Goal: Task Accomplishment & Management: Use online tool/utility

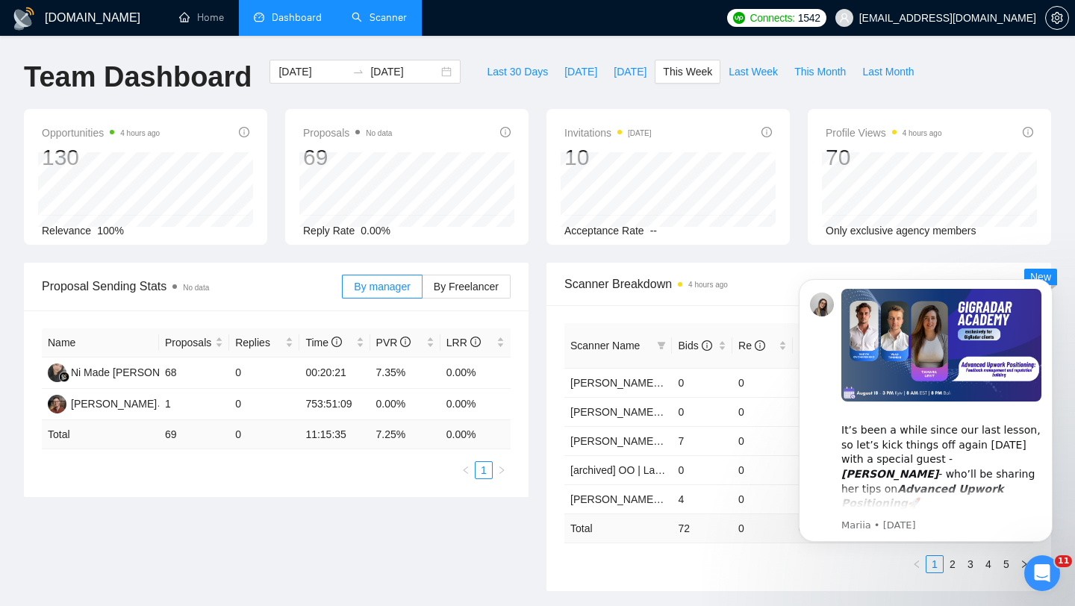
click at [402, 24] on link "Scanner" at bounding box center [379, 17] width 55 height 13
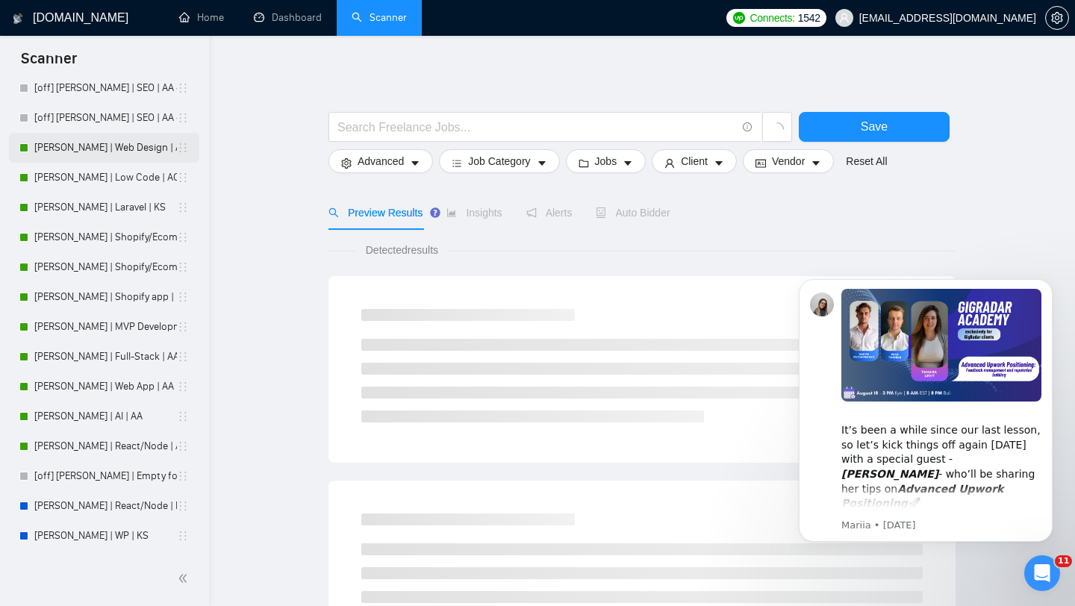
scroll to position [166, 0]
click at [121, 209] on link "[PERSON_NAME] | Laravel | KS" at bounding box center [105, 209] width 143 height 30
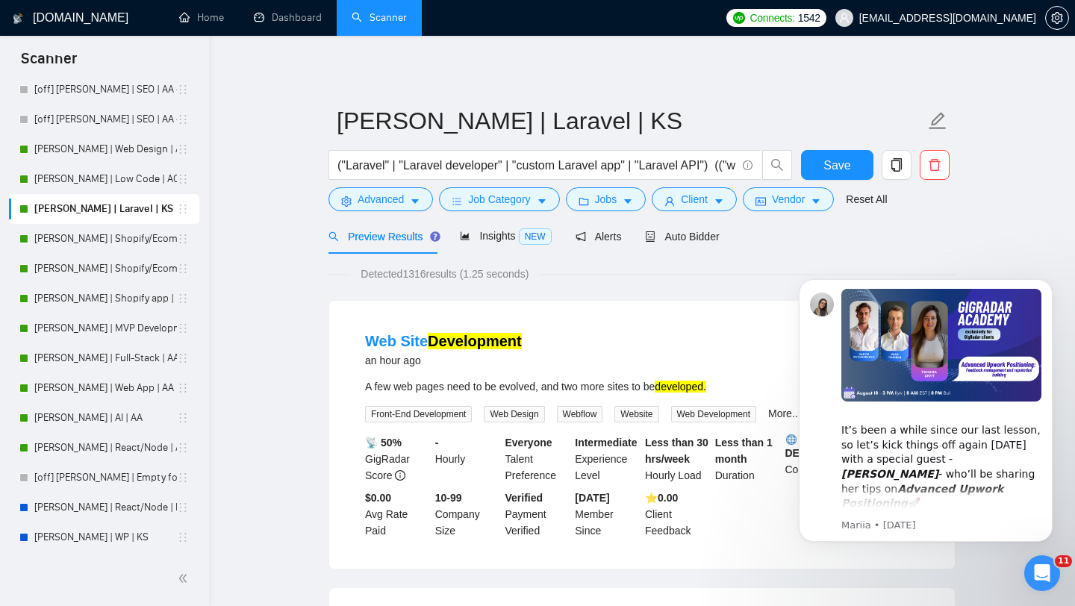
scroll to position [31, 0]
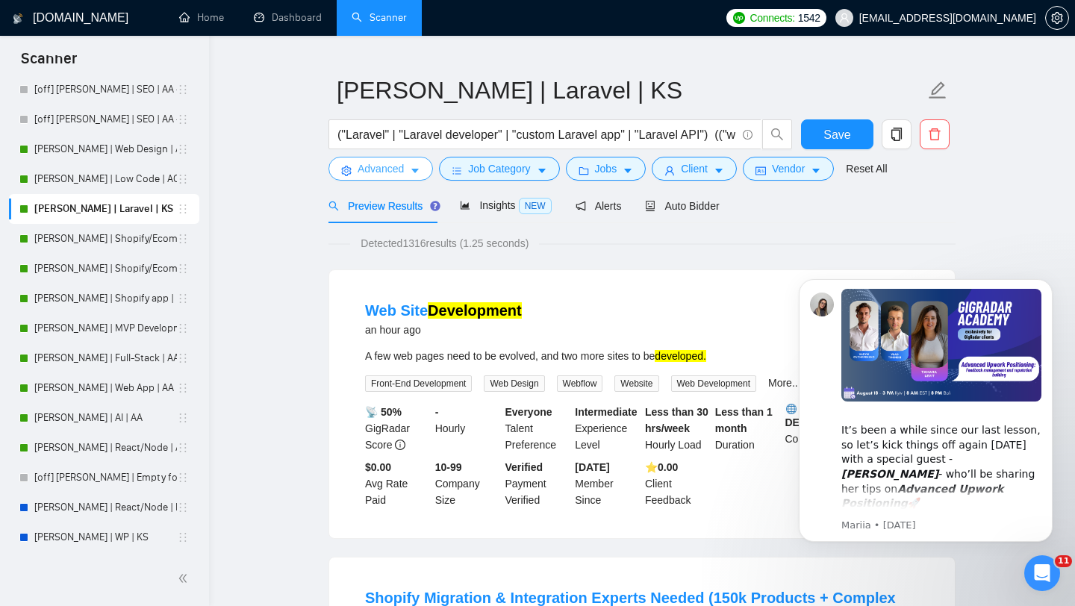
click at [418, 163] on button "Advanced" at bounding box center [380, 169] width 104 height 24
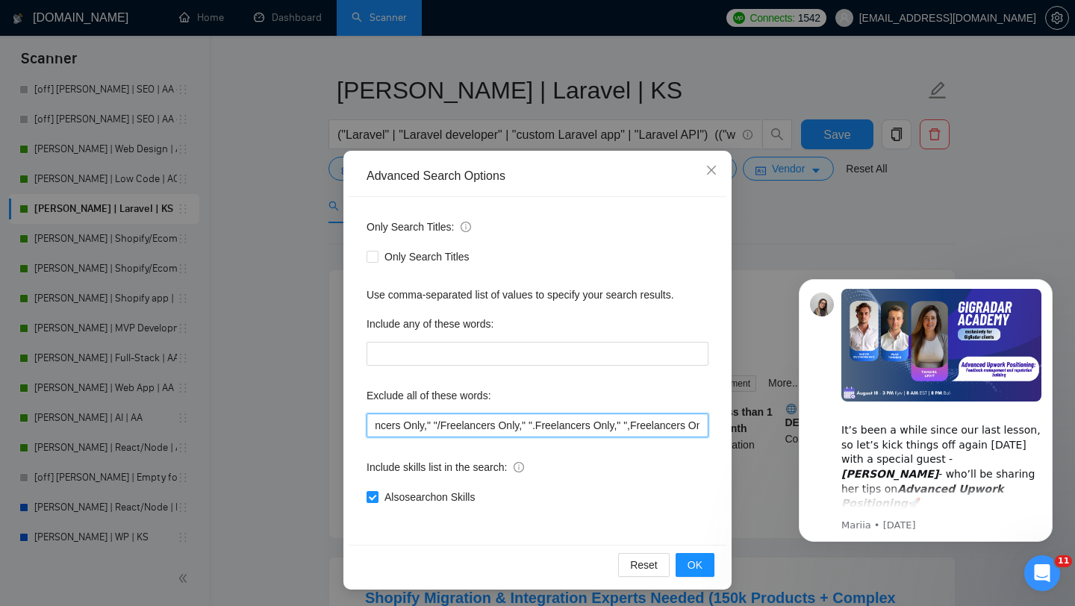
scroll to position [0, 3327]
drag, startPoint x: 373, startPoint y: 427, endPoint x: 745, endPoint y: 425, distance: 371.7
click at [745, 425] on div "Advanced Search Options Only Search Titles: Only Search Titles Use comma-separa…" at bounding box center [537, 303] width 1075 height 606
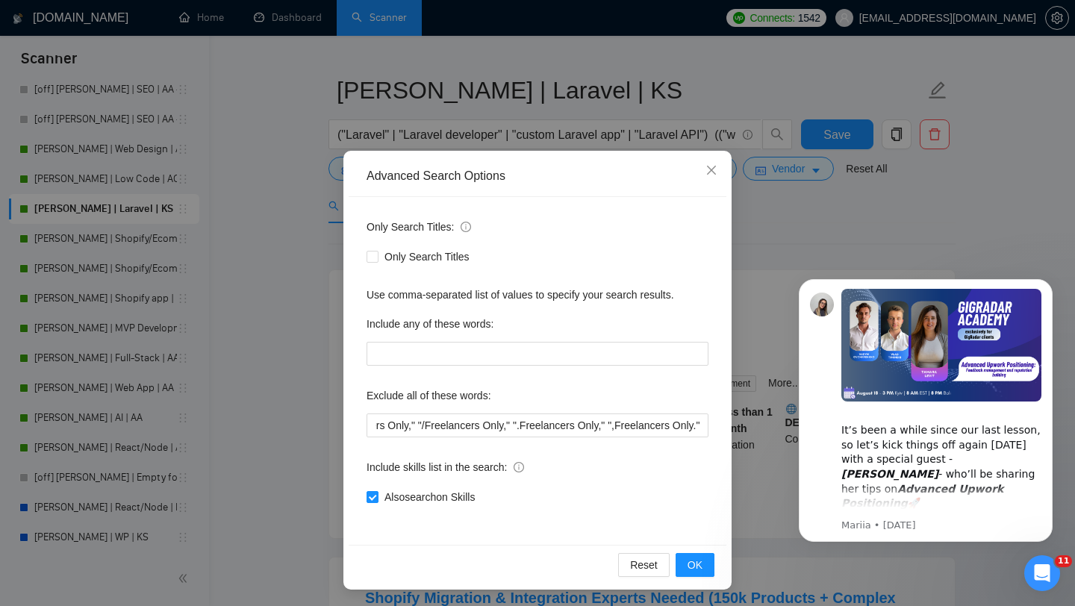
click html "​It’s been a while since our last lesson, so let’s kick things off again [DATE]…"
click at [705, 167] on span "Close" at bounding box center [711, 171] width 40 height 40
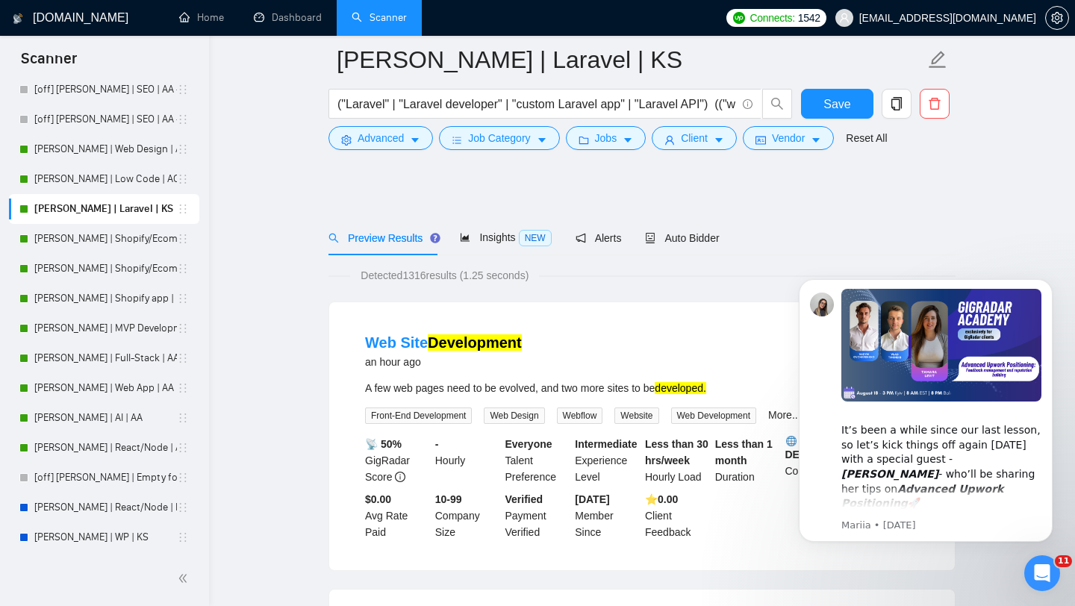
scroll to position [134, 0]
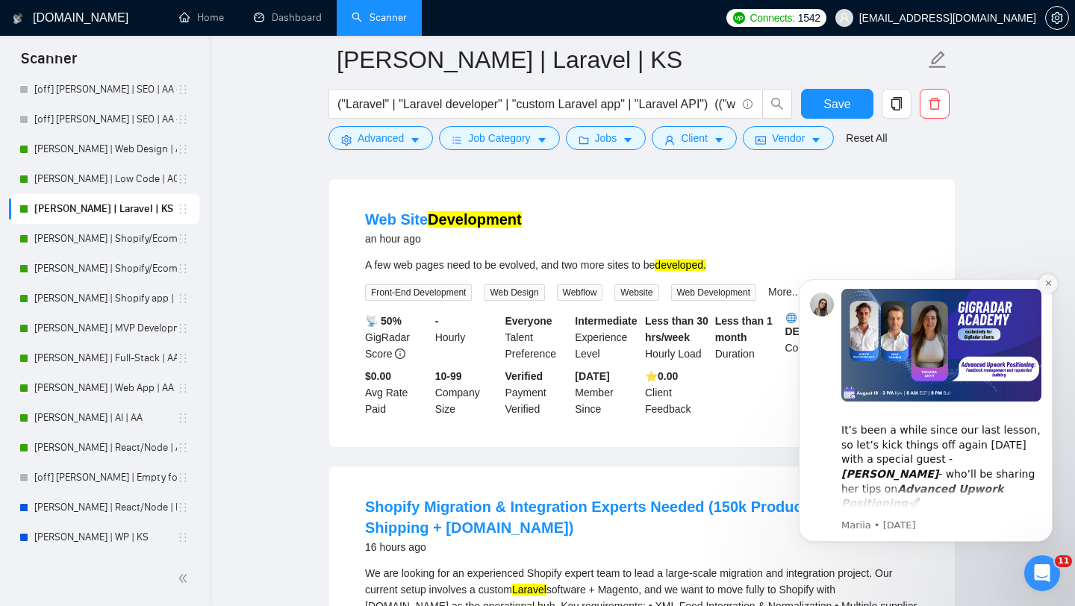
click at [1045, 288] on button "Dismiss notification" at bounding box center [1047, 283] width 19 height 19
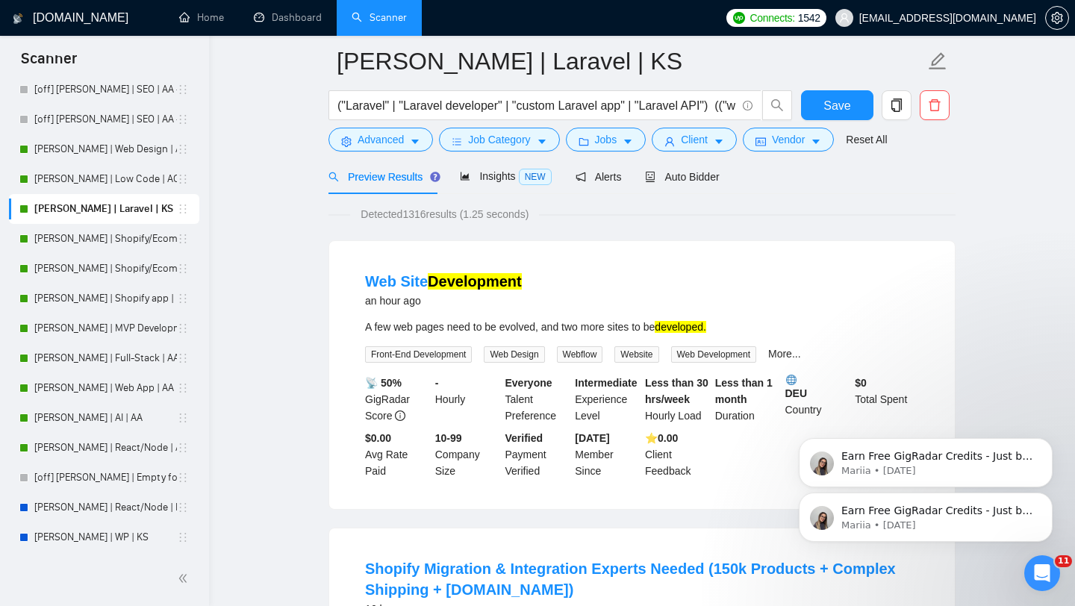
scroll to position [0, 0]
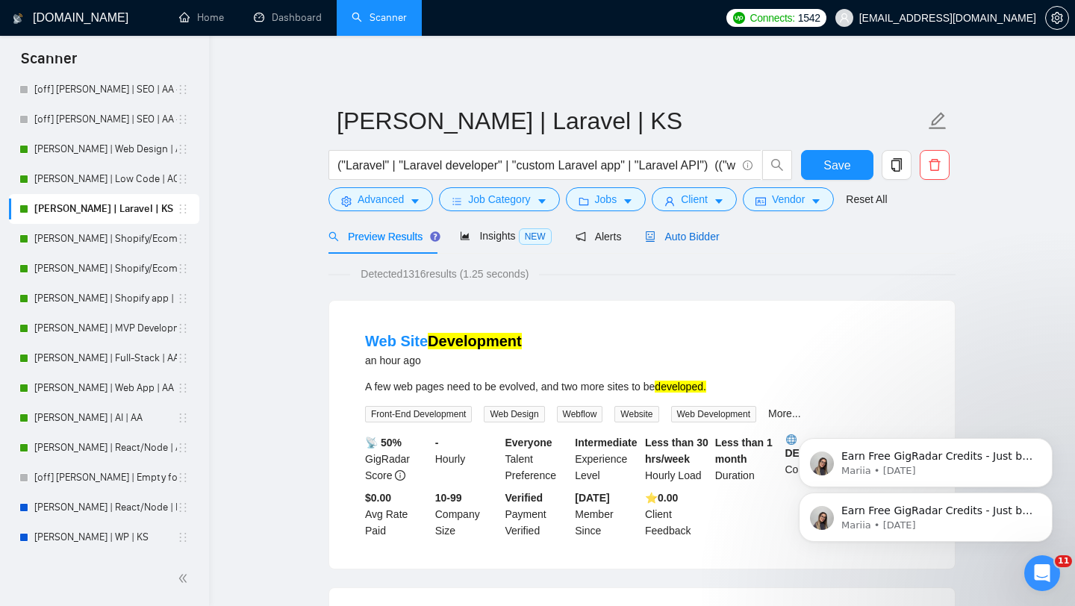
click at [679, 233] on span "Auto Bidder" at bounding box center [682, 237] width 74 height 12
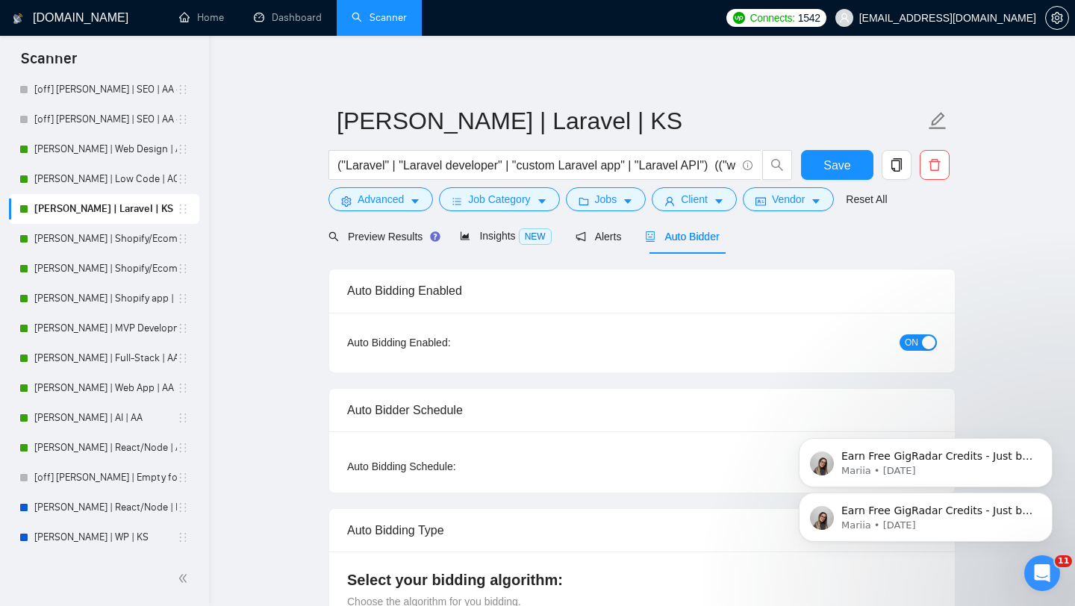
checkbox input "true"
click at [396, 199] on span "Advanced" at bounding box center [381, 199] width 46 height 16
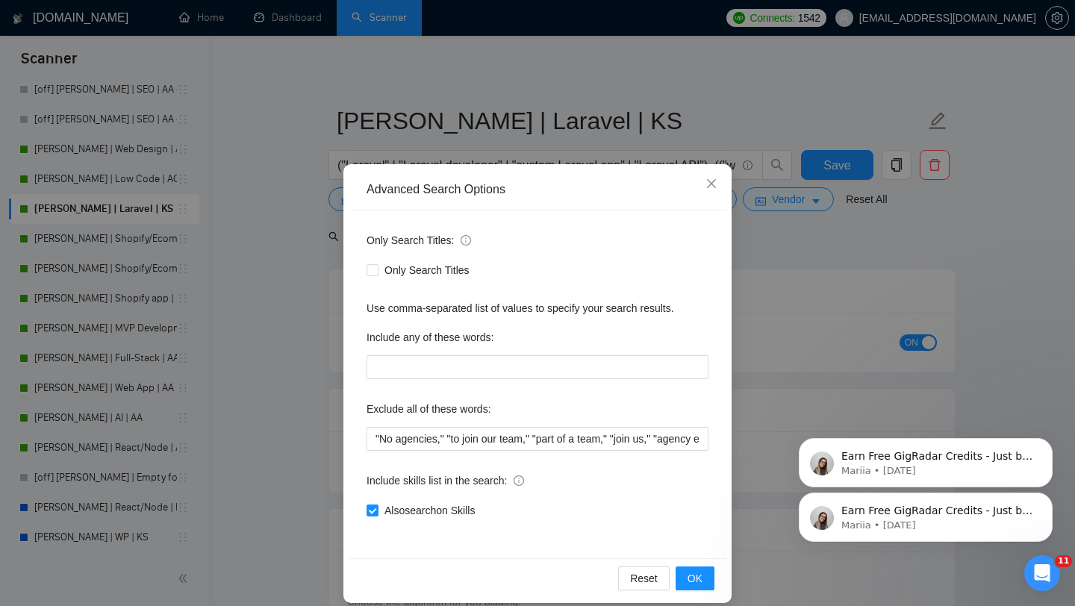
scroll to position [15, 0]
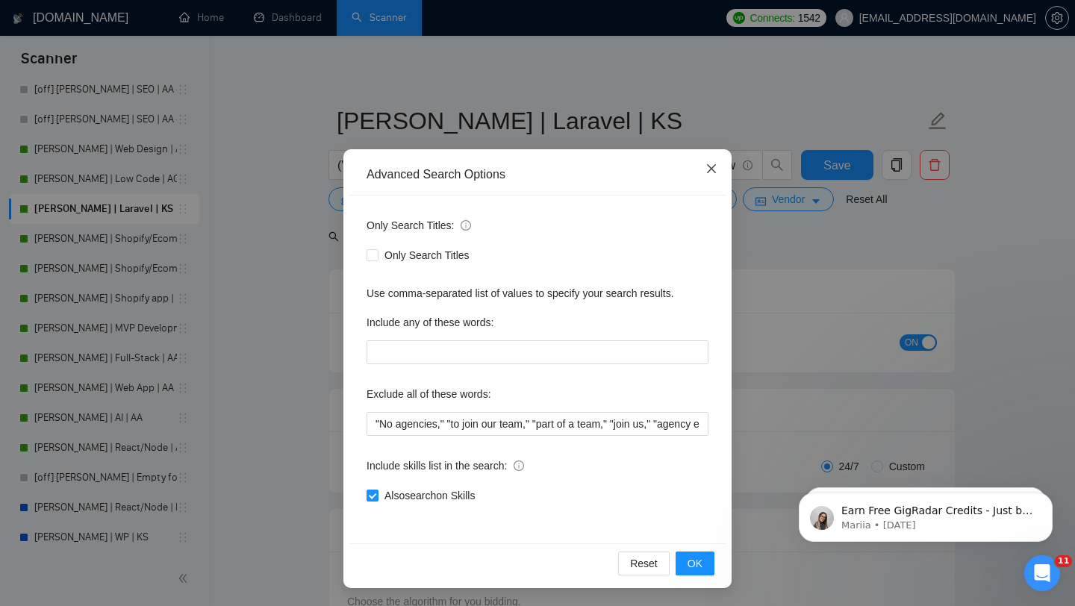
click at [714, 166] on icon "close" at bounding box center [711, 169] width 12 height 12
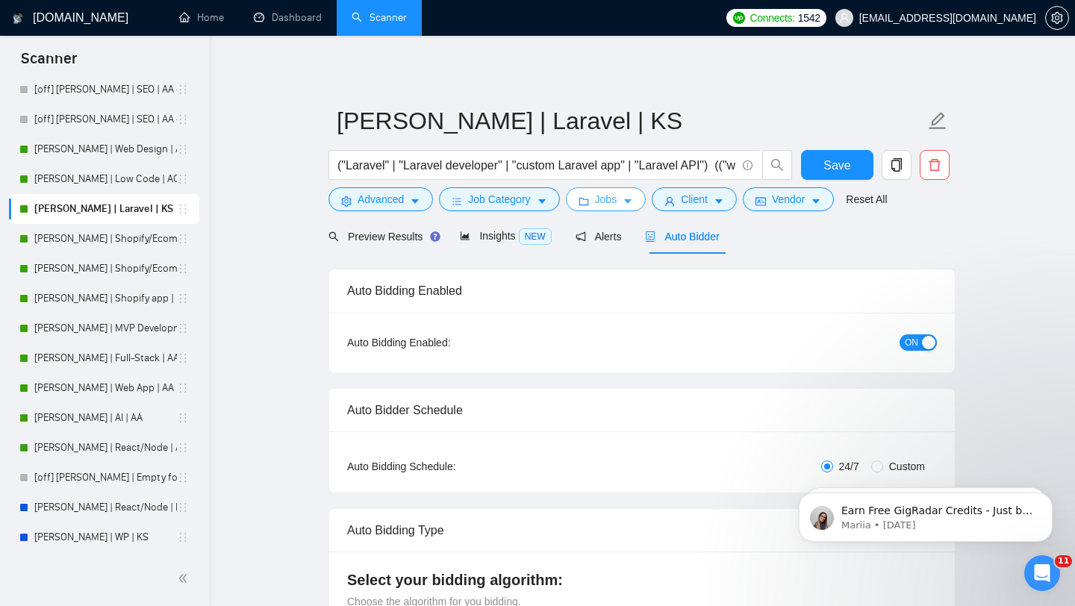
scroll to position [0, 0]
click at [522, 206] on span "Job Category" at bounding box center [499, 199] width 62 height 16
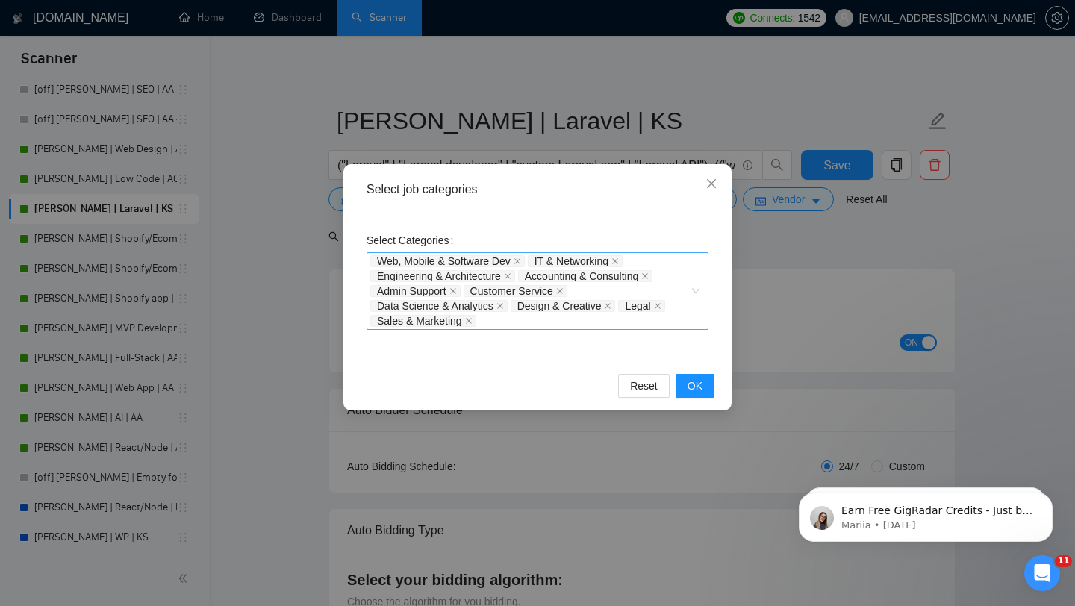
click at [493, 320] on div "Web, Mobile & Software Dev IT & Networking Engineering & Architecture Accountin…" at bounding box center [529, 291] width 319 height 75
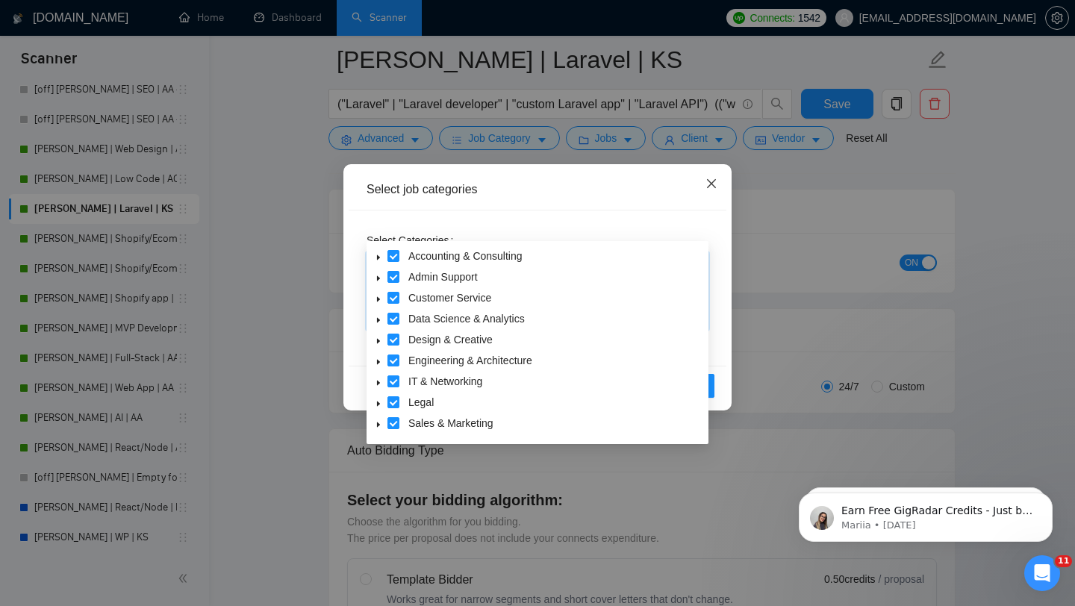
click at [714, 183] on icon "close" at bounding box center [711, 184] width 12 height 12
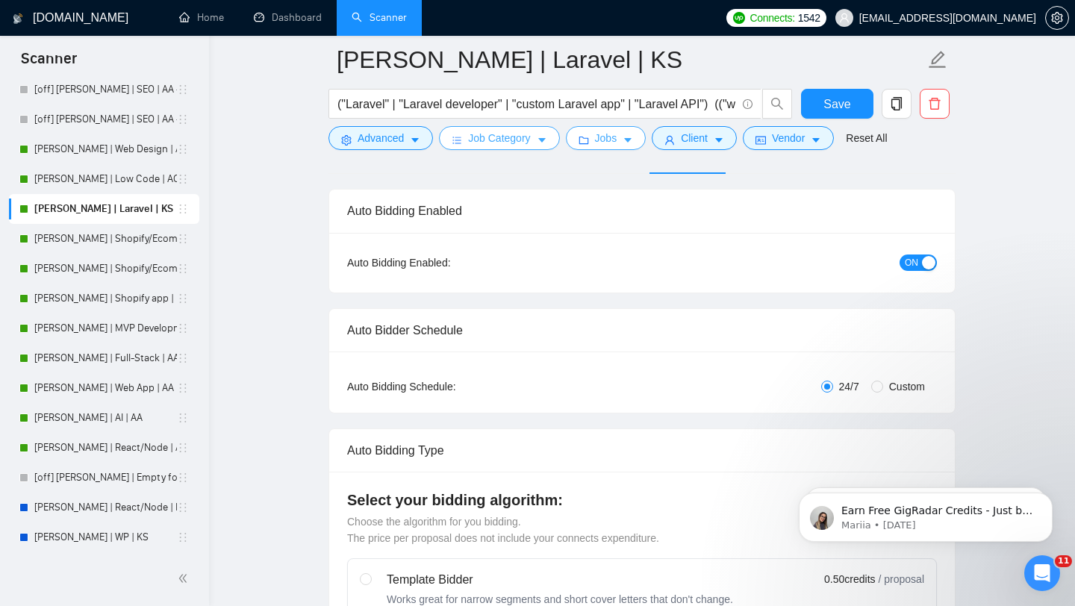
scroll to position [43, 0]
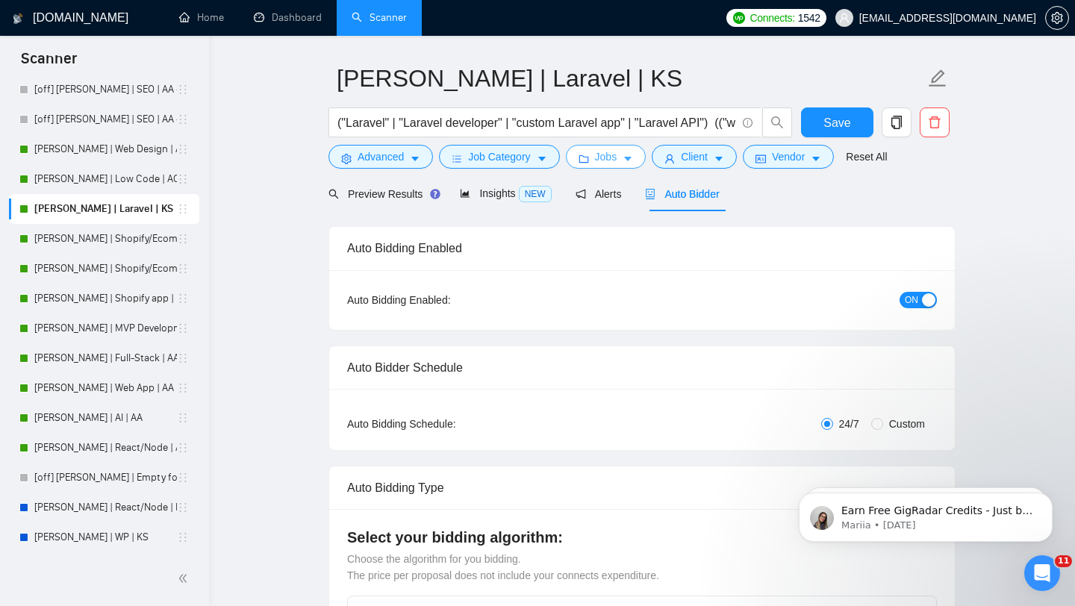
click at [605, 155] on span "Jobs" at bounding box center [606, 157] width 22 height 16
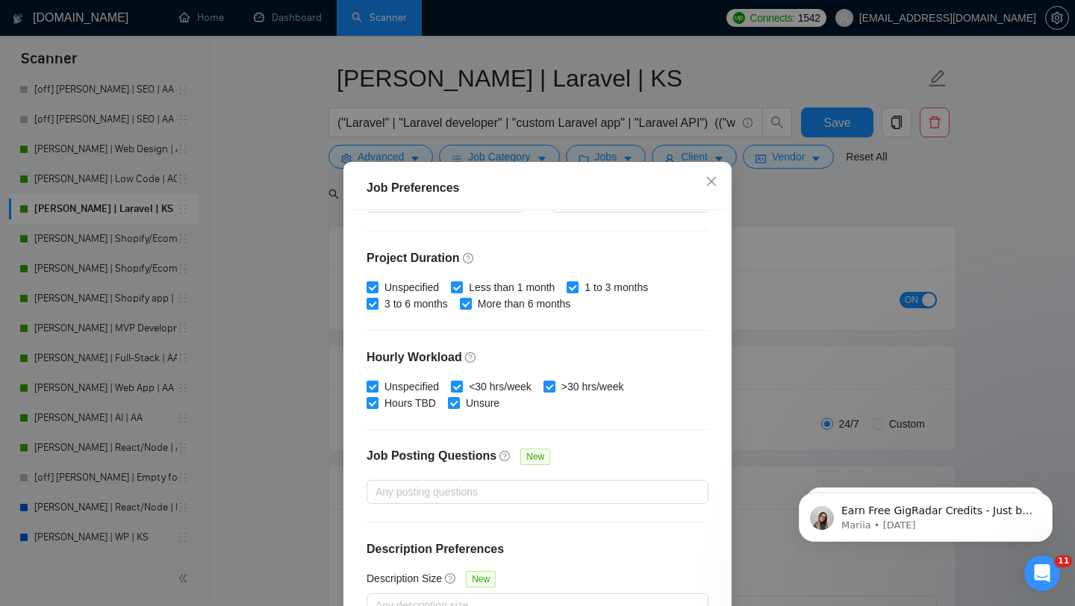
scroll to position [416, 0]
click at [709, 183] on icon "close" at bounding box center [711, 181] width 12 height 12
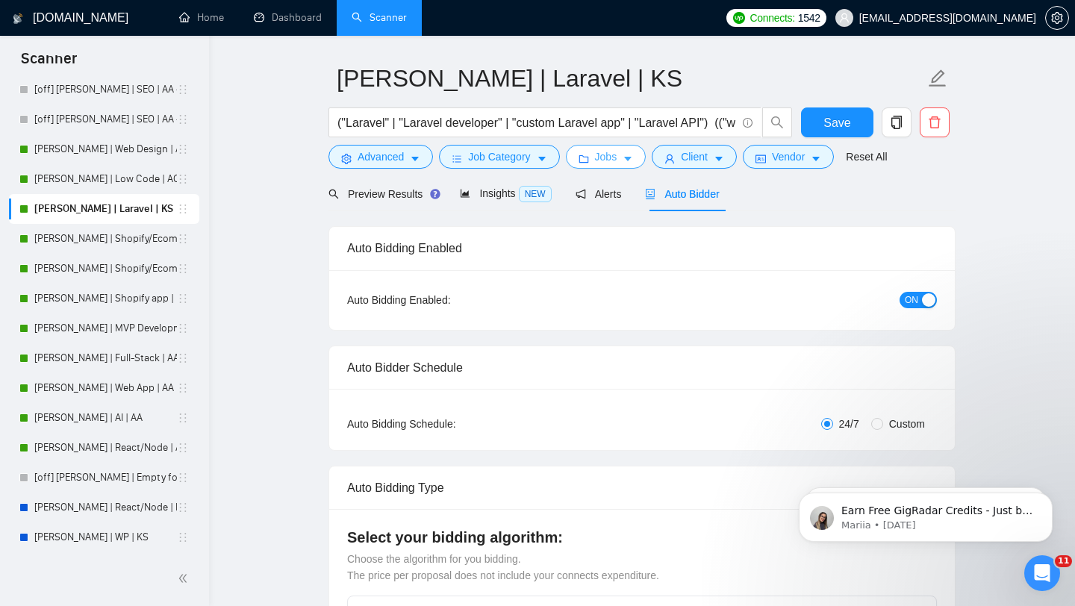
click at [622, 157] on button "Jobs" at bounding box center [606, 157] width 81 height 24
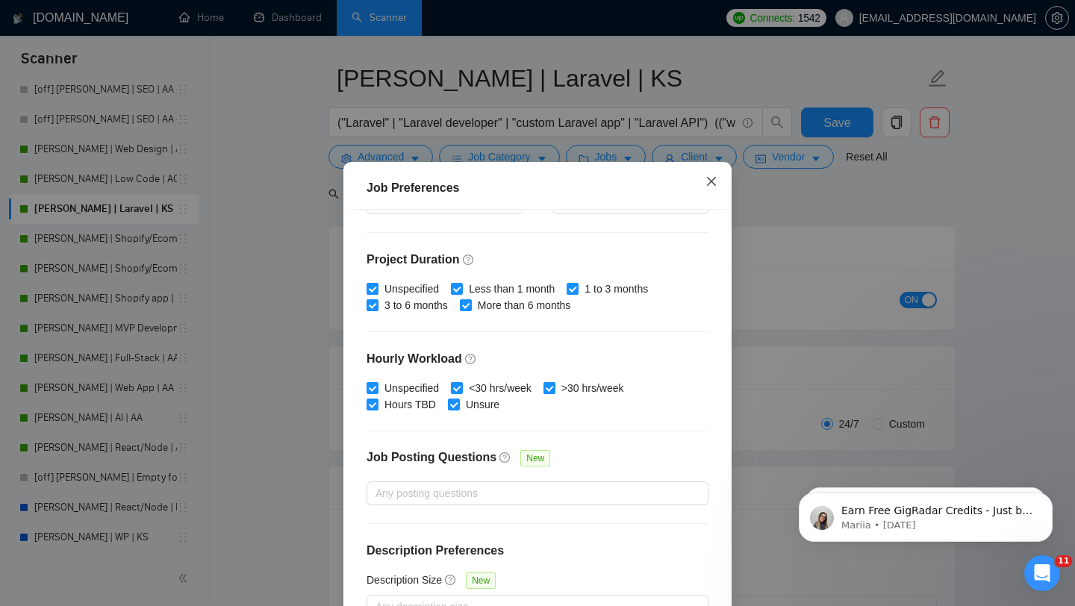
click at [716, 185] on icon "close" at bounding box center [711, 181] width 12 height 12
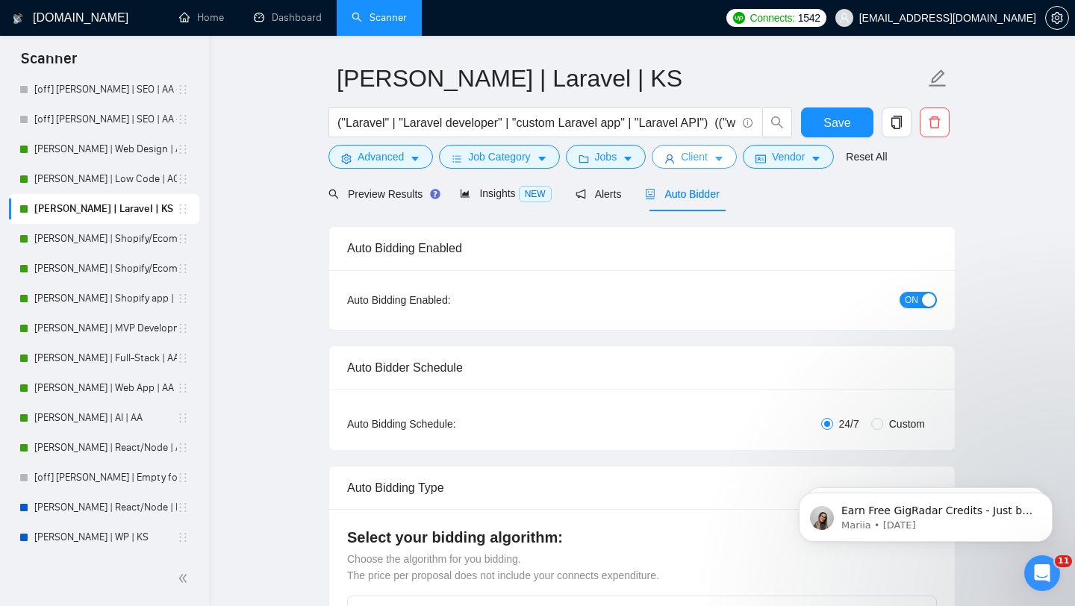
click at [708, 149] on span "Client" at bounding box center [694, 157] width 27 height 16
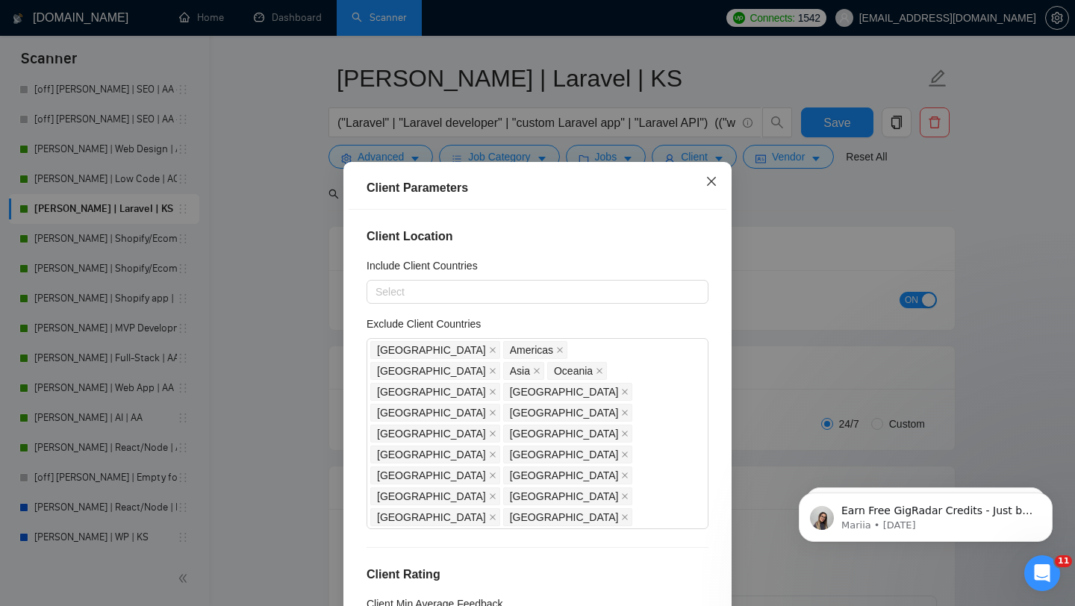
click at [707, 179] on icon "close" at bounding box center [711, 181] width 12 height 12
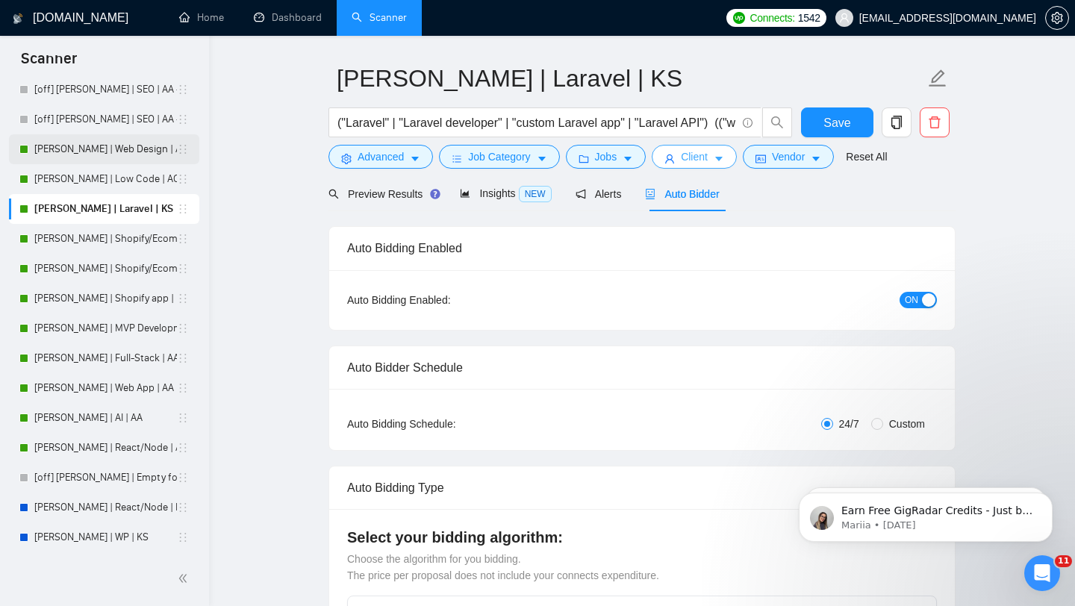
scroll to position [0, 0]
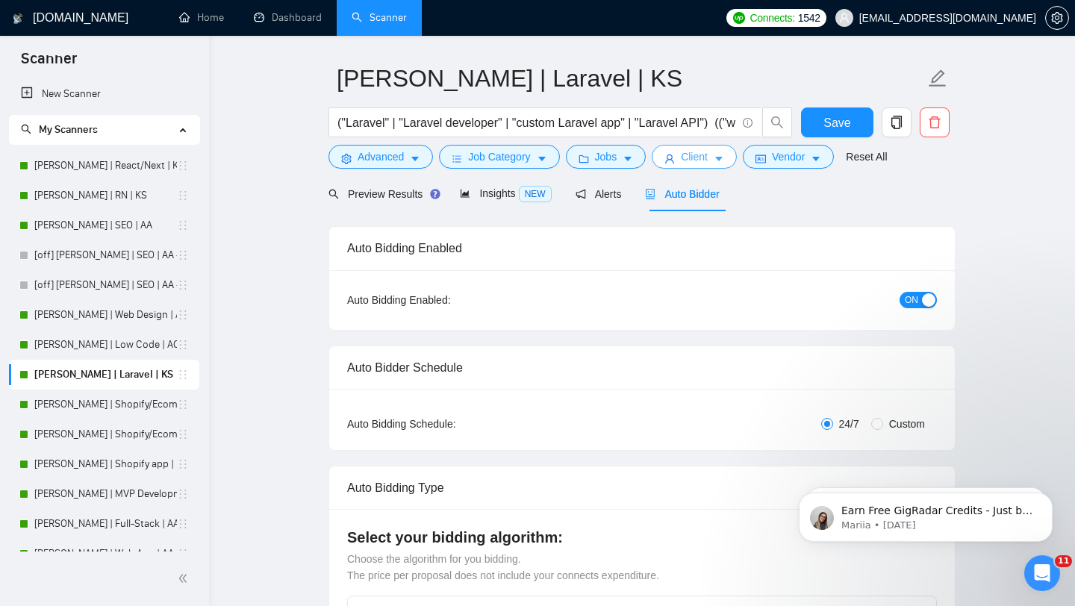
click at [126, 162] on link "[PERSON_NAME] | React/Next | KS" at bounding box center [105, 166] width 143 height 30
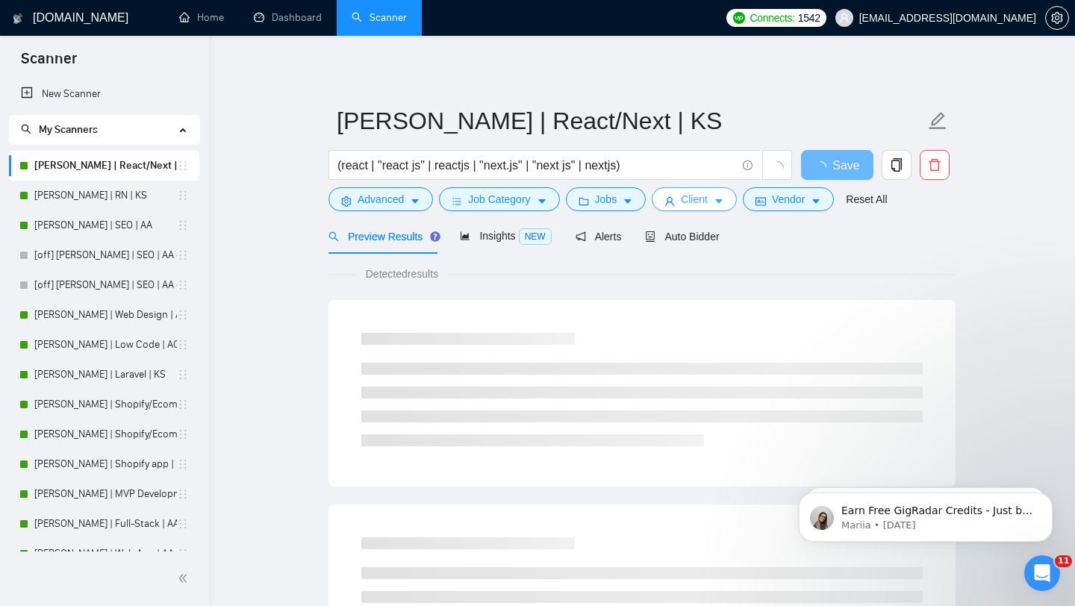
click at [693, 202] on span "Client" at bounding box center [694, 199] width 27 height 16
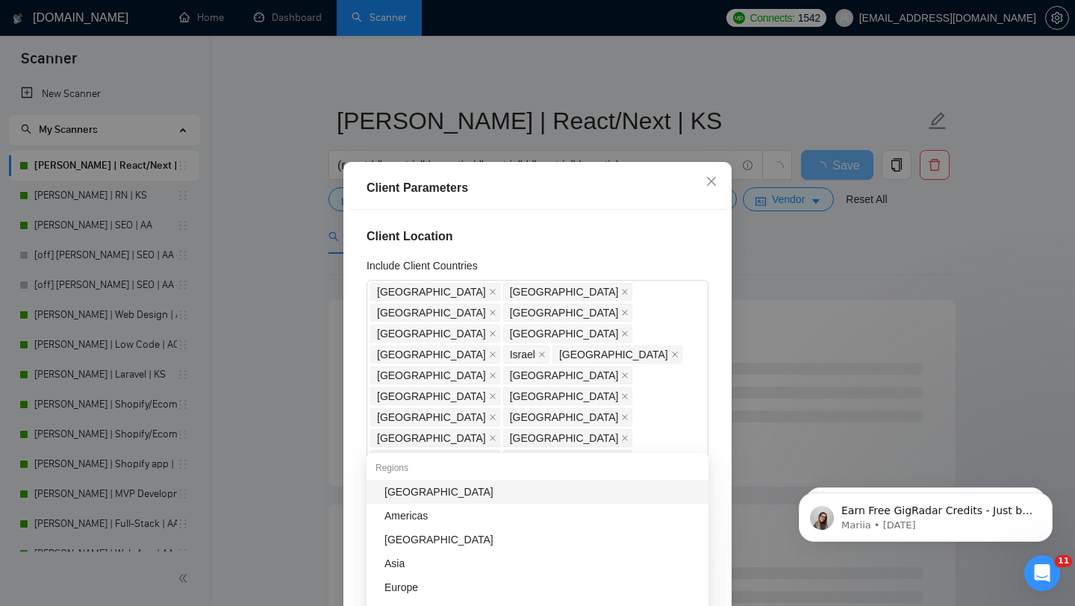
drag, startPoint x: 470, startPoint y: 448, endPoint x: 419, endPoint y: 211, distance: 242.0
click at [419, 211] on div "Client Location Include Client Countries [GEOGRAPHIC_DATA] [GEOGRAPHIC_DATA] [G…" at bounding box center [538, 422] width 378 height 424
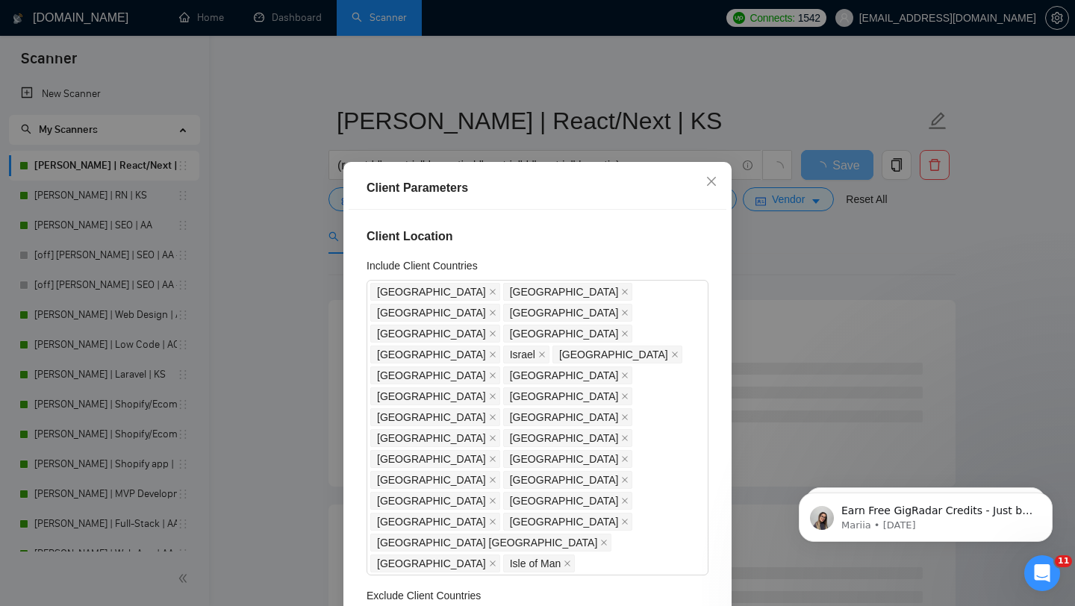
click at [724, 352] on div "Client Location Include Client Countries [GEOGRAPHIC_DATA] [GEOGRAPHIC_DATA] [G…" at bounding box center [538, 422] width 378 height 424
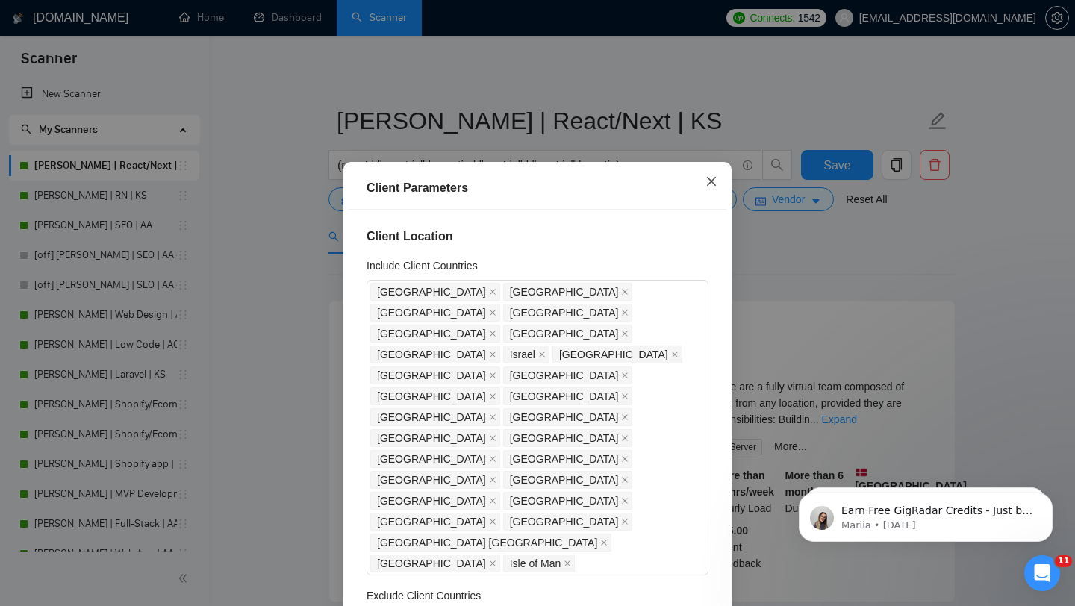
click at [702, 185] on span "Close" at bounding box center [711, 182] width 40 height 40
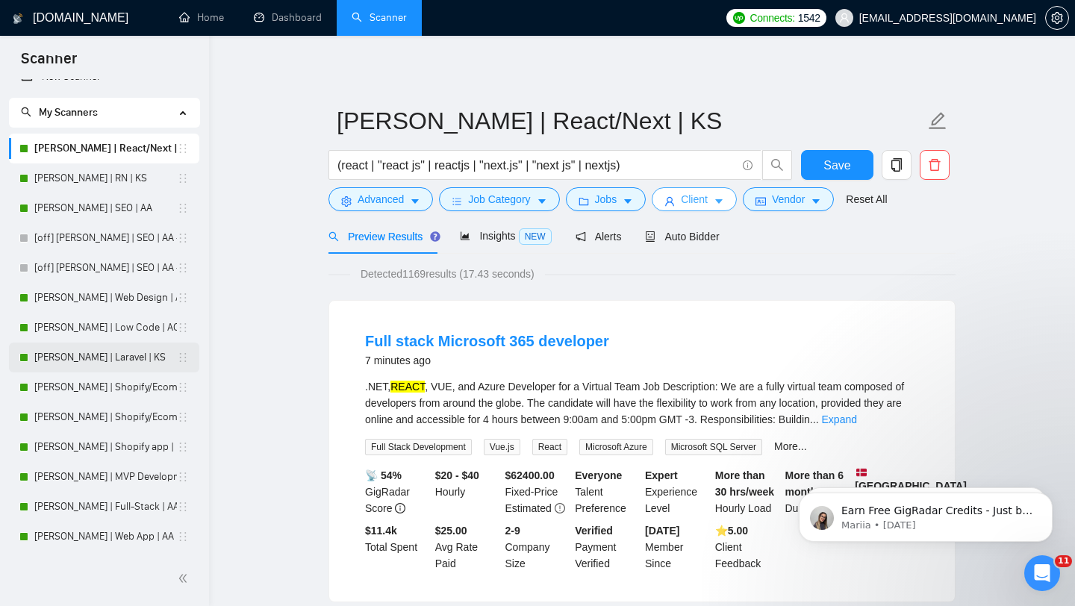
scroll to position [18, 0]
click at [101, 347] on link "[PERSON_NAME] | Laravel | KS" at bounding box center [105, 357] width 143 height 30
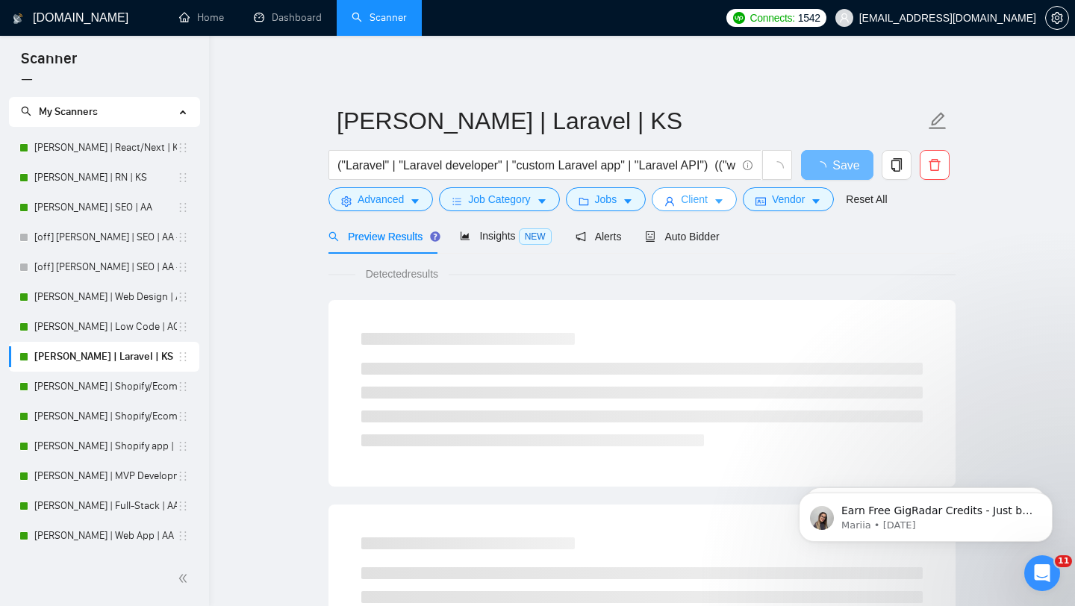
click at [718, 209] on button "Client" at bounding box center [694, 199] width 85 height 24
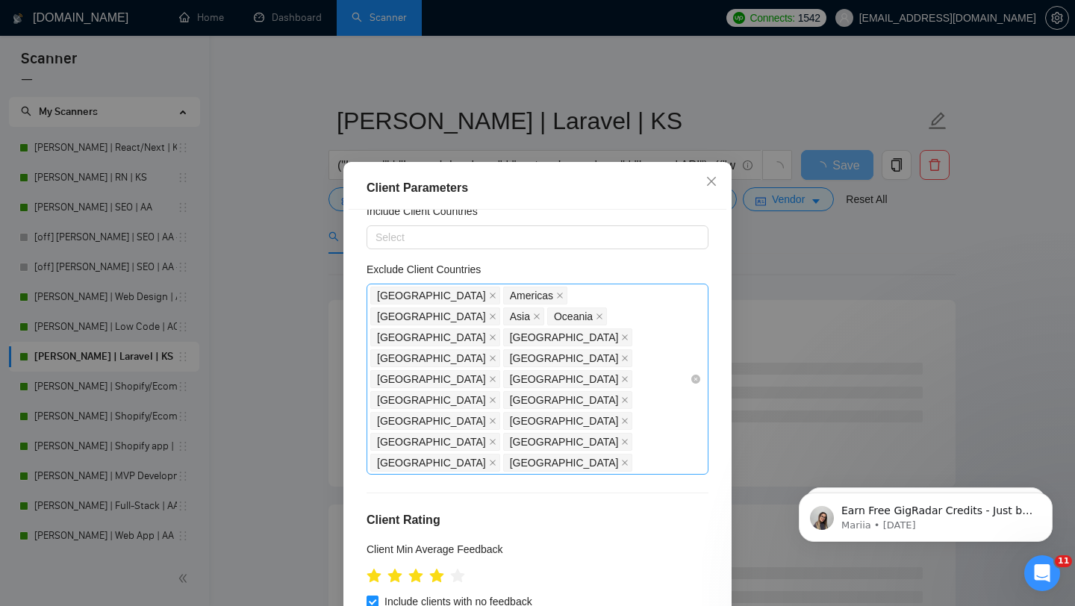
scroll to position [65, 0]
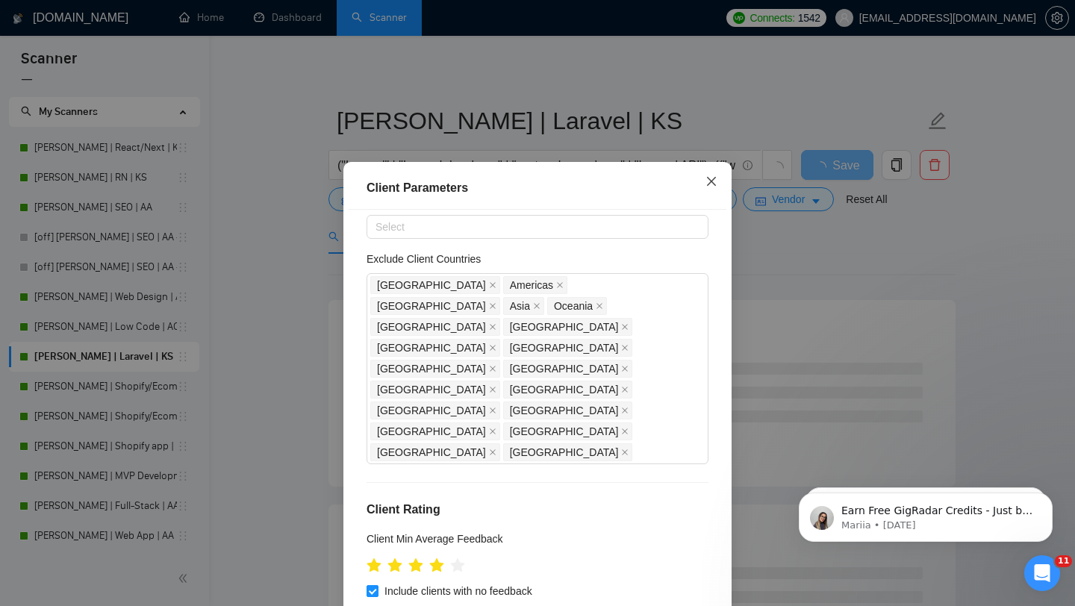
click at [720, 173] on span "Close" at bounding box center [711, 182] width 40 height 40
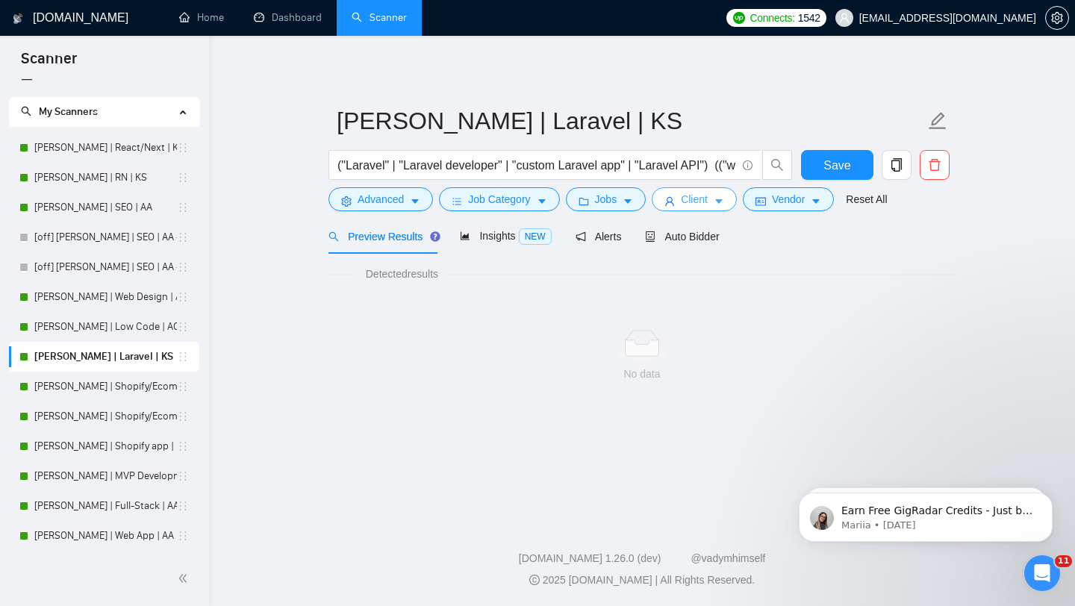
click at [683, 195] on button "Client" at bounding box center [694, 199] width 85 height 24
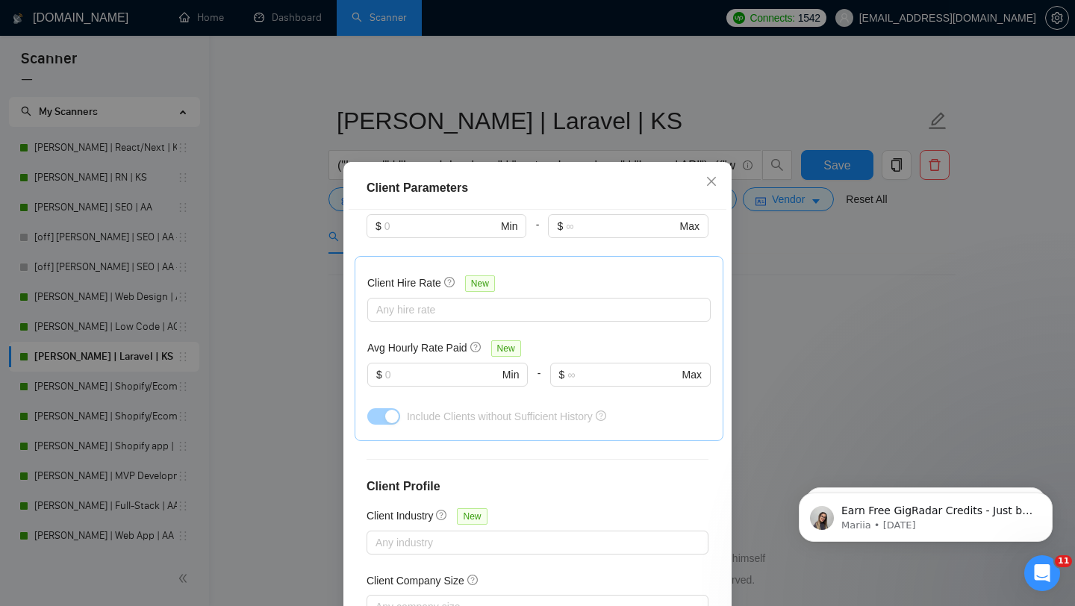
scroll to position [93, 0]
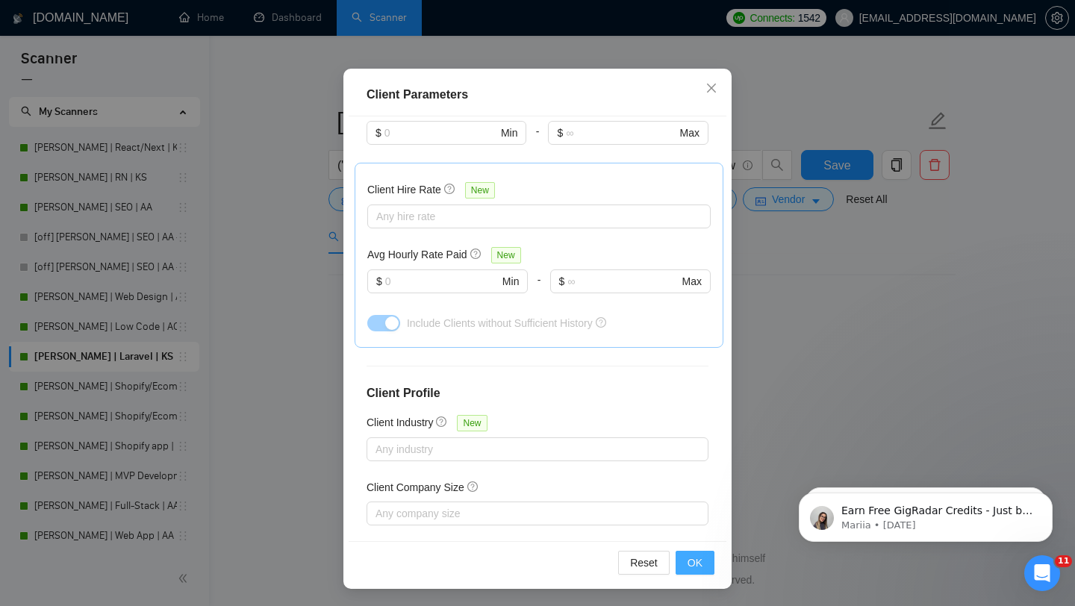
click at [684, 561] on button "OK" at bounding box center [694, 563] width 39 height 24
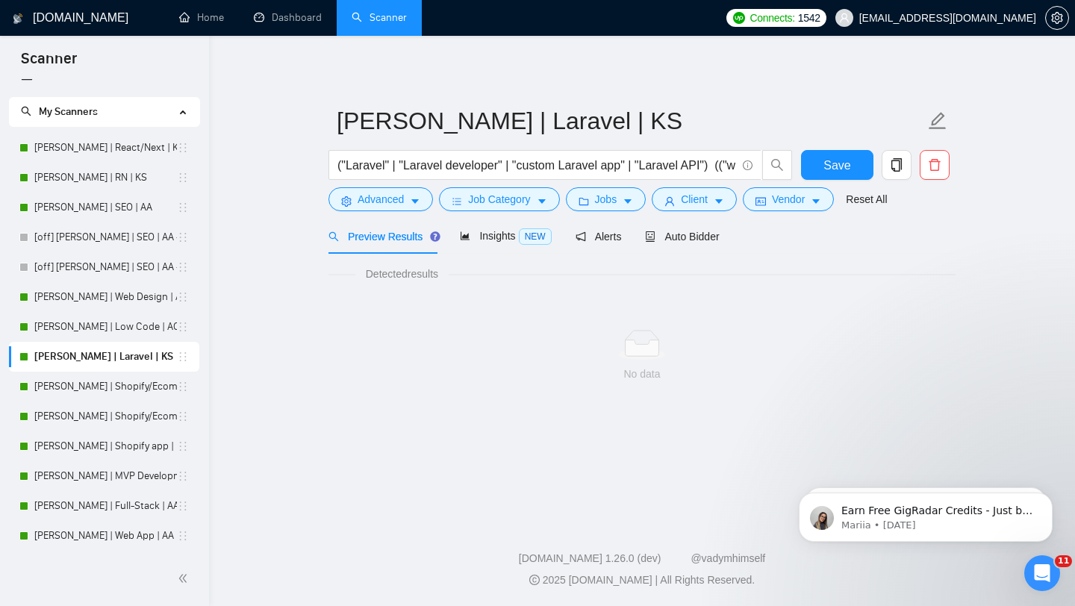
scroll to position [21, 0]
click at [669, 250] on div "Auto Bidder" at bounding box center [682, 236] width 74 height 35
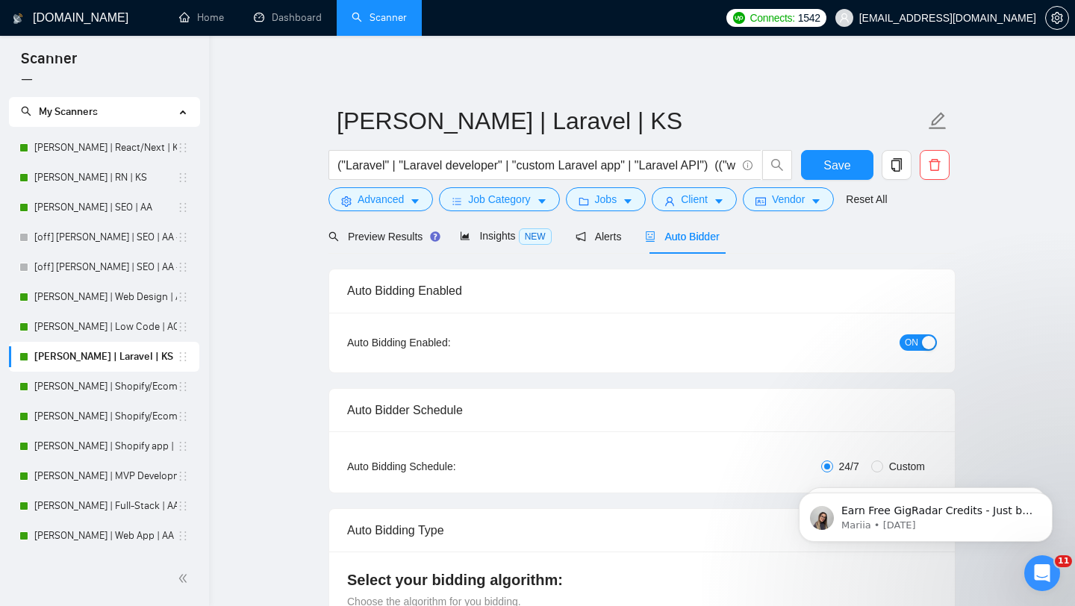
checkbox input "true"
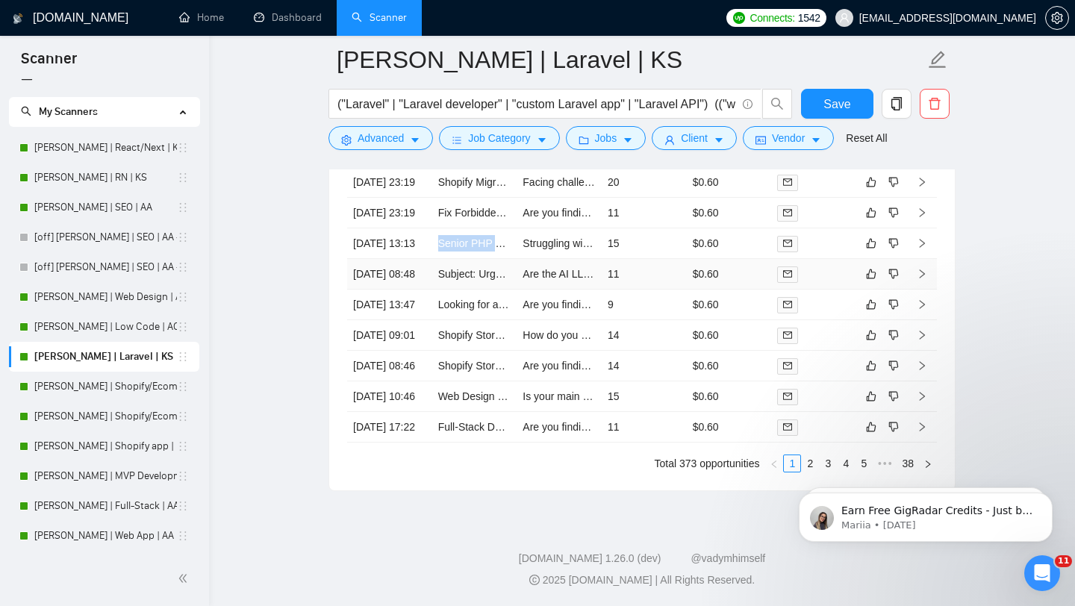
scroll to position [4223, 0]
click at [708, 143] on span "Client" at bounding box center [694, 138] width 27 height 16
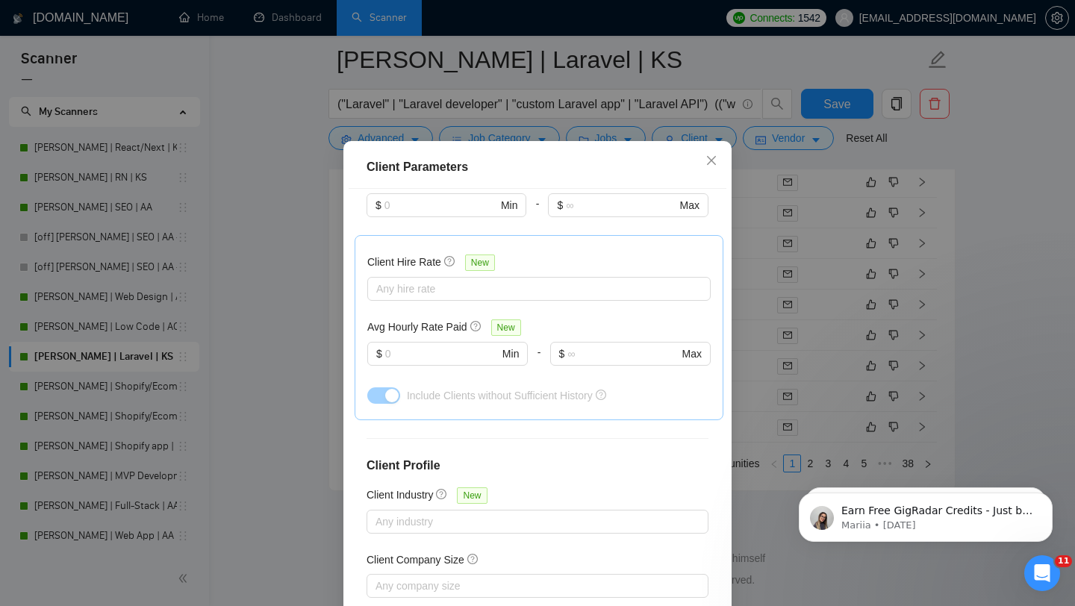
scroll to position [113, 0]
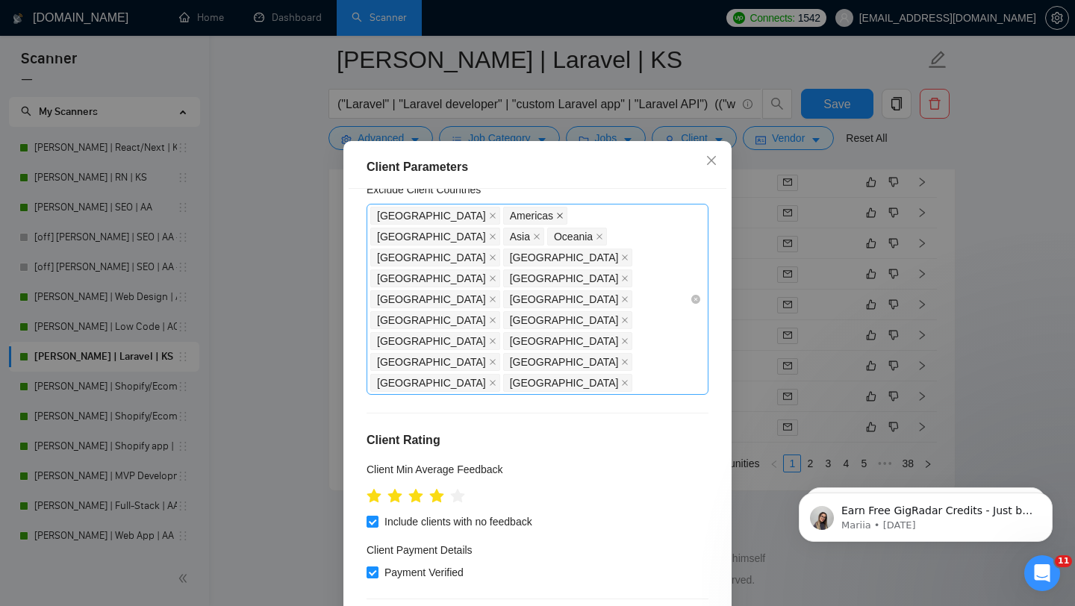
click at [556, 219] on icon "close" at bounding box center [559, 215] width 7 height 7
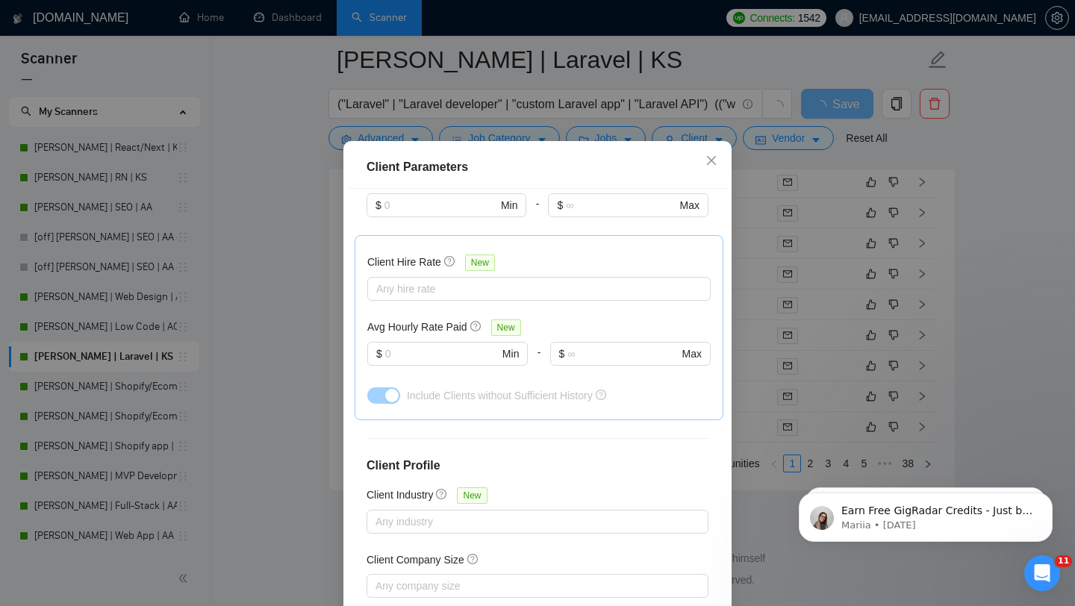
scroll to position [93, 0]
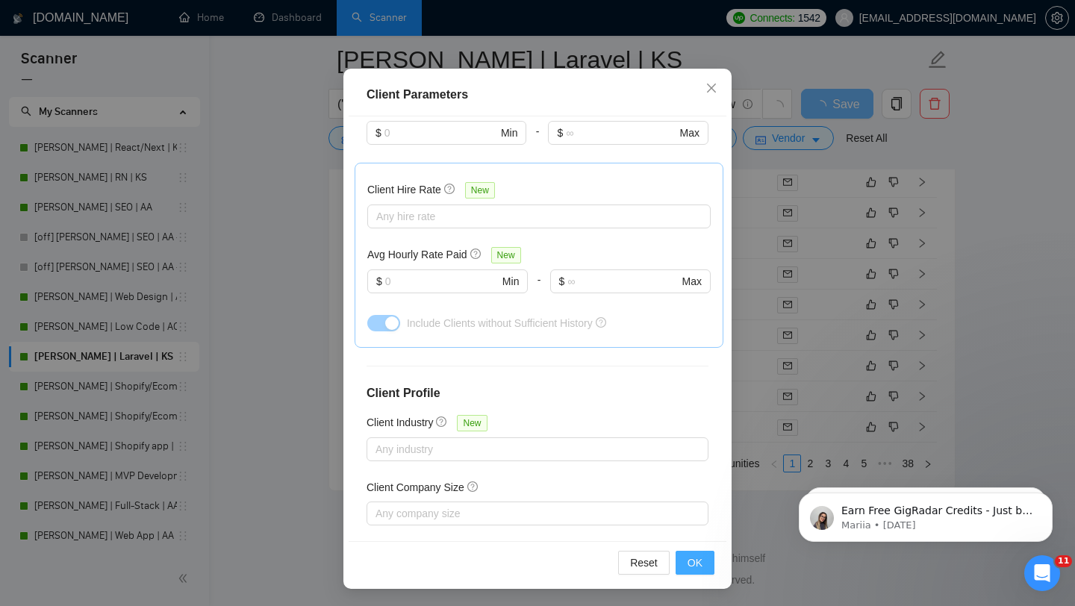
click at [682, 554] on button "OK" at bounding box center [694, 563] width 39 height 24
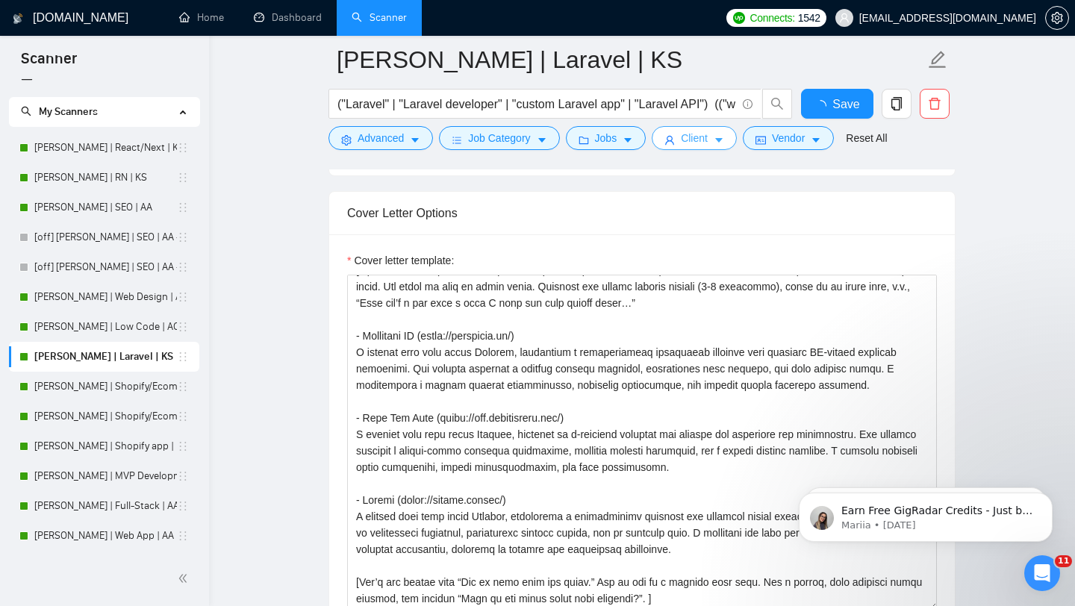
scroll to position [0, 0]
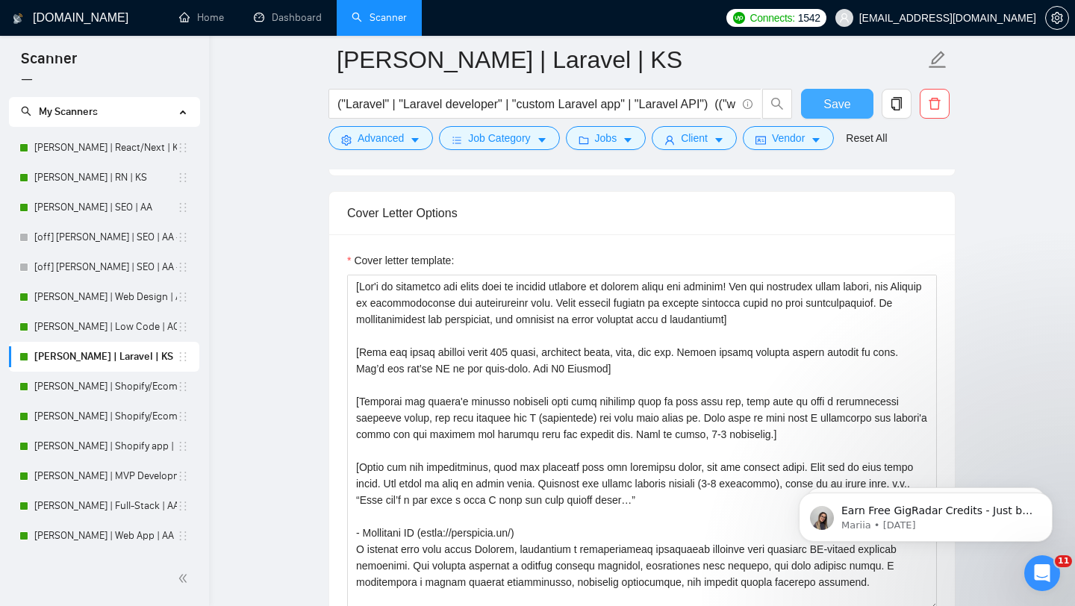
click at [850, 98] on button "Save" at bounding box center [837, 104] width 72 height 30
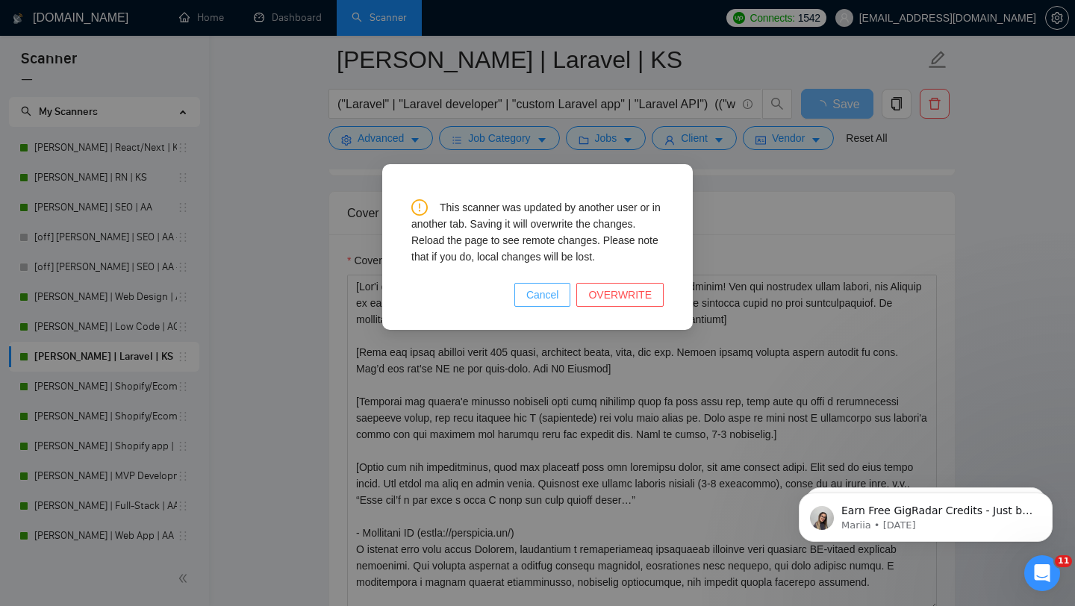
click at [545, 294] on span "Cancel" at bounding box center [542, 295] width 33 height 16
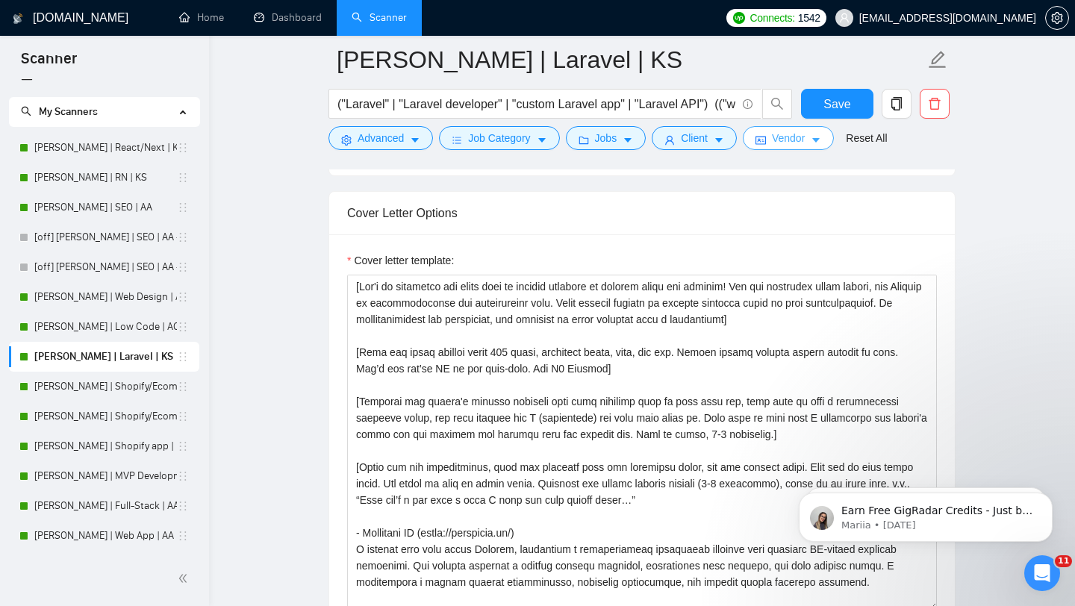
click at [762, 137] on icon "idcard" at bounding box center [760, 141] width 10 height 8
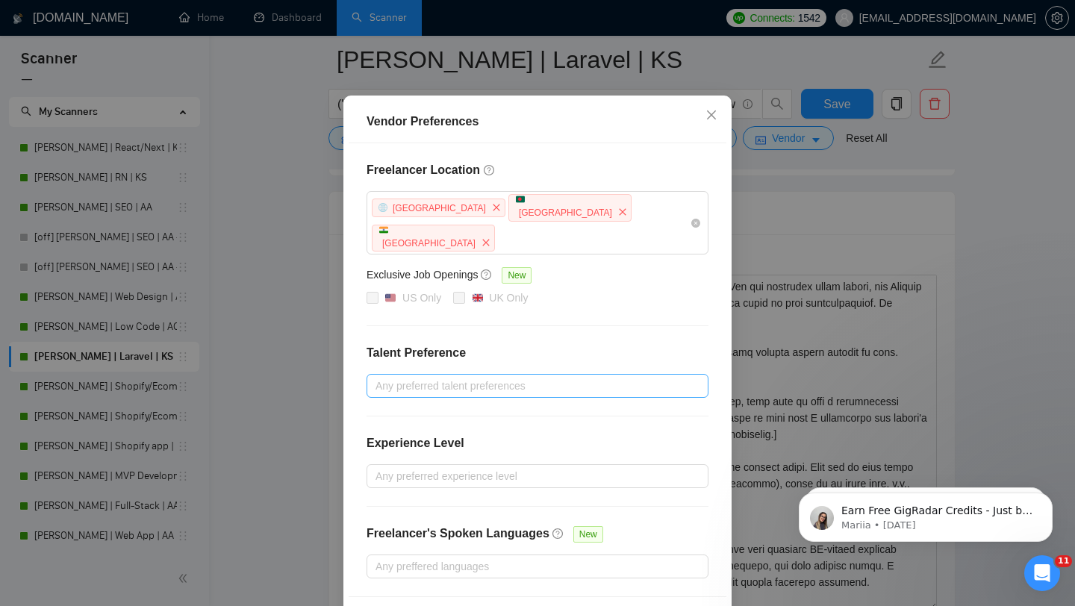
scroll to position [93, 0]
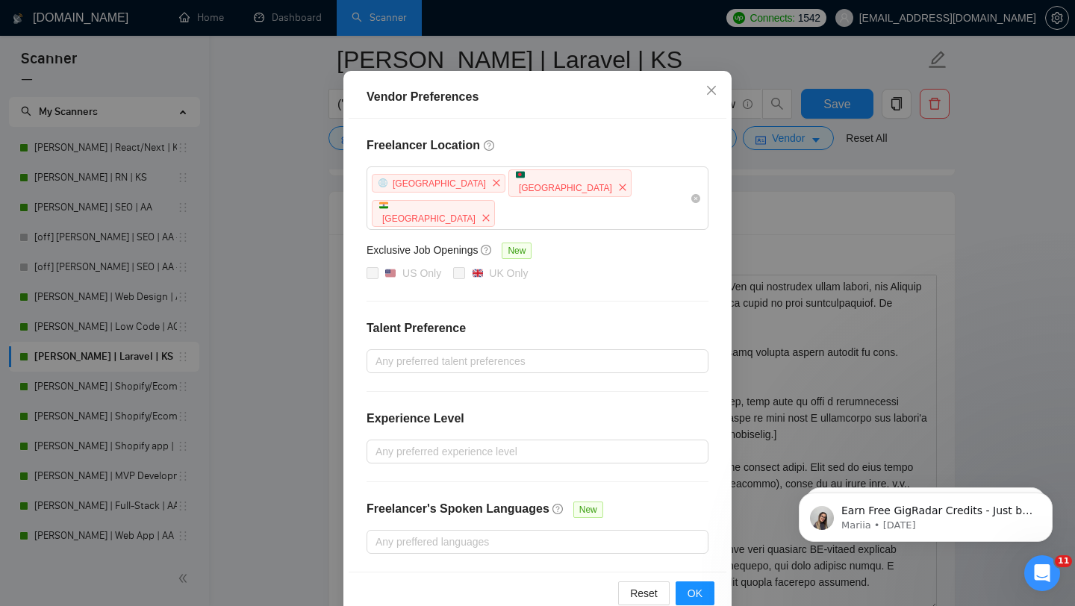
click at [800, 228] on div "Vendor Preferences Freelancer Location [GEOGRAPHIC_DATA] [GEOGRAPHIC_DATA] [GEO…" at bounding box center [537, 303] width 1075 height 606
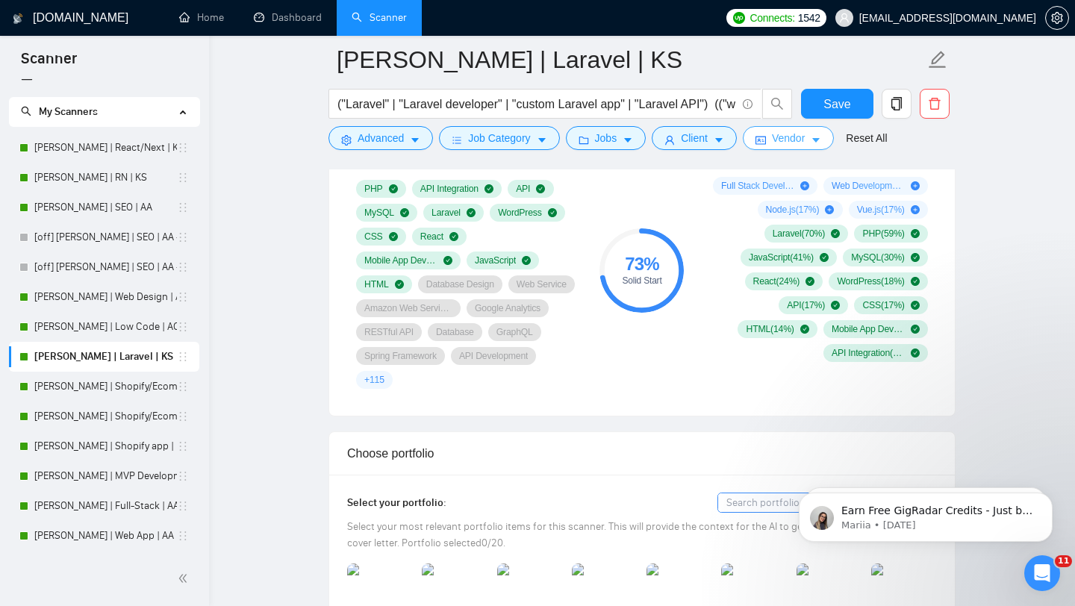
scroll to position [935, 0]
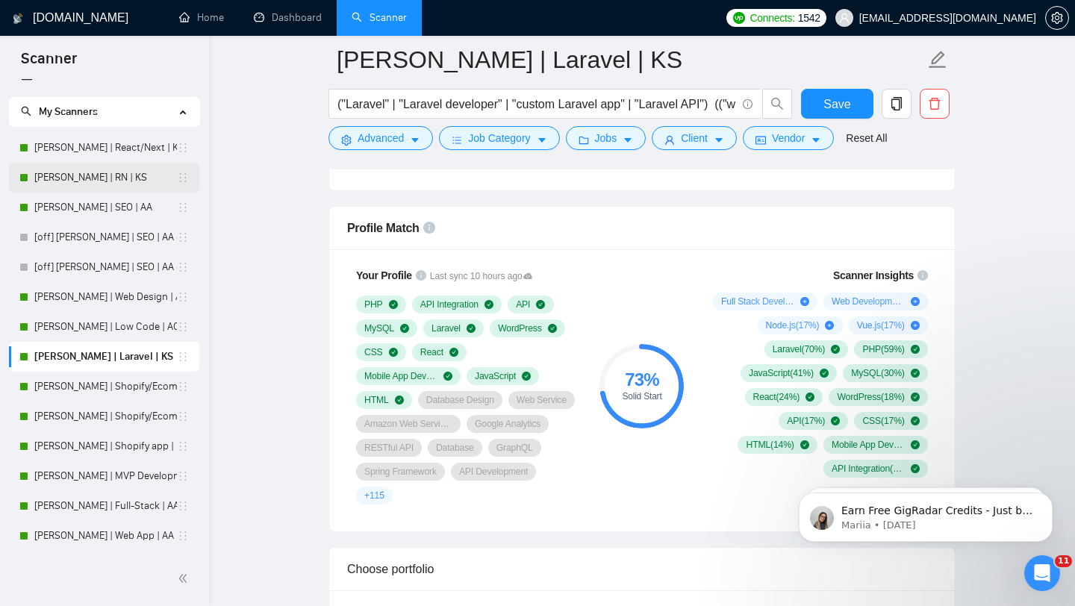
click at [108, 173] on link "[PERSON_NAME] | RN | KS" at bounding box center [105, 178] width 143 height 30
click at [50, 178] on link "[PERSON_NAME] | RN | KS" at bounding box center [105, 178] width 143 height 30
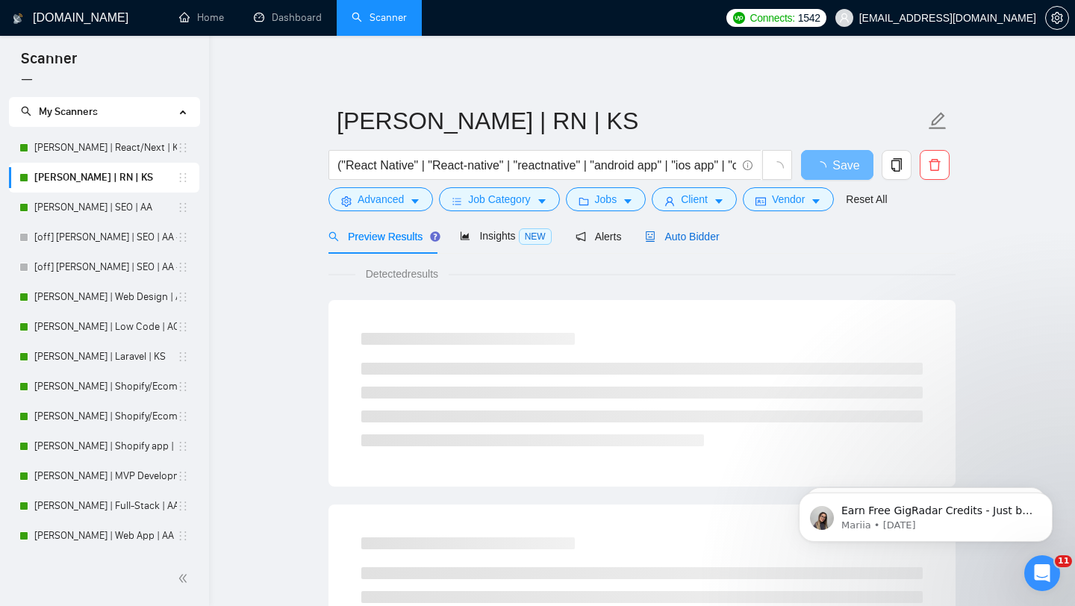
click at [672, 230] on div "Auto Bidder" at bounding box center [682, 236] width 74 height 16
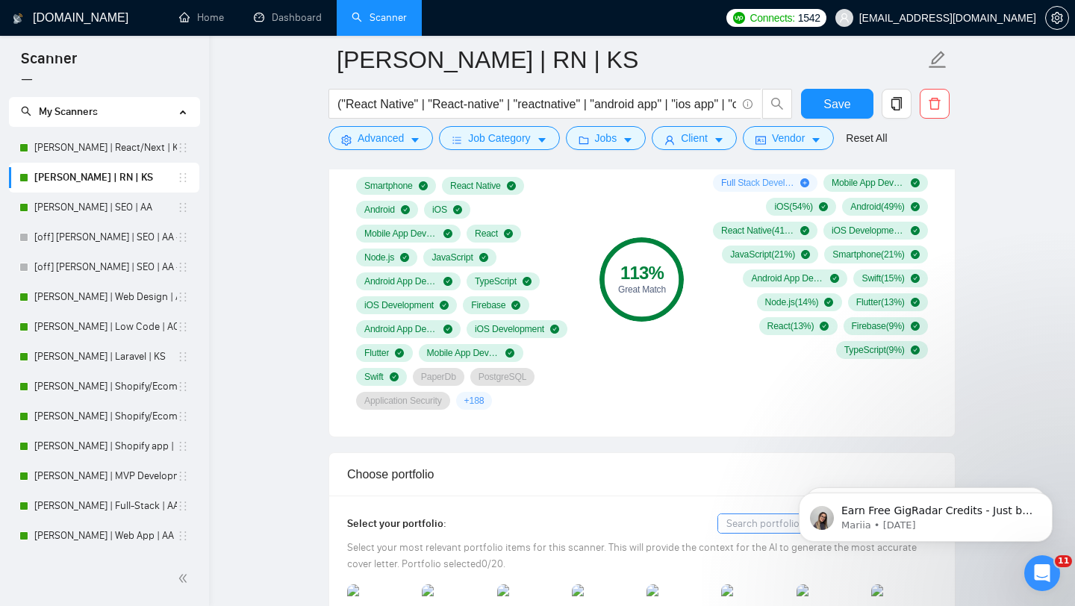
scroll to position [966, 0]
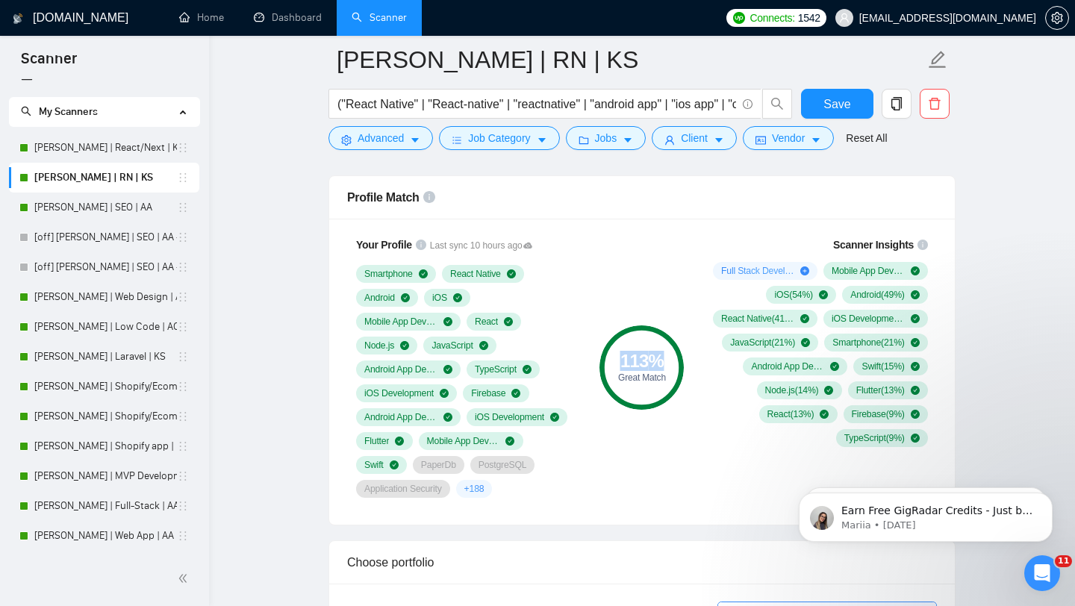
drag, startPoint x: 612, startPoint y: 364, endPoint x: 672, endPoint y: 368, distance: 59.8
click at [672, 368] on div "113 %" at bounding box center [641, 361] width 84 height 18
drag, startPoint x: 668, startPoint y: 379, endPoint x: 617, endPoint y: 358, distance: 54.9
click at [617, 358] on div "113 % Great Match" at bounding box center [641, 367] width 84 height 30
click at [637, 285] on div "113 % Great Match" at bounding box center [642, 367] width 100 height 279
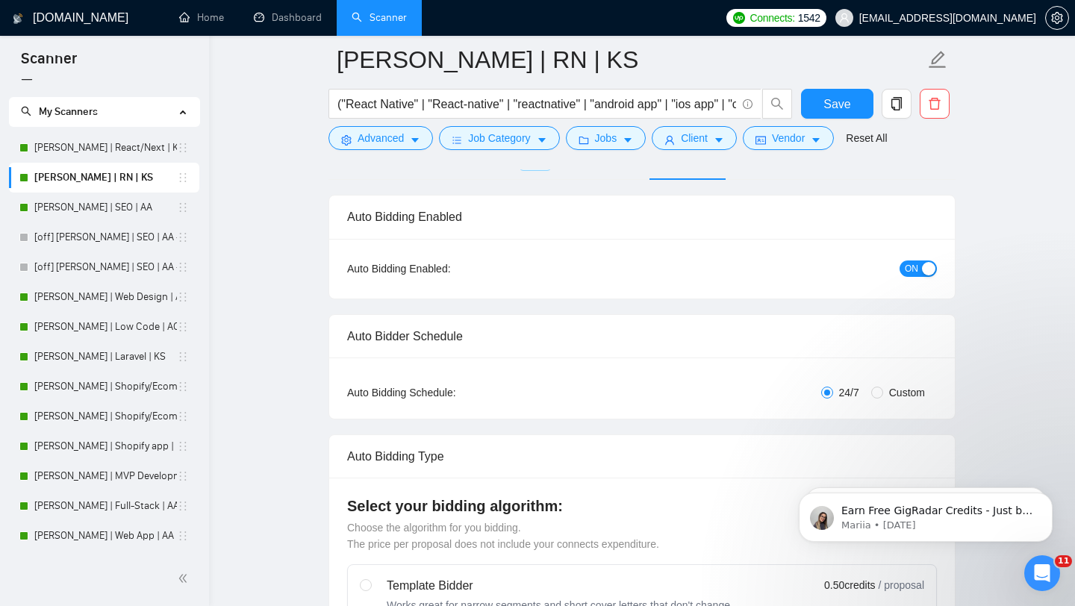
scroll to position [0, 0]
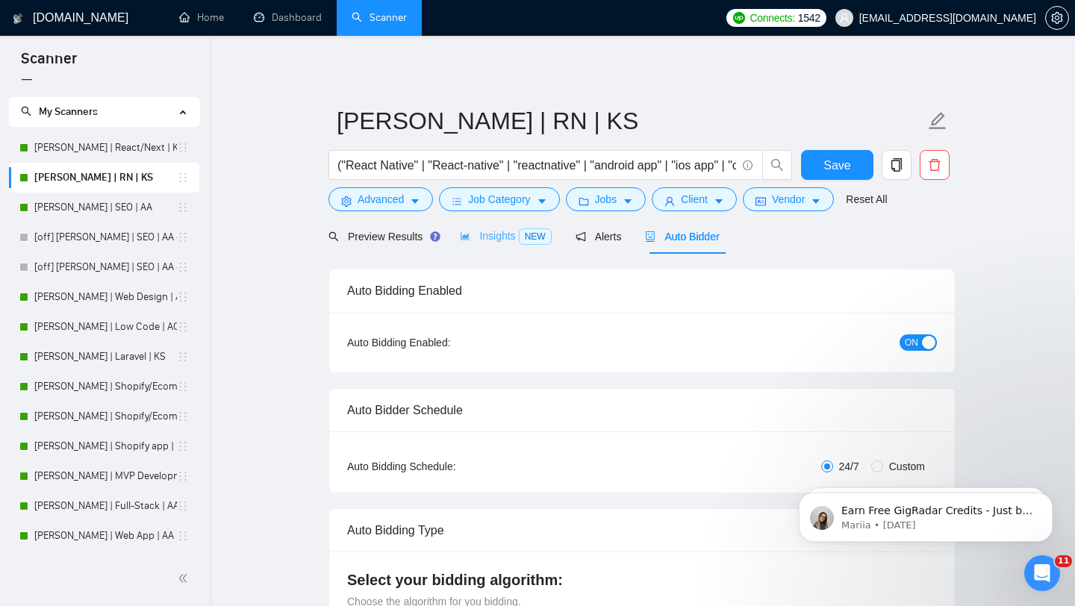
click at [500, 245] on div "Insights NEW" at bounding box center [505, 236] width 91 height 35
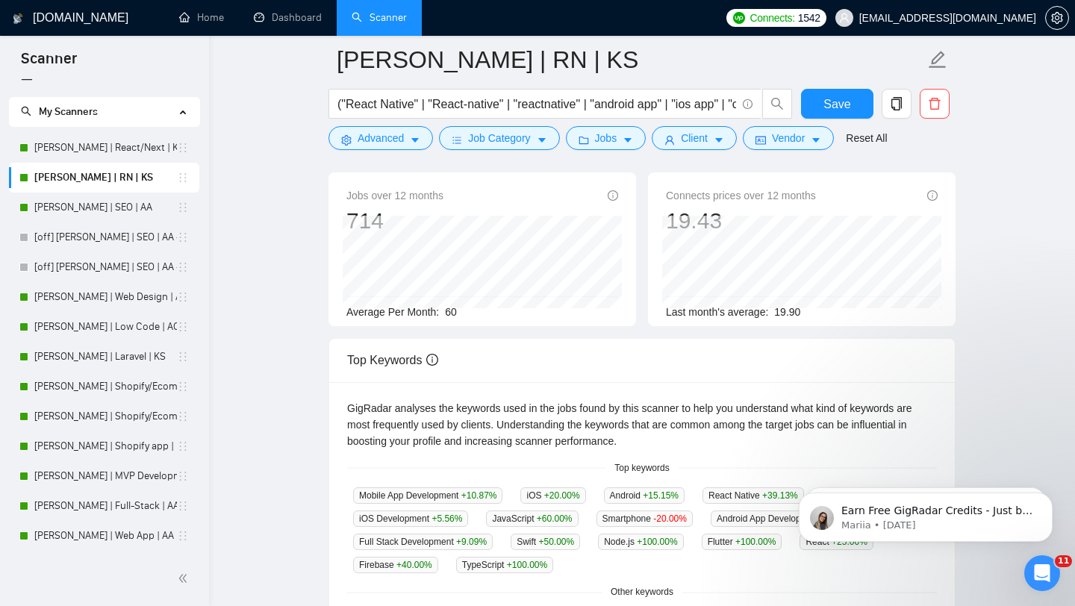
scroll to position [122, 0]
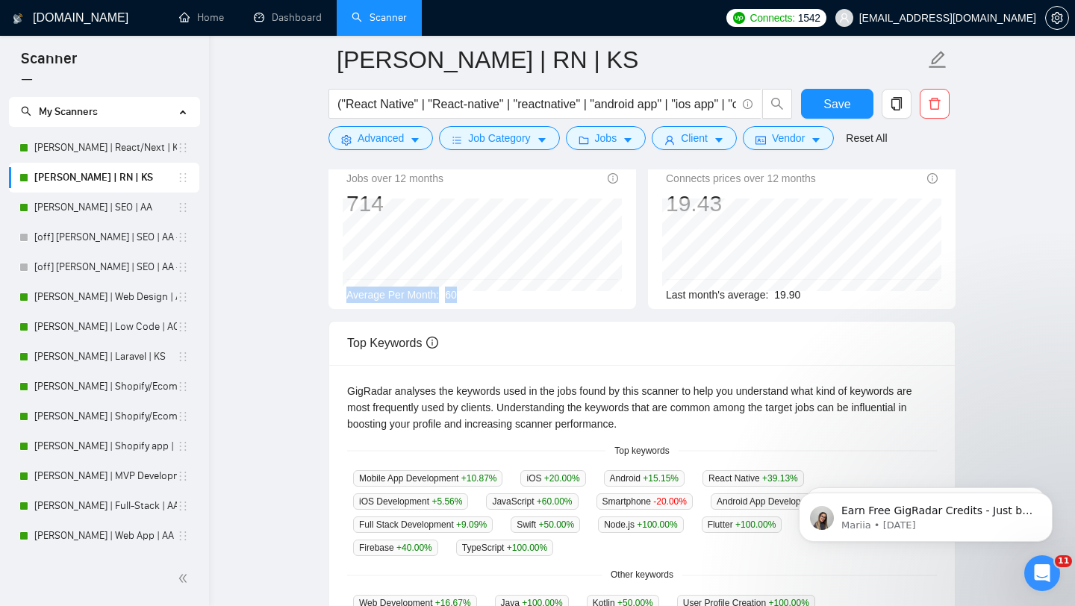
drag, startPoint x: 464, startPoint y: 295, endPoint x: 337, endPoint y: 290, distance: 127.0
click at [337, 290] on div "Jobs over 12 months 714 Average Per Month: 60" at bounding box center [482, 232] width 308 height 154
click at [366, 289] on span "Average Per Month:" at bounding box center [392, 295] width 93 height 12
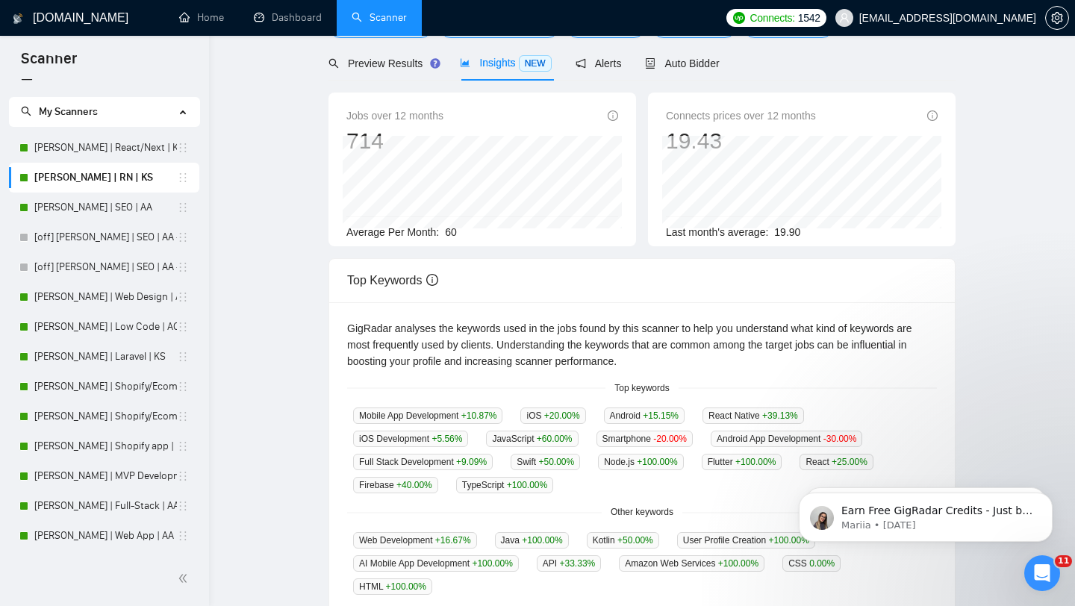
scroll to position [0, 0]
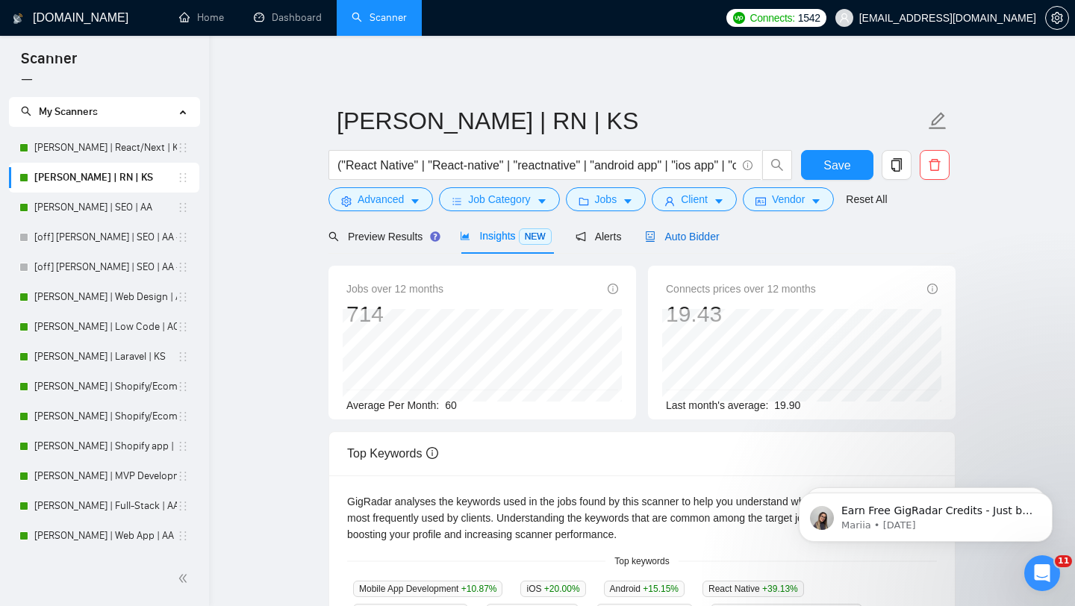
click at [693, 243] on div "Auto Bidder" at bounding box center [682, 236] width 74 height 16
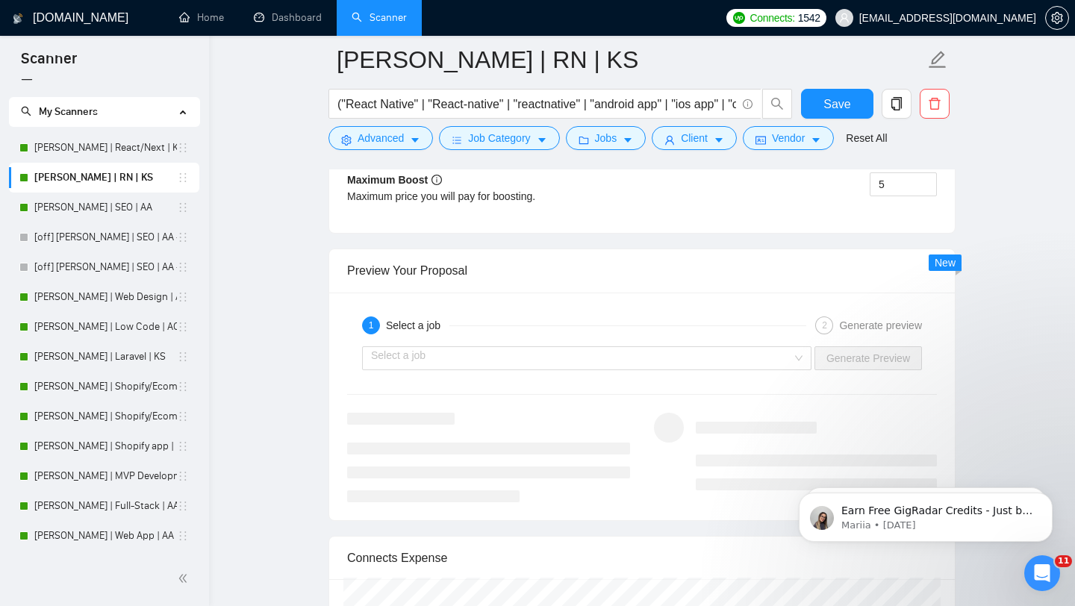
scroll to position [2900, 0]
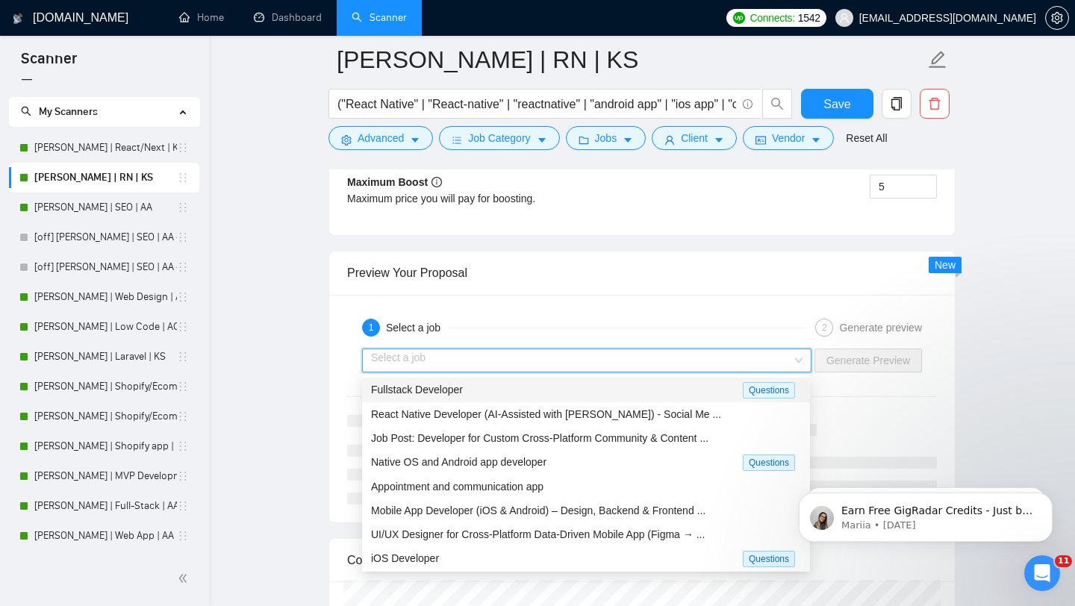
click at [691, 363] on input "search" at bounding box center [581, 360] width 421 height 22
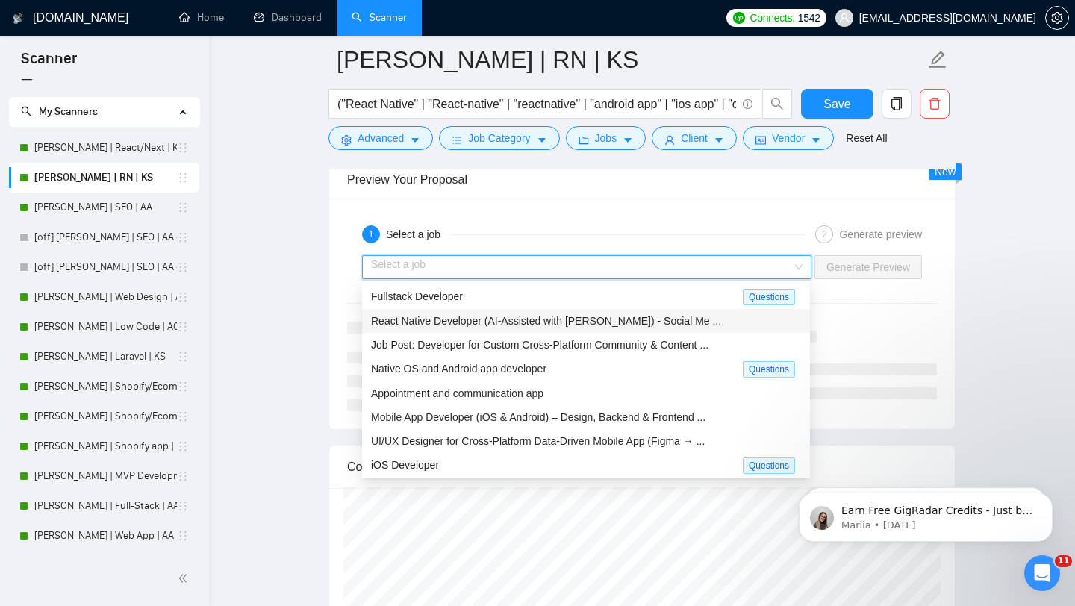
scroll to position [1, 0]
click at [514, 296] on div "Fullstack Developer" at bounding box center [557, 295] width 372 height 17
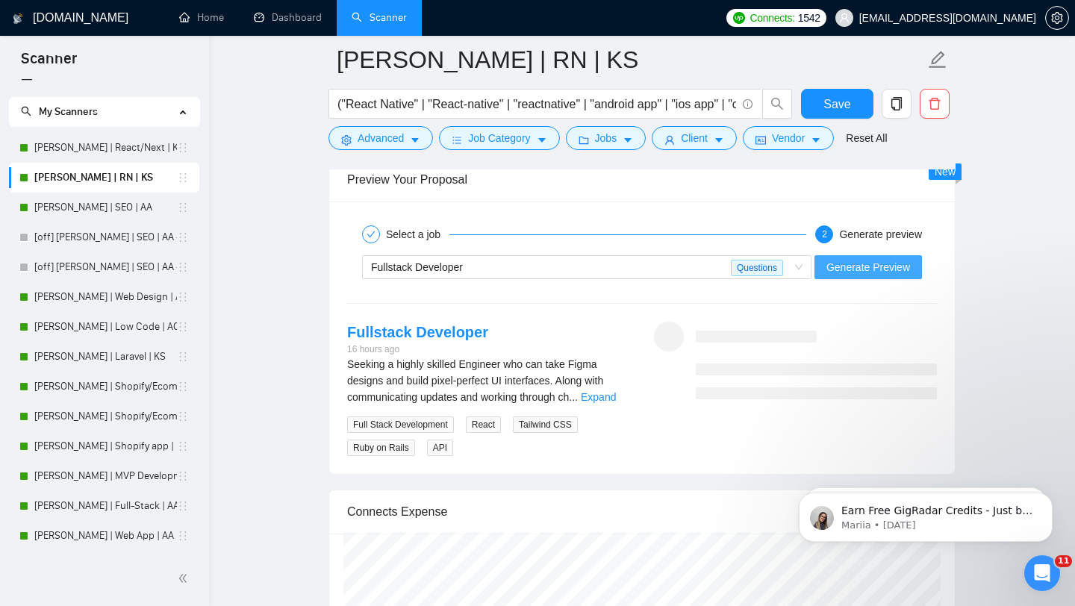
click at [883, 275] on button "Generate Preview" at bounding box center [867, 267] width 107 height 24
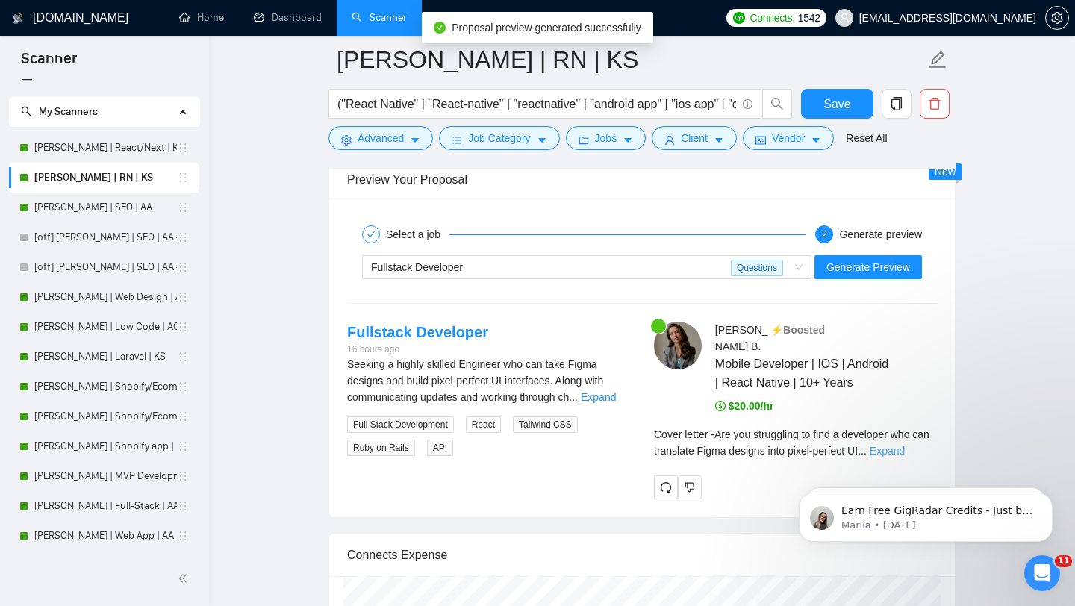
click at [904, 450] on link "Expand" at bounding box center [887, 451] width 35 height 12
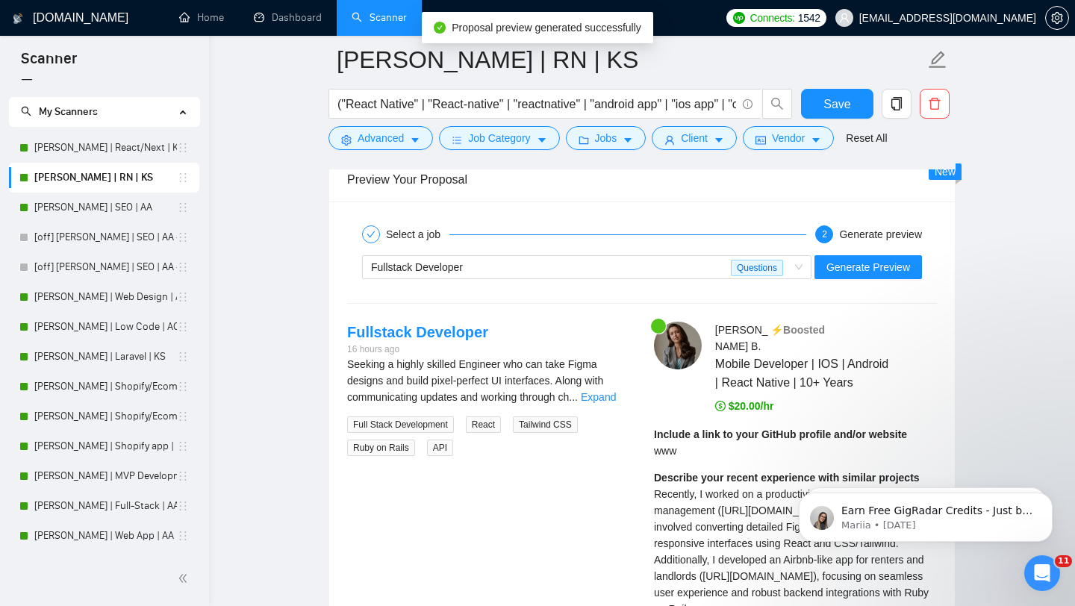
scroll to position [3221, 0]
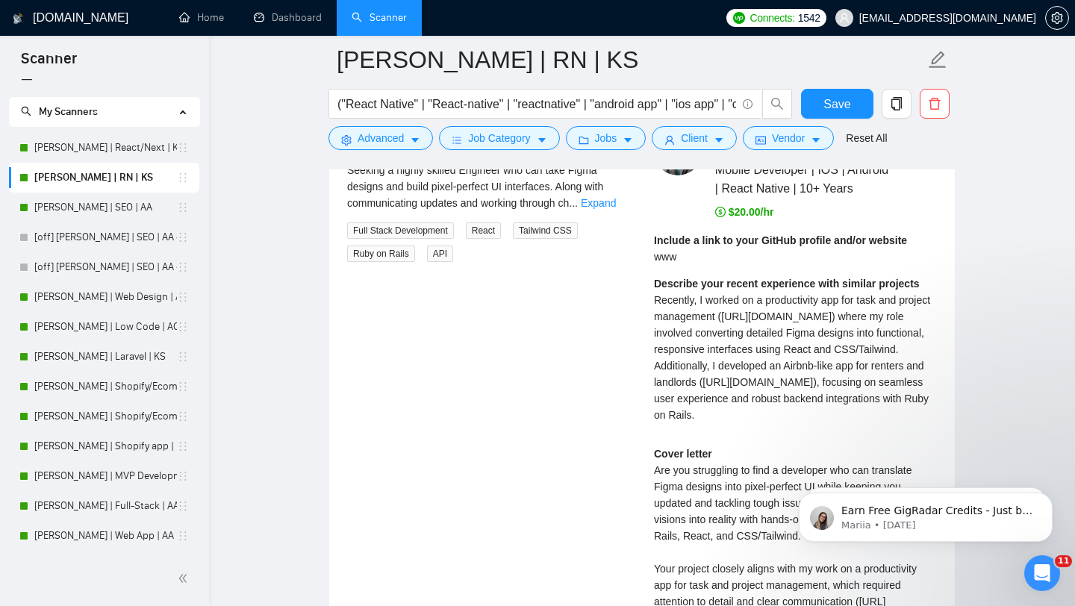
click at [702, 355] on span "Recently, I worked on a productivity app for task and project management ([URL]…" at bounding box center [792, 357] width 276 height 127
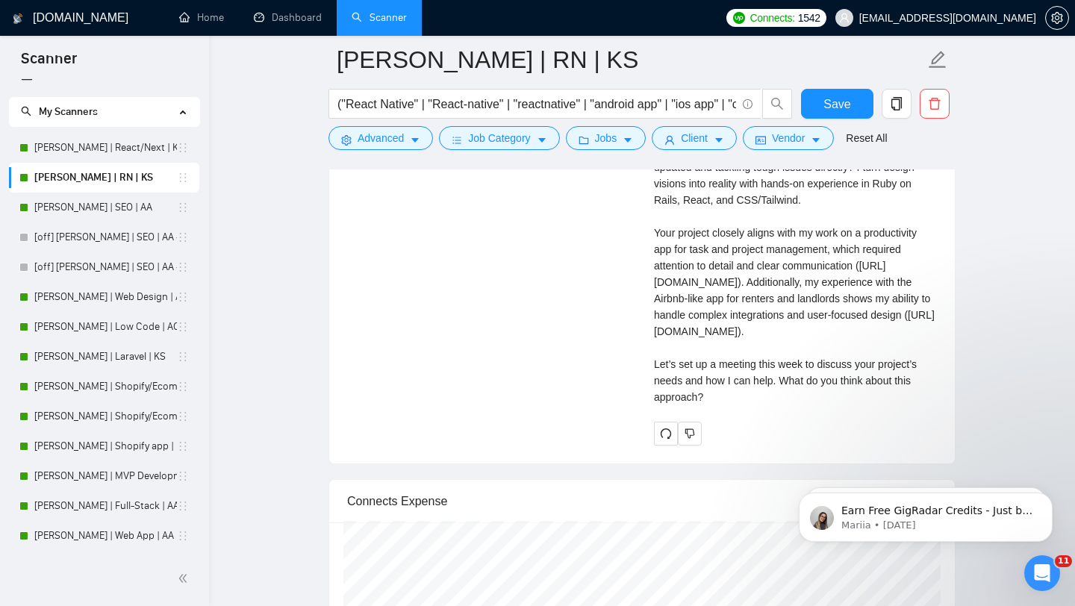
scroll to position [3509, 0]
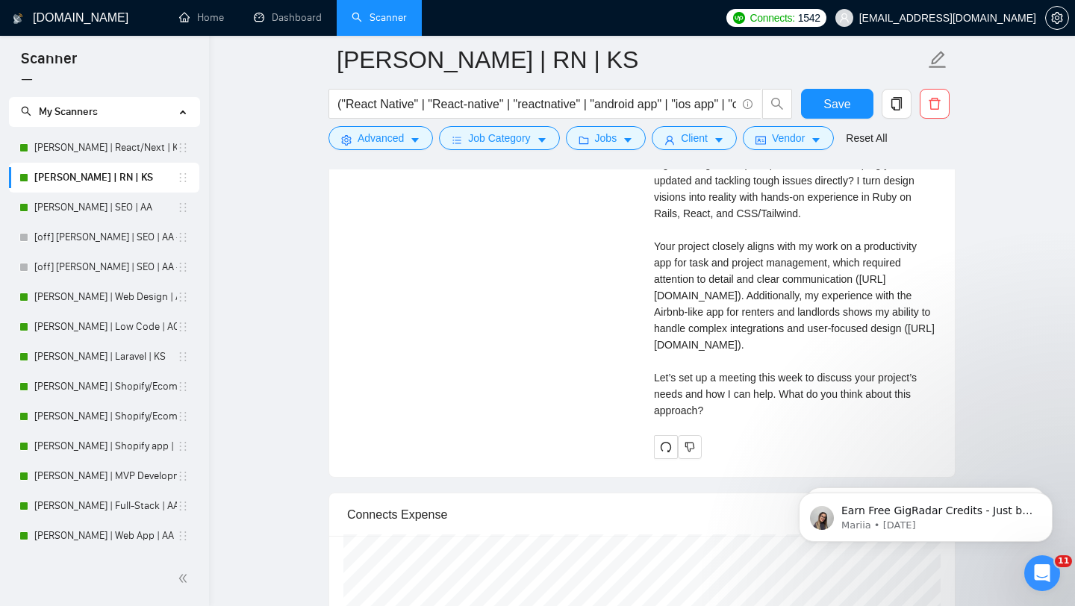
drag, startPoint x: 654, startPoint y: 218, endPoint x: 751, endPoint y: 545, distance: 341.0
click at [751, 429] on div "Cover letter Are you struggling to find a developer who can translate Figma des…" at bounding box center [795, 276] width 283 height 306
click at [761, 293] on div "Cover letter Are you struggling to find a developer who can translate Figma des…" at bounding box center [795, 271] width 283 height 296
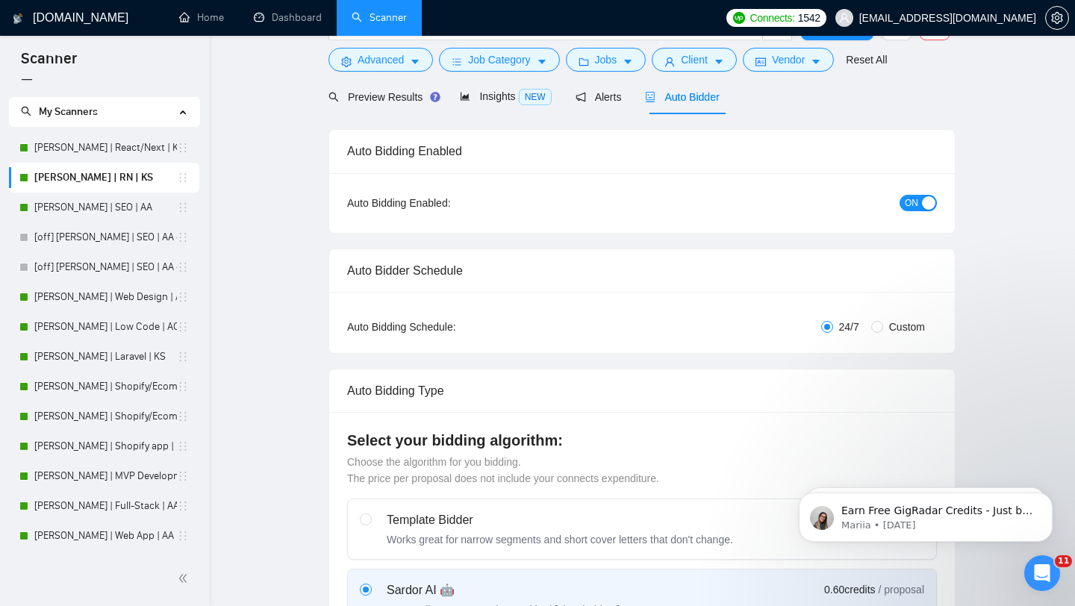
scroll to position [0, 0]
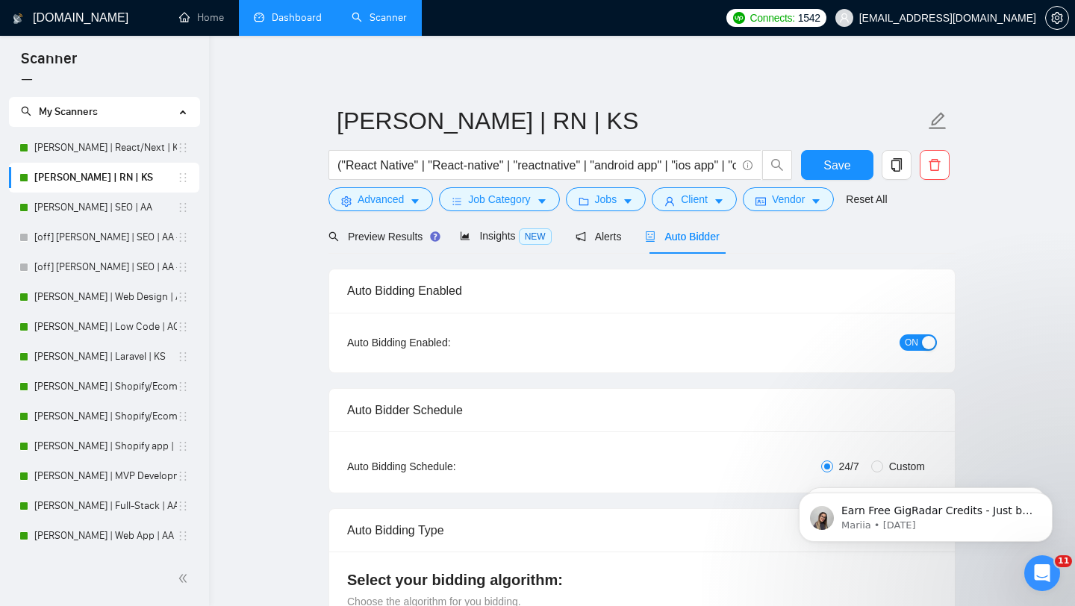
click at [290, 16] on link "Dashboard" at bounding box center [288, 17] width 68 height 13
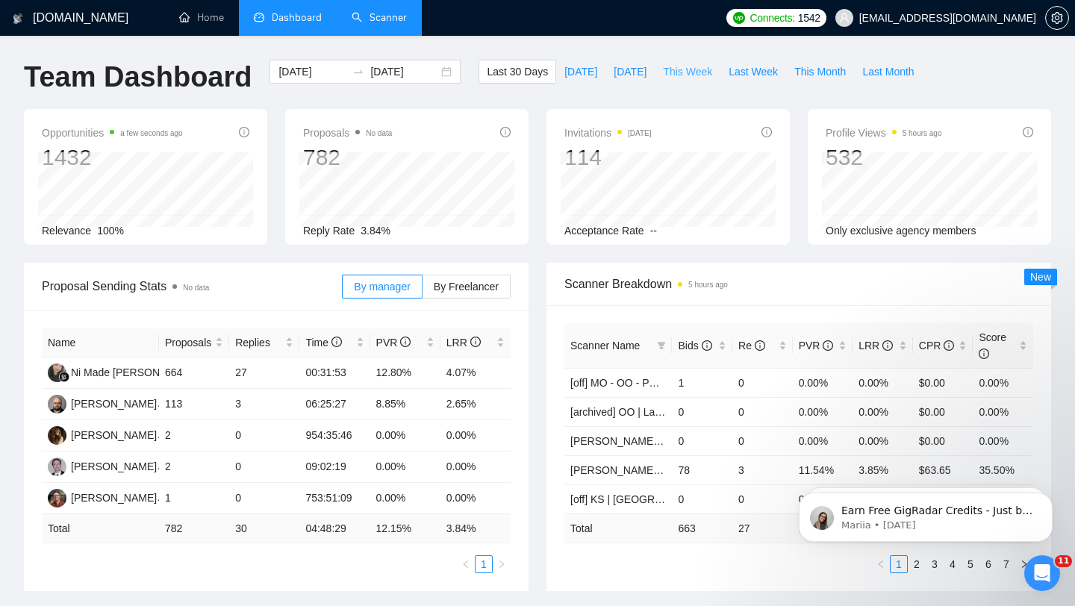
click at [699, 69] on span "This Week" at bounding box center [687, 71] width 49 height 16
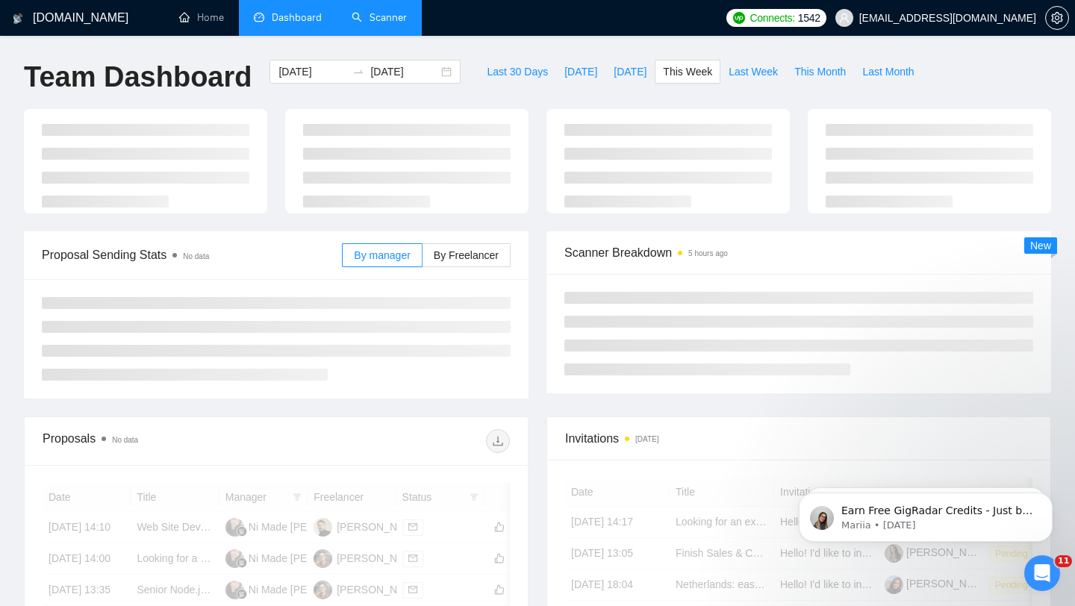
type input "[DATE]"
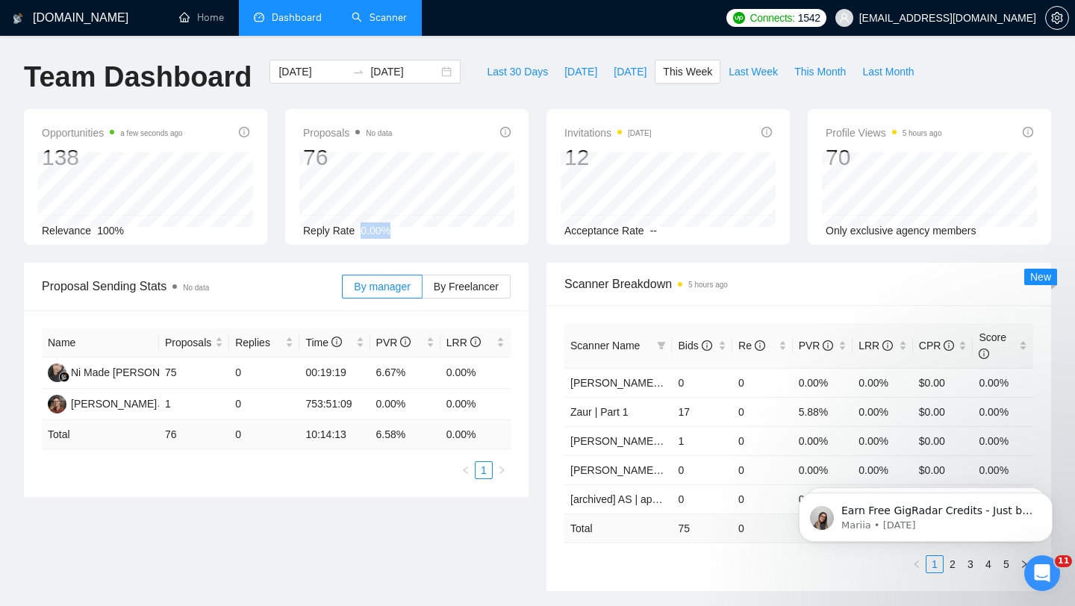
drag, startPoint x: 357, startPoint y: 228, endPoint x: 413, endPoint y: 230, distance: 56.7
click at [416, 230] on div "Reply Rate 0.00%" at bounding box center [406, 230] width 207 height 16
click at [413, 230] on div "Reply Rate 0.00%" at bounding box center [406, 230] width 207 height 16
click at [753, 70] on span "Last Week" at bounding box center [752, 71] width 49 height 16
type input "[DATE]"
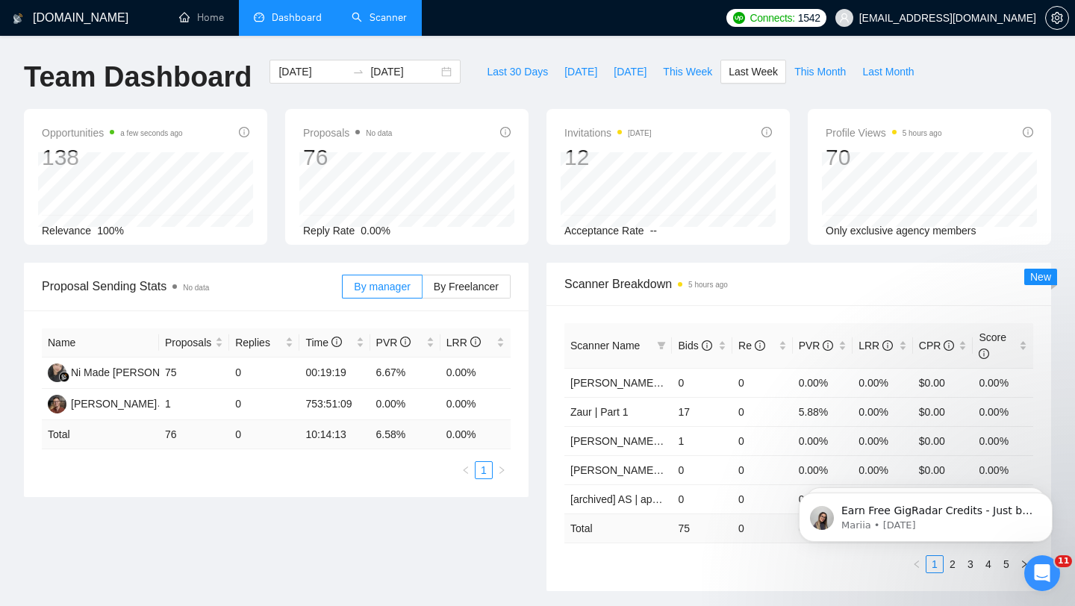
type input "[DATE]"
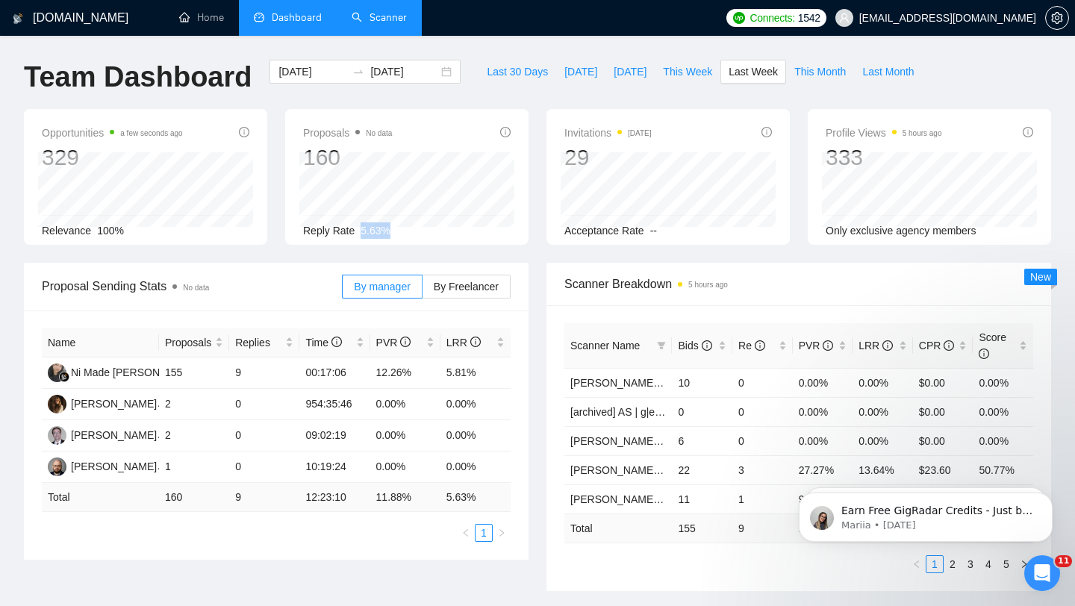
drag, startPoint x: 352, startPoint y: 231, endPoint x: 391, endPoint y: 231, distance: 38.8
click at [392, 231] on div "Reply Rate 5.63%" at bounding box center [406, 230] width 207 height 16
click at [843, 70] on span "This Month" at bounding box center [819, 71] width 51 height 16
type input "[DATE]"
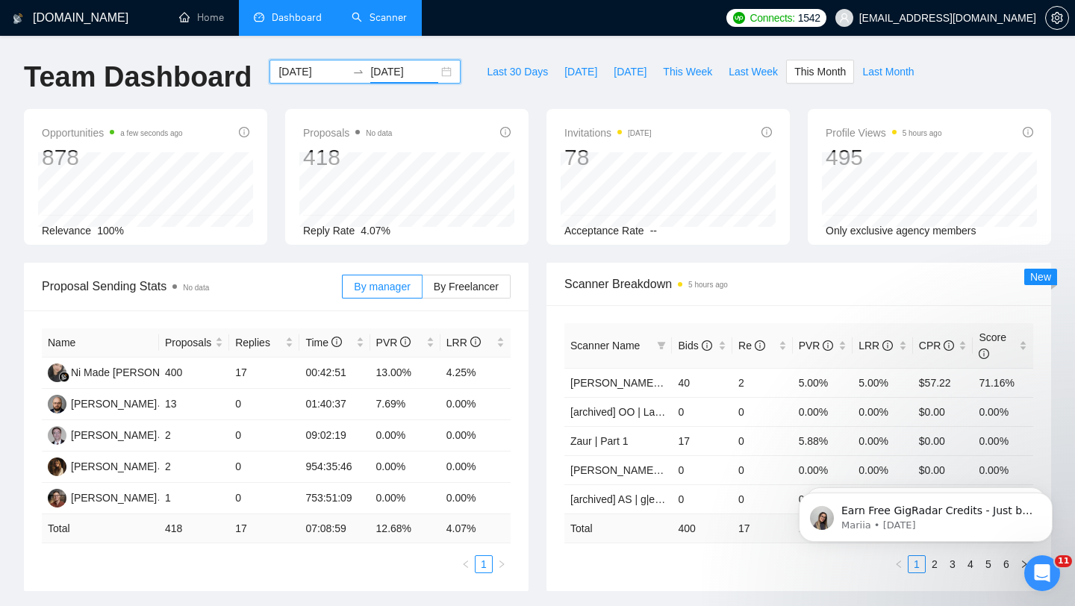
click at [393, 63] on input "[DATE]" at bounding box center [404, 71] width 68 height 16
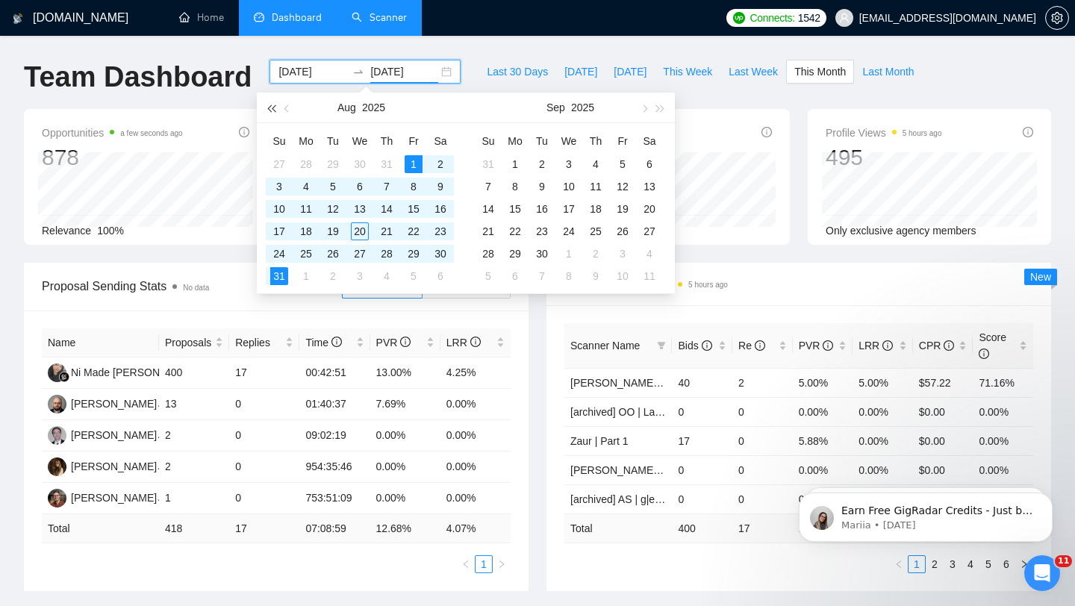
click at [272, 106] on span "button" at bounding box center [270, 107] width 7 height 7
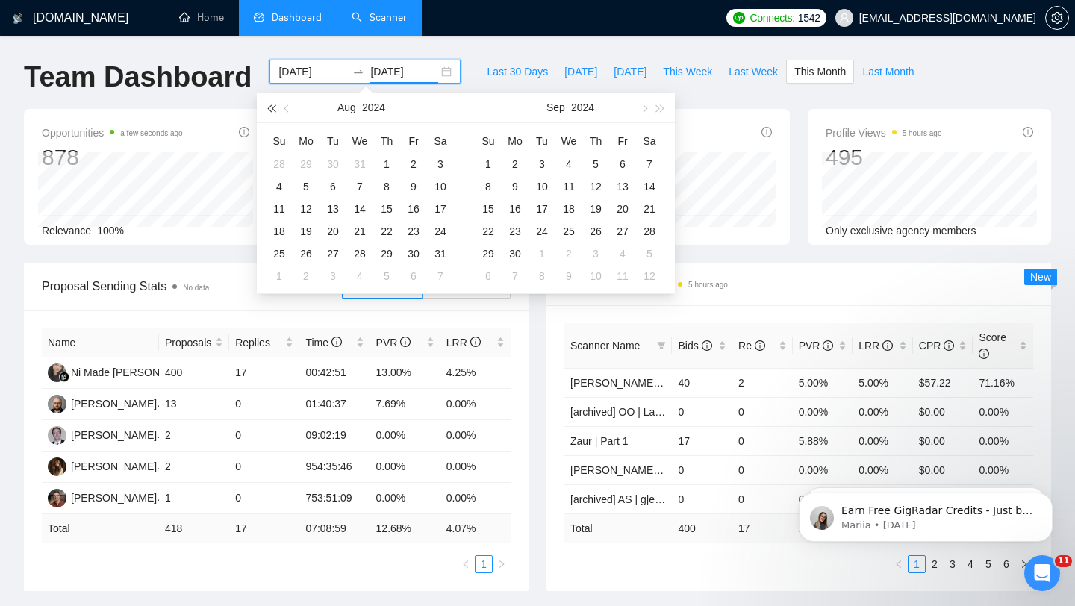
click at [272, 106] on span "button" at bounding box center [270, 107] width 7 height 7
click at [292, 106] on button "button" at bounding box center [287, 108] width 16 height 30
click at [664, 107] on button "button" at bounding box center [660, 108] width 16 height 30
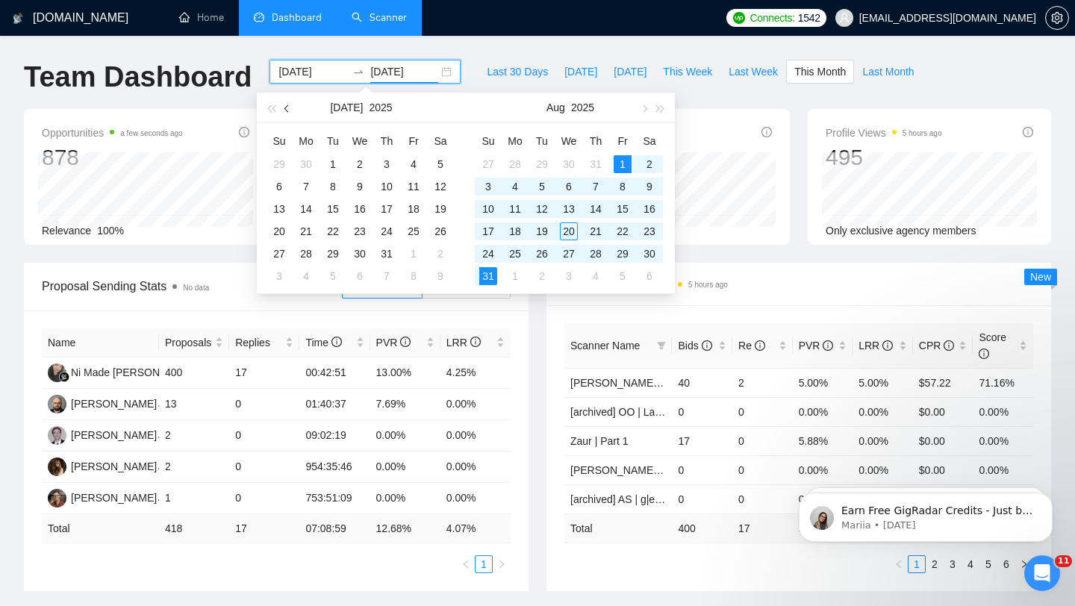
click at [281, 105] on button "button" at bounding box center [287, 108] width 16 height 30
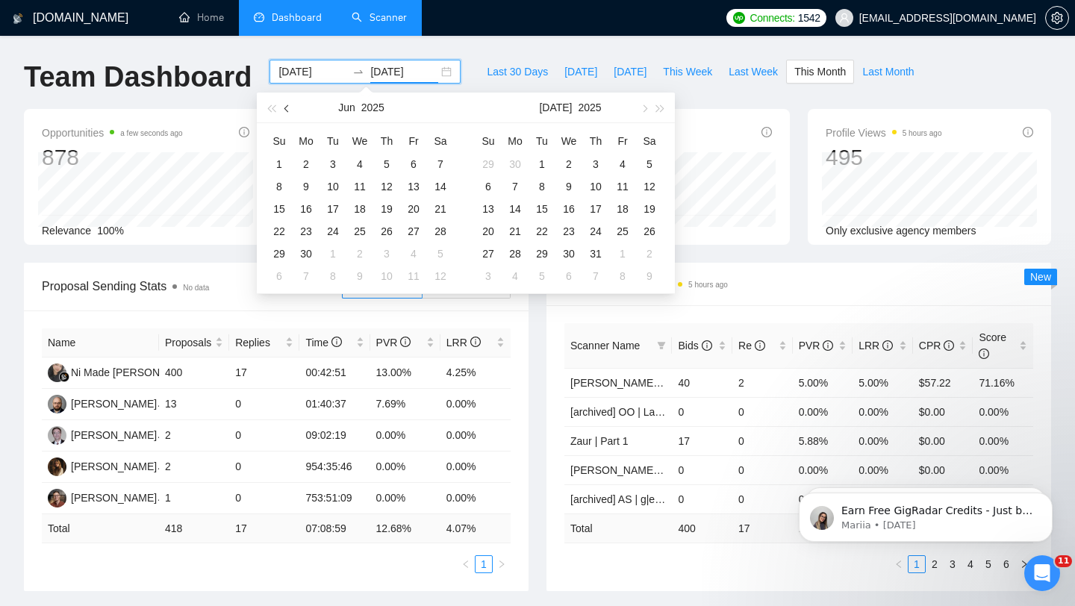
click at [281, 105] on button "button" at bounding box center [287, 108] width 16 height 30
type input "[DATE]"
click at [328, 160] on div "1" at bounding box center [333, 164] width 18 height 18
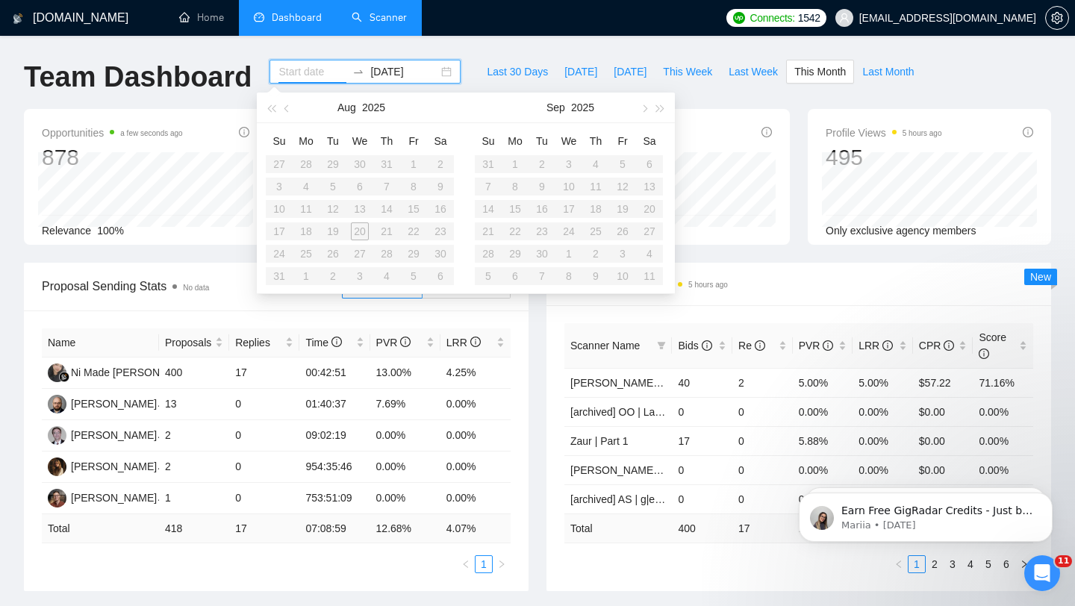
click at [310, 66] on input at bounding box center [312, 71] width 68 height 16
click at [390, 73] on input "[DATE]" at bounding box center [404, 71] width 68 height 16
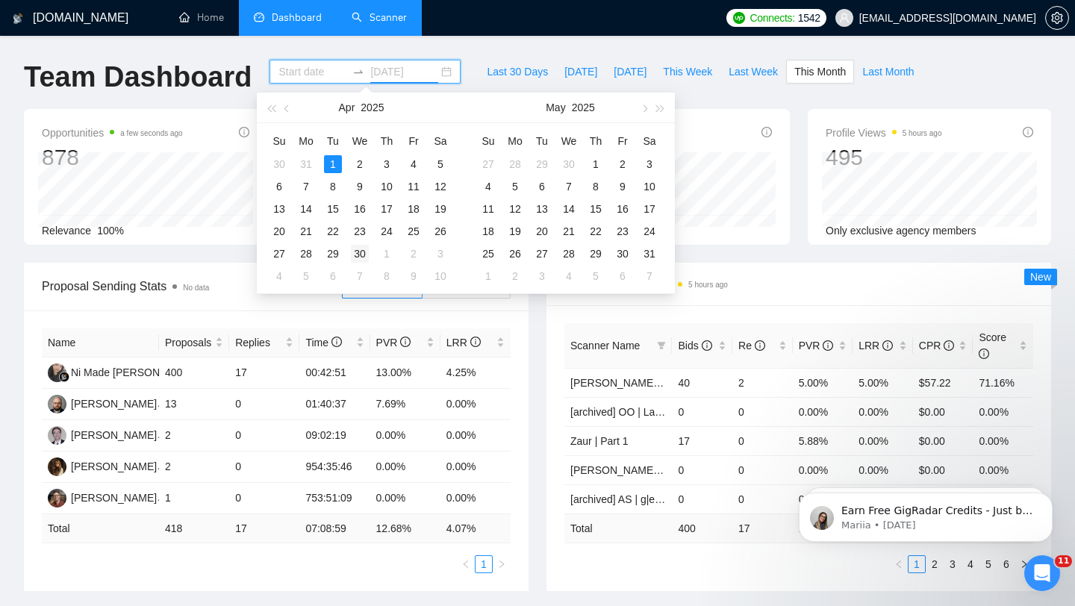
type input "[DATE]"
click at [358, 253] on div "30" at bounding box center [360, 254] width 18 height 18
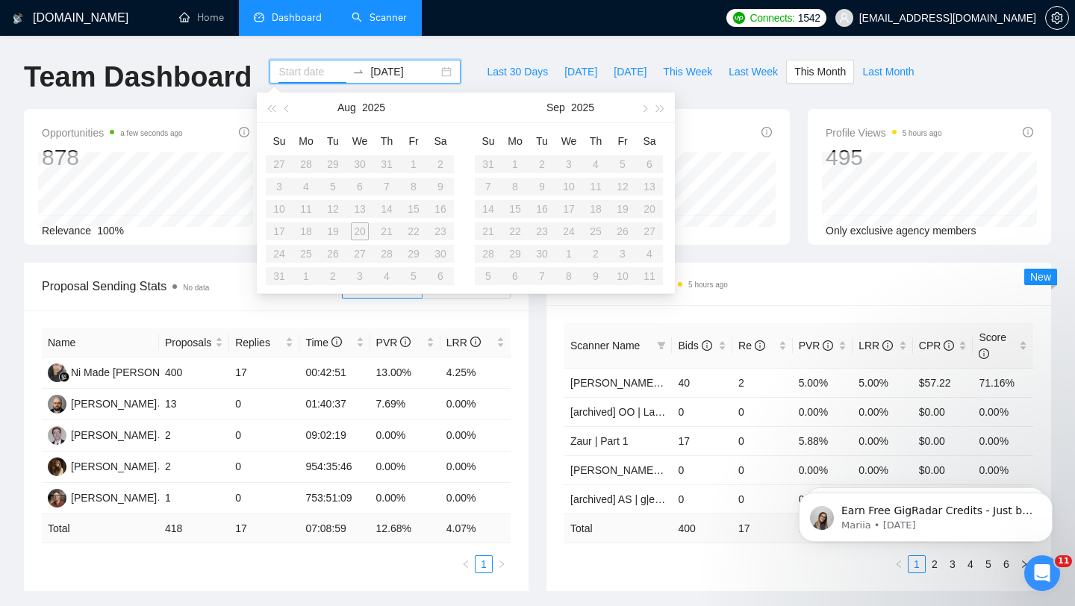
click at [308, 72] on input at bounding box center [312, 71] width 68 height 16
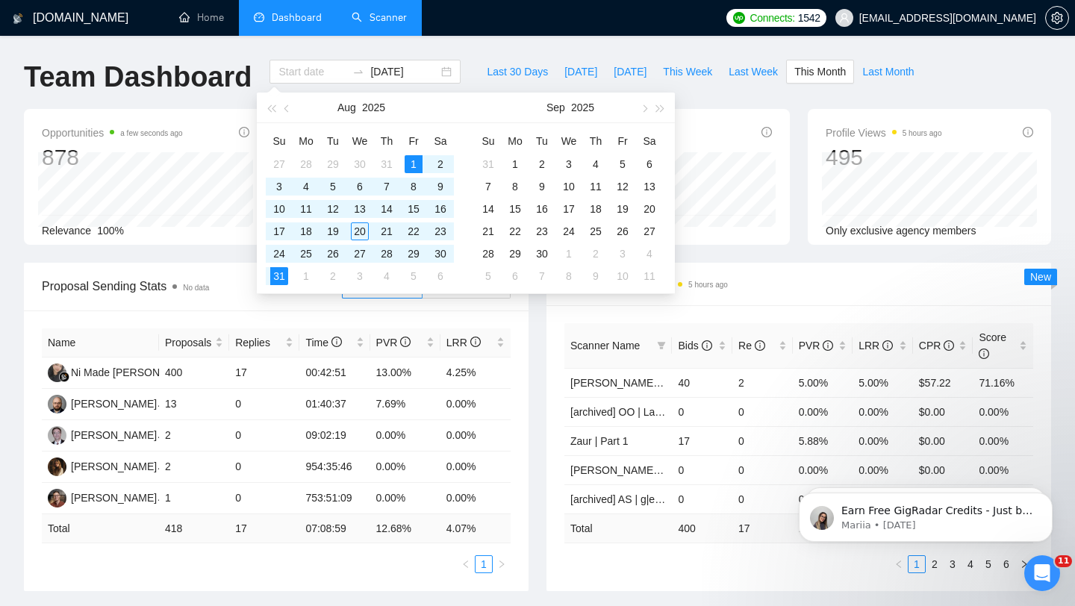
type input "[DATE]"
click at [343, 51] on div "[DOMAIN_NAME] Home Dashboard Scanner Connects: 1542 [EMAIL_ADDRESS][DOMAIN_NAME…" at bounding box center [537, 599] width 1075 height 1199
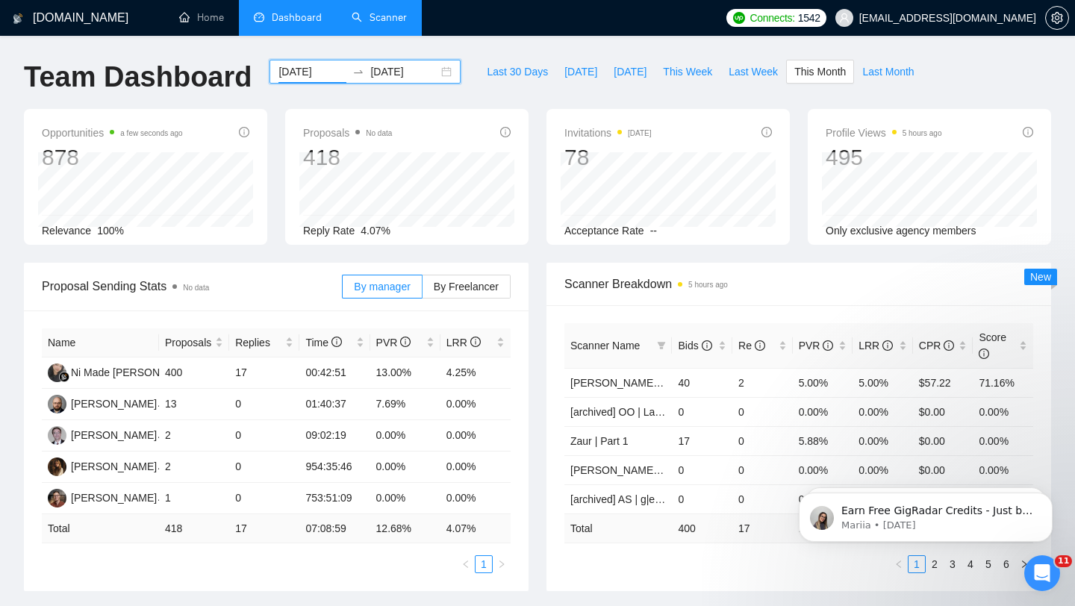
click at [300, 66] on input "[DATE]" at bounding box center [312, 71] width 68 height 16
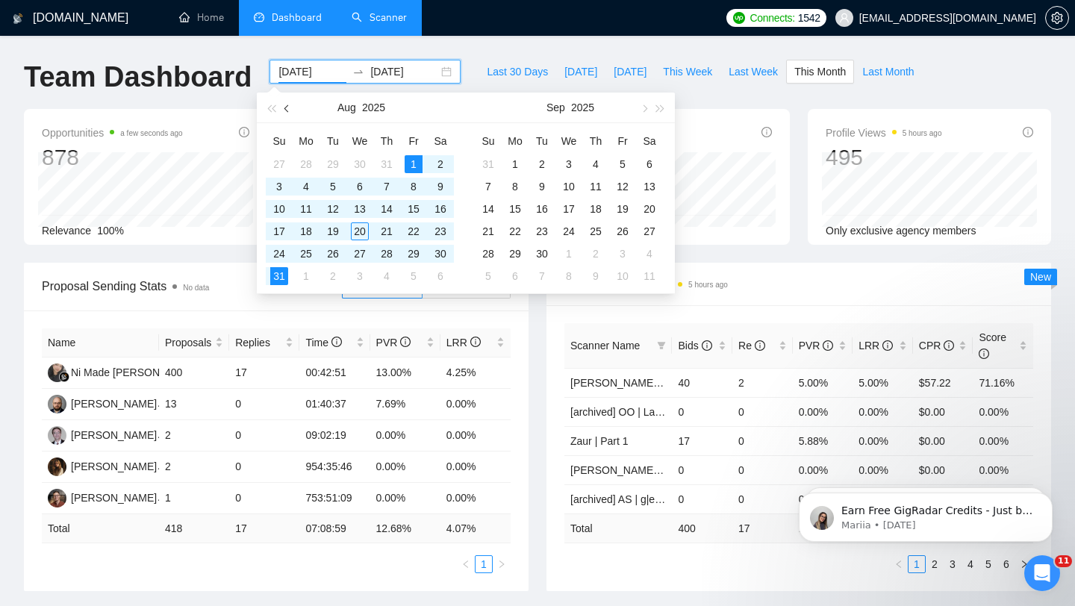
click at [287, 110] on span "button" at bounding box center [287, 107] width 7 height 7
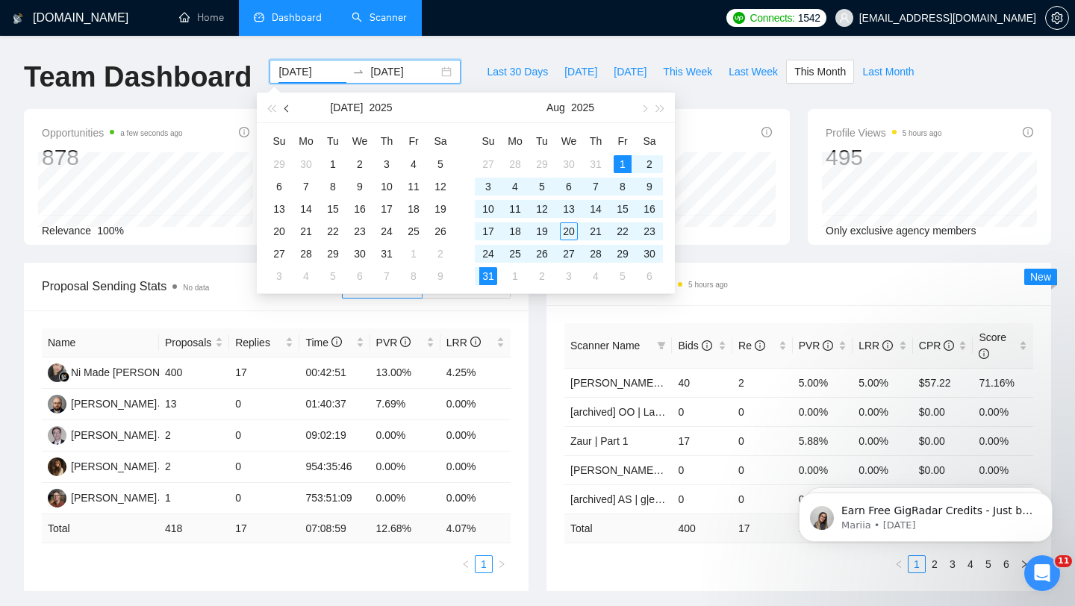
click at [287, 110] on span "button" at bounding box center [287, 107] width 7 height 7
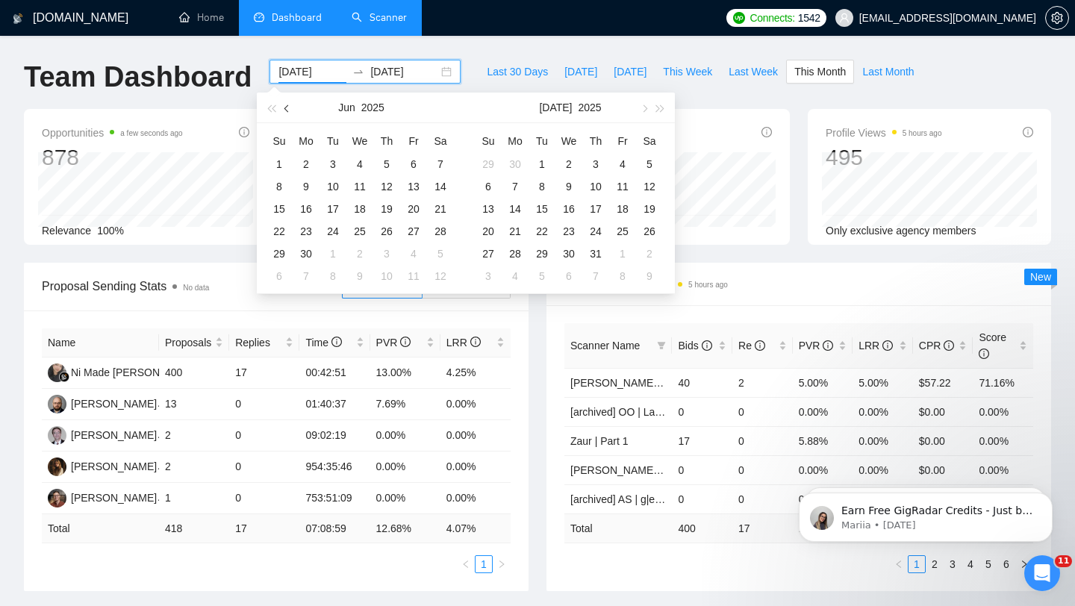
click at [287, 110] on span "button" at bounding box center [287, 107] width 7 height 7
click at [286, 110] on span "button" at bounding box center [287, 107] width 7 height 7
type input "[DATE]"
click at [333, 161] on div "1" at bounding box center [333, 164] width 18 height 18
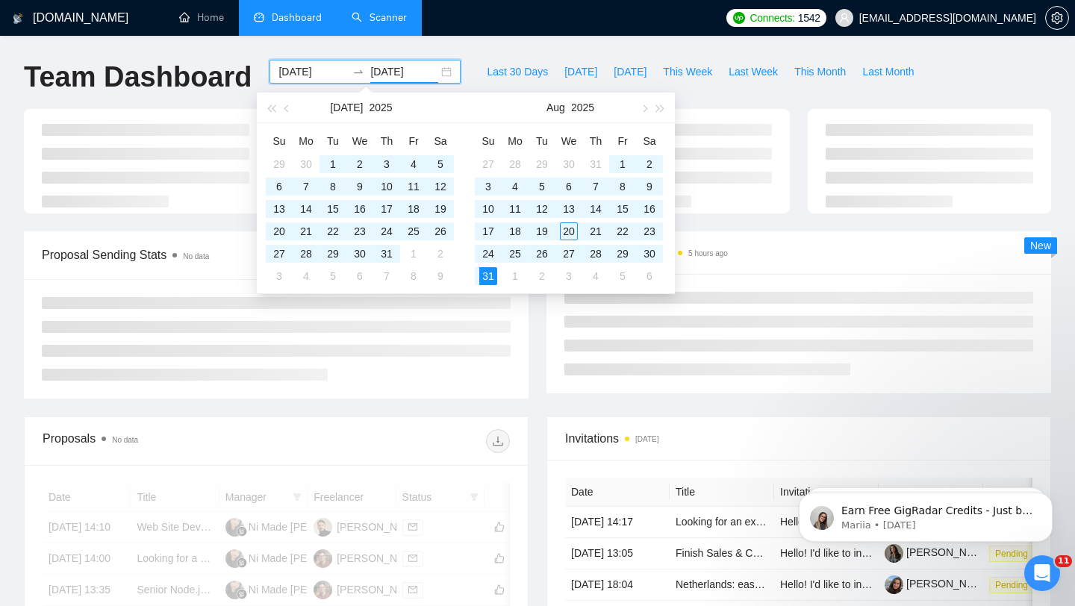
click at [408, 72] on input "[DATE]" at bounding box center [404, 71] width 68 height 16
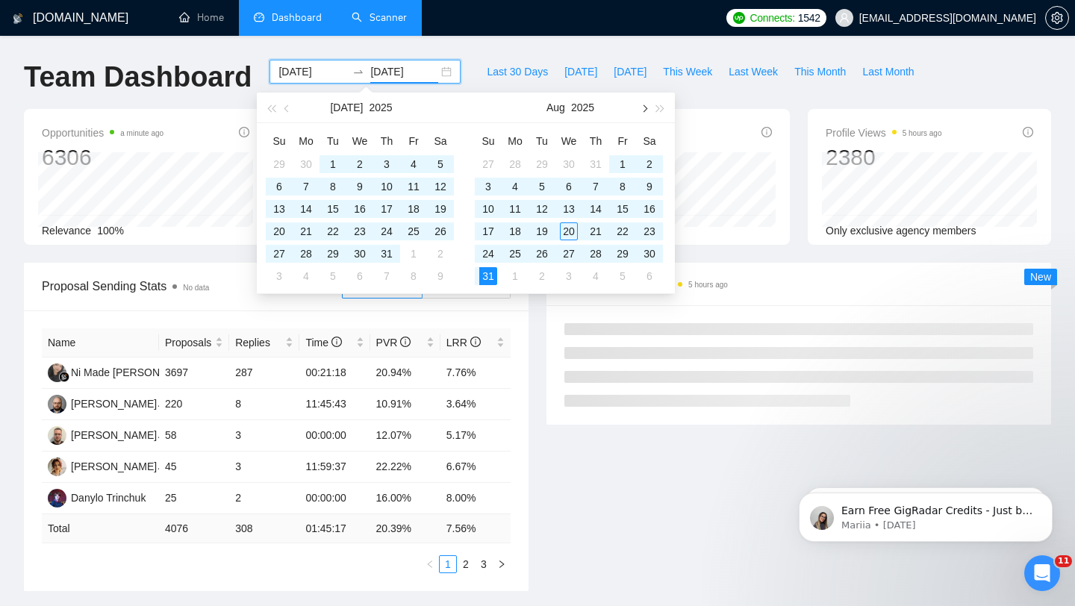
click at [643, 104] on button "button" at bounding box center [643, 108] width 16 height 30
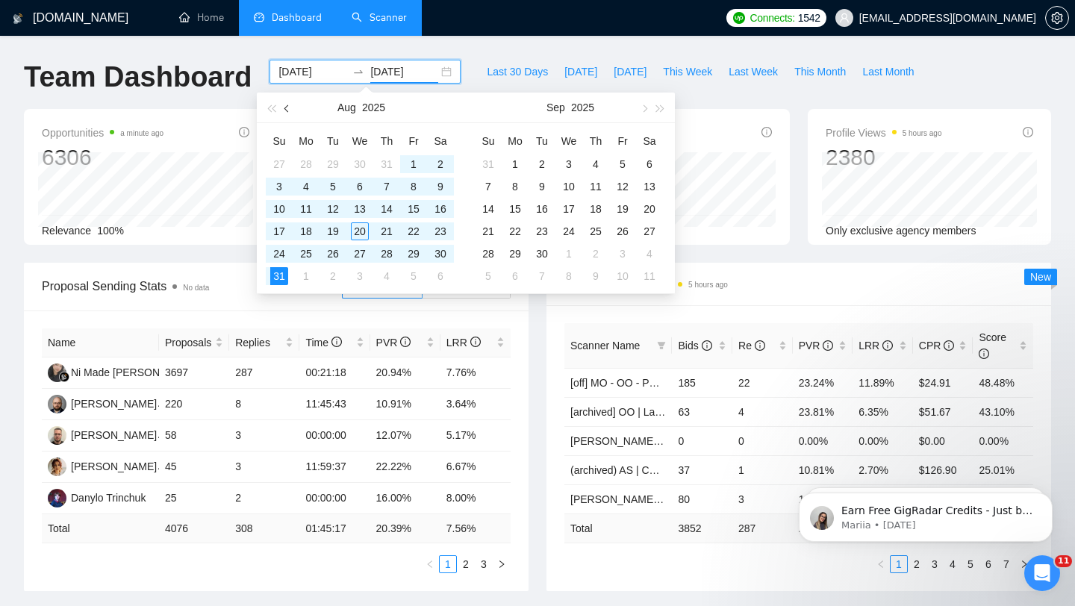
click at [287, 107] on span "button" at bounding box center [287, 107] width 7 height 7
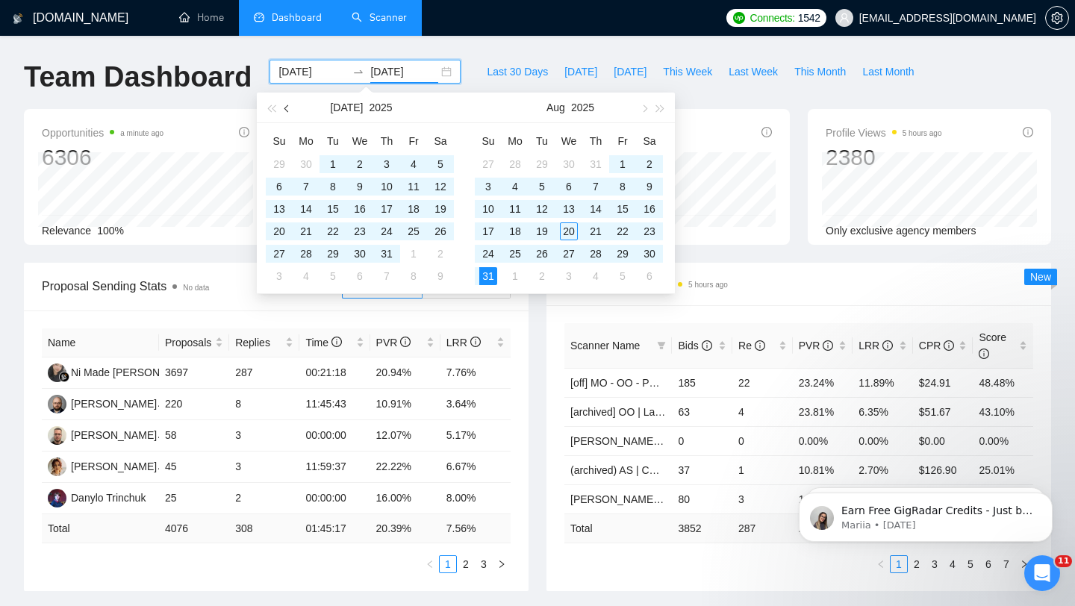
click at [287, 107] on span "button" at bounding box center [287, 107] width 7 height 7
click at [291, 109] on button "button" at bounding box center [287, 108] width 16 height 30
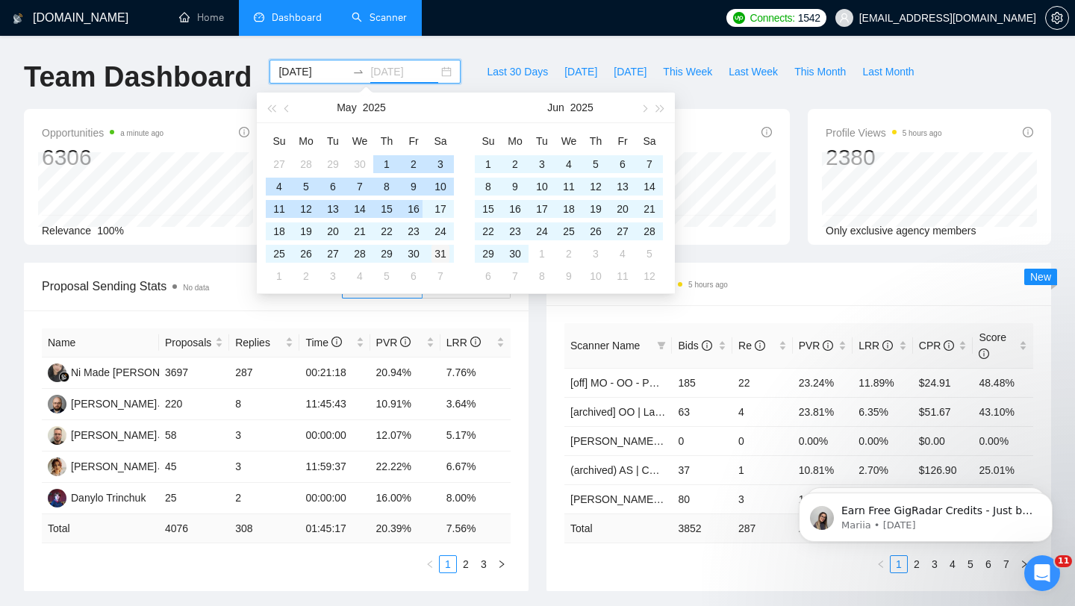
type input "[DATE]"
click at [439, 251] on div "31" at bounding box center [440, 254] width 18 height 18
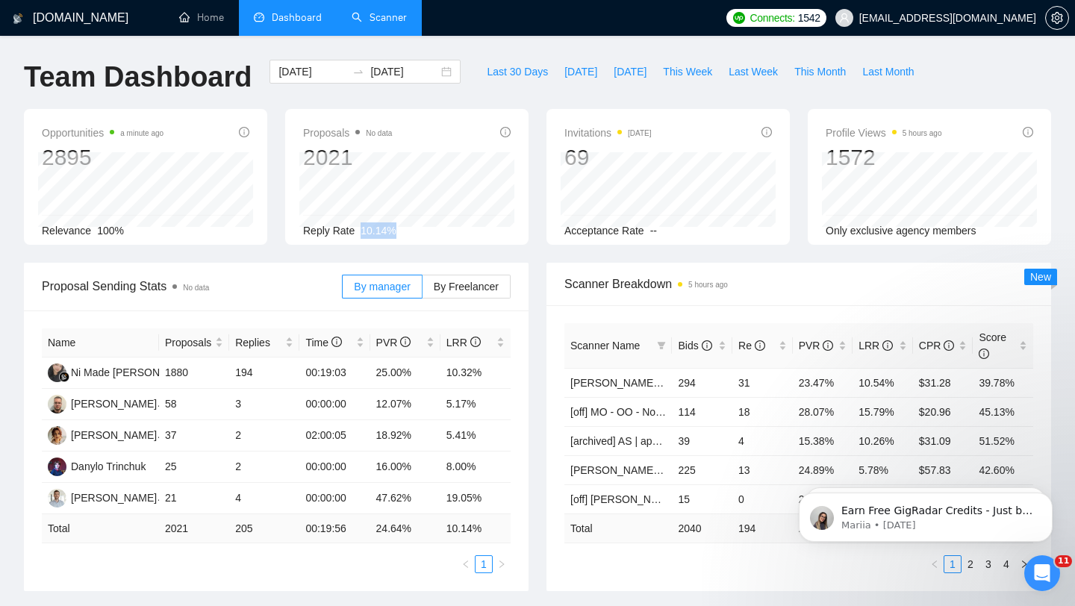
drag, startPoint x: 398, startPoint y: 230, endPoint x: 355, endPoint y: 228, distance: 42.6
click at [355, 228] on div "Reply Rate 10.14%" at bounding box center [406, 230] width 207 height 16
click at [306, 78] on input "[DATE]" at bounding box center [312, 71] width 68 height 16
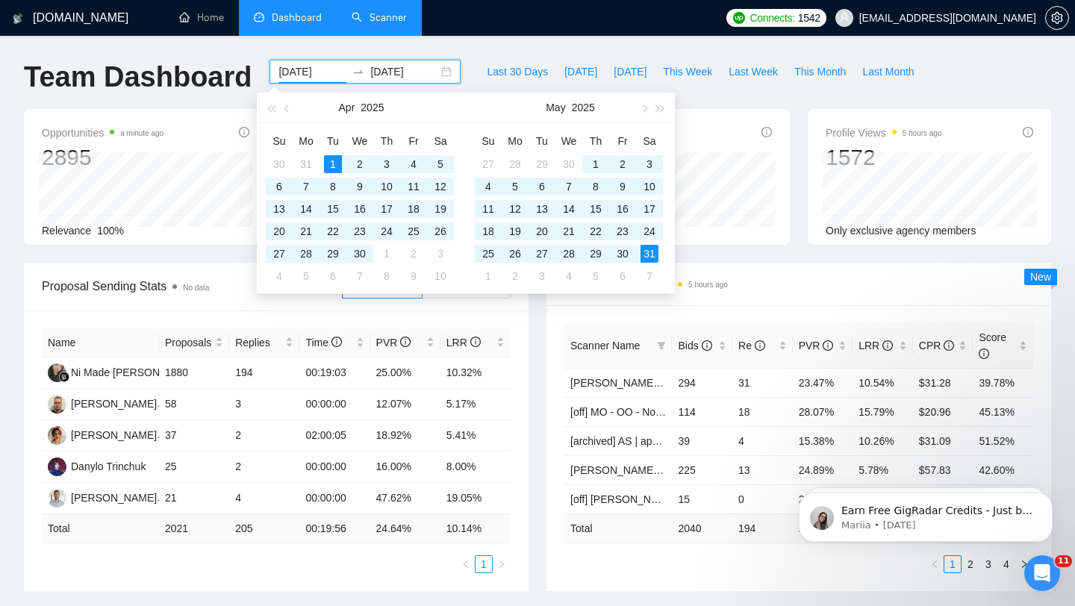
click at [367, 47] on div "[DOMAIN_NAME] Home Dashboard Scanner Connects: 1542 [EMAIL_ADDRESS][DOMAIN_NAME…" at bounding box center [537, 599] width 1075 height 1199
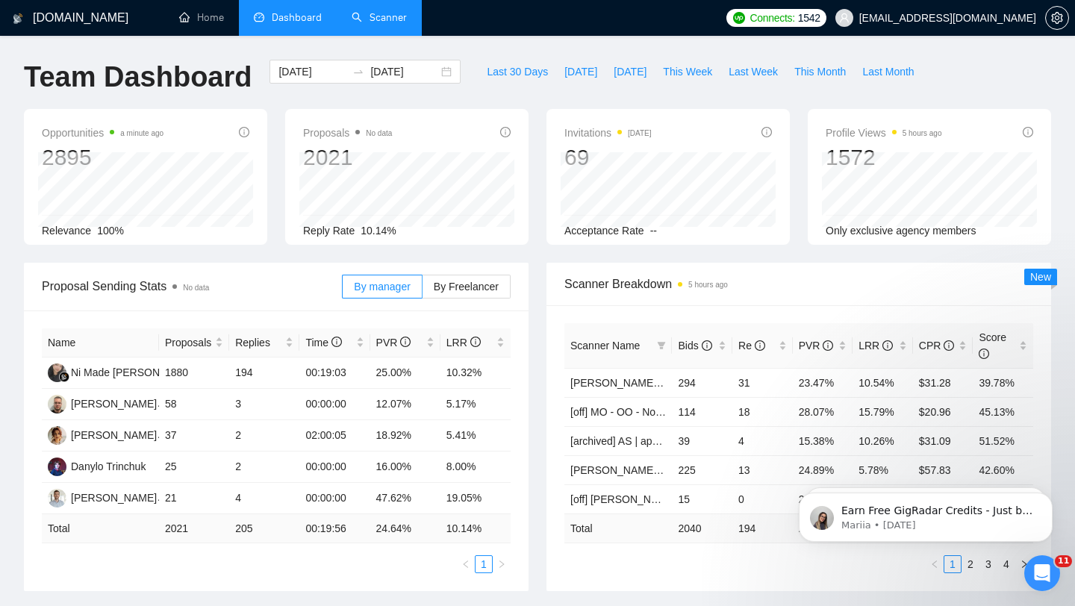
click at [359, 37] on div "[DOMAIN_NAME] Home Dashboard Scanner Connects: 1542 [EMAIL_ADDRESS][DOMAIN_NAME…" at bounding box center [537, 599] width 1075 height 1199
click at [381, 24] on link "Scanner" at bounding box center [379, 17] width 55 height 13
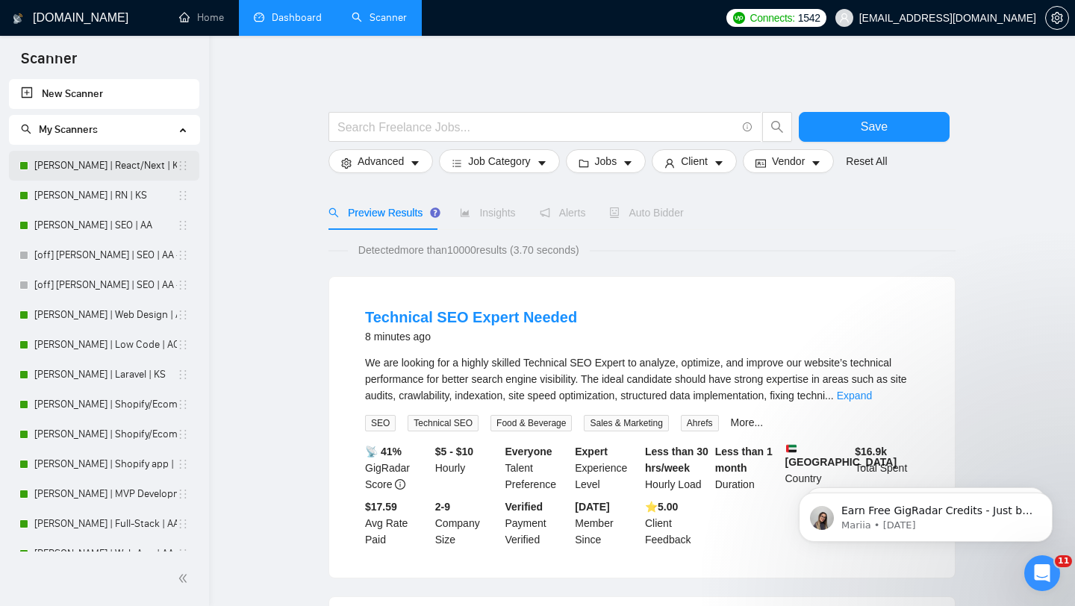
click at [64, 170] on link "[PERSON_NAME] | React/Next | KS" at bounding box center [105, 166] width 143 height 30
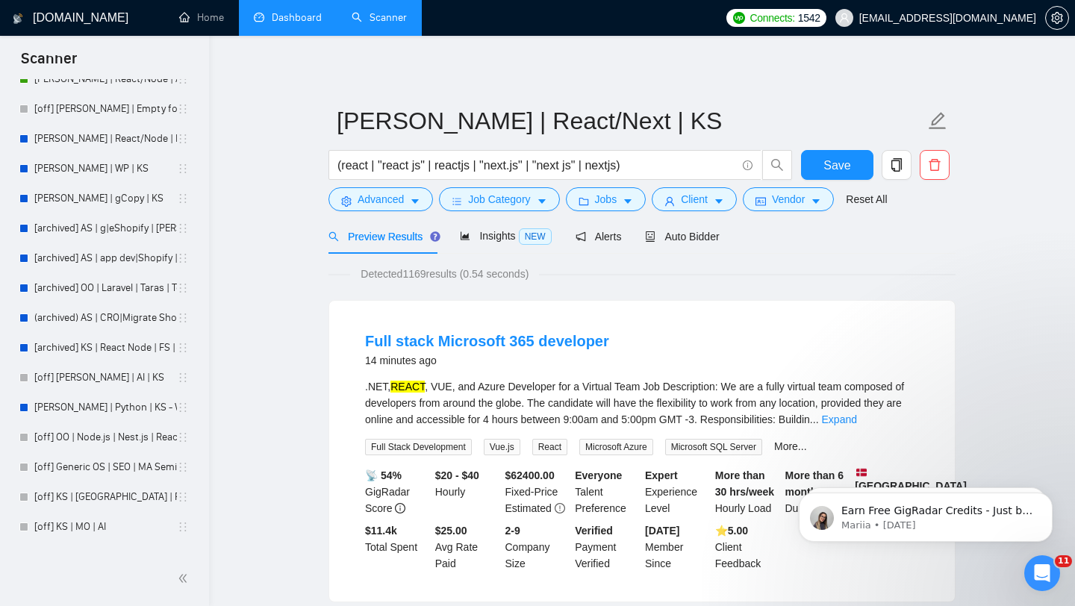
scroll to position [548, 0]
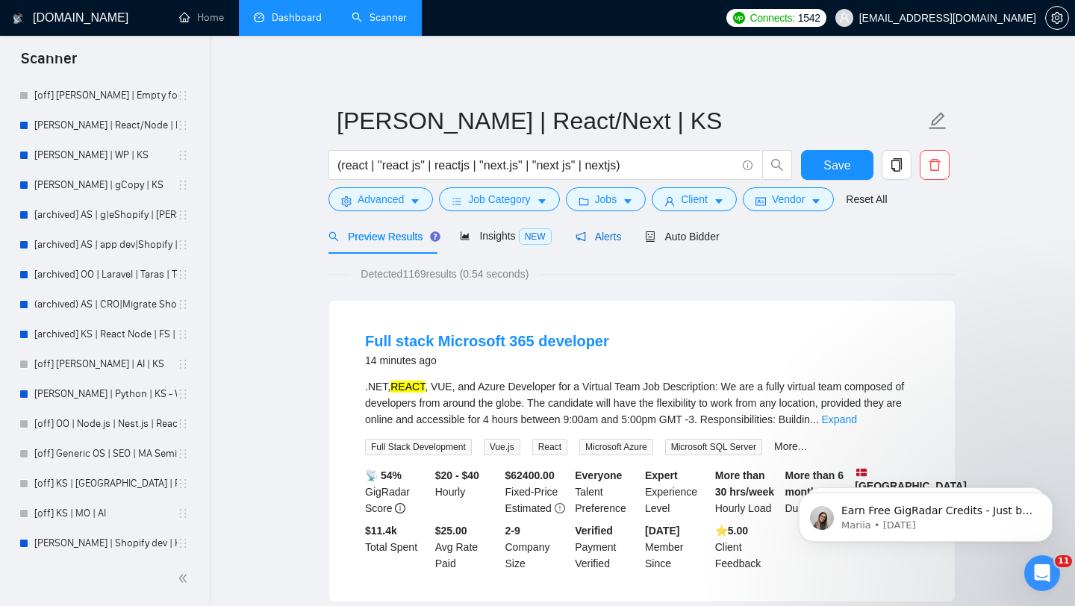
click at [601, 233] on span "Alerts" at bounding box center [598, 237] width 46 height 12
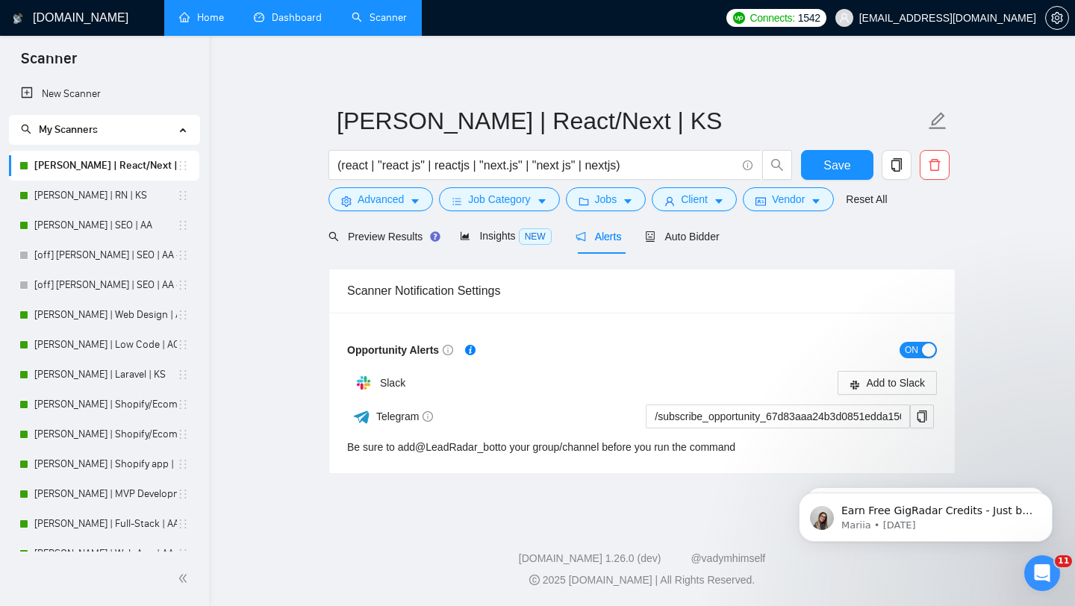
click at [219, 11] on link "Home" at bounding box center [201, 17] width 45 height 13
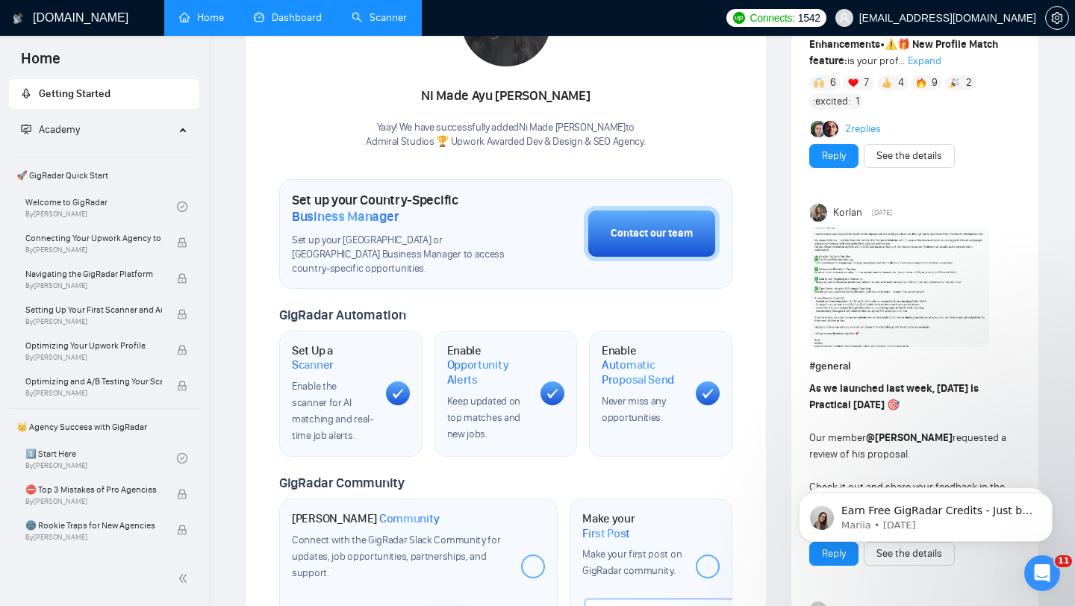
scroll to position [308, 0]
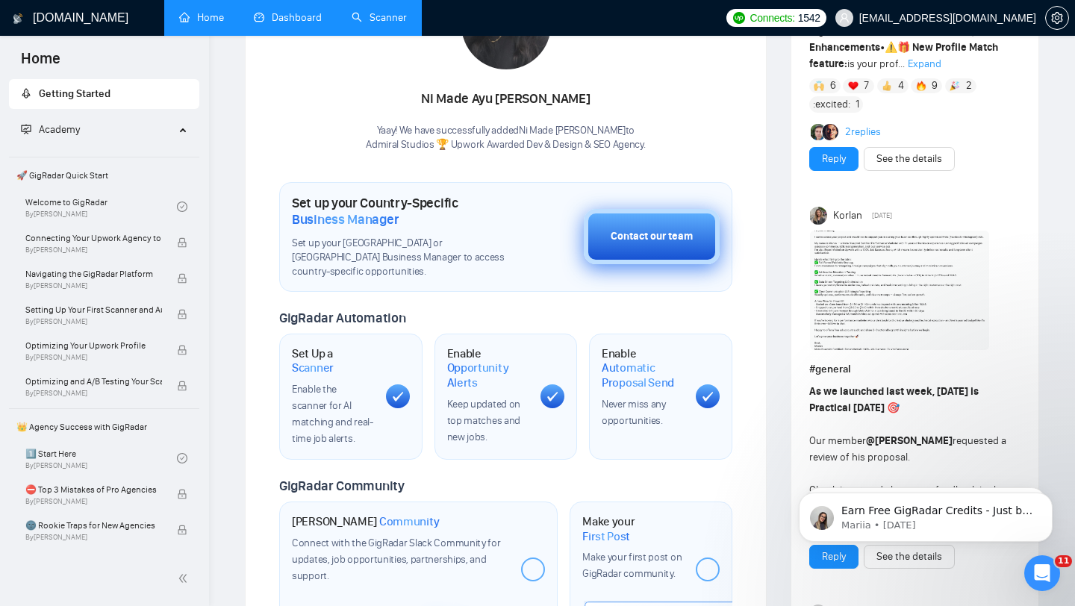
click at [656, 230] on div "Contact our team" at bounding box center [652, 236] width 82 height 16
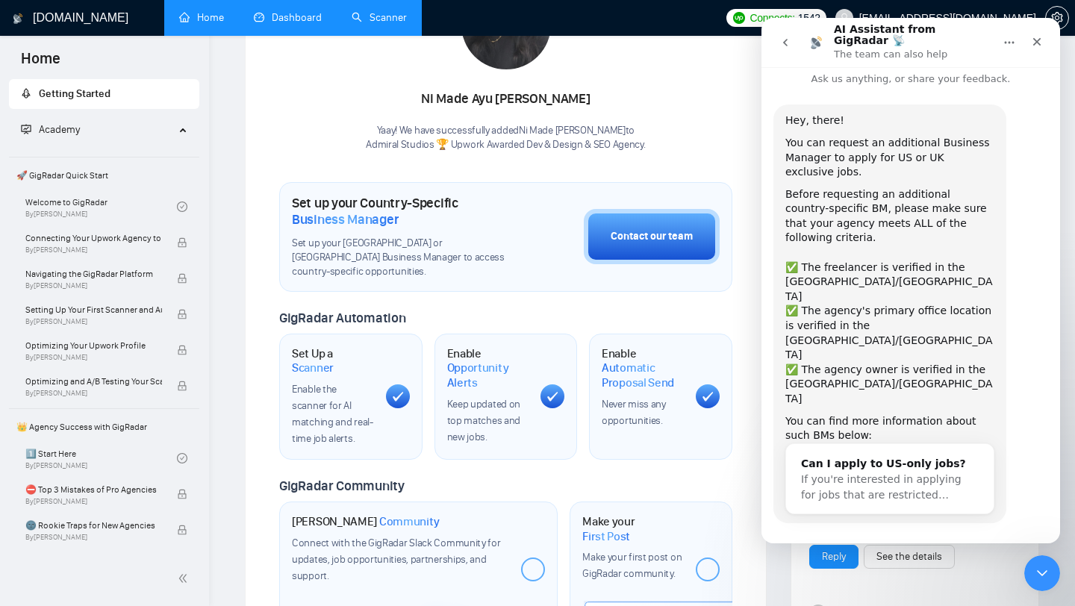
scroll to position [10, 0]
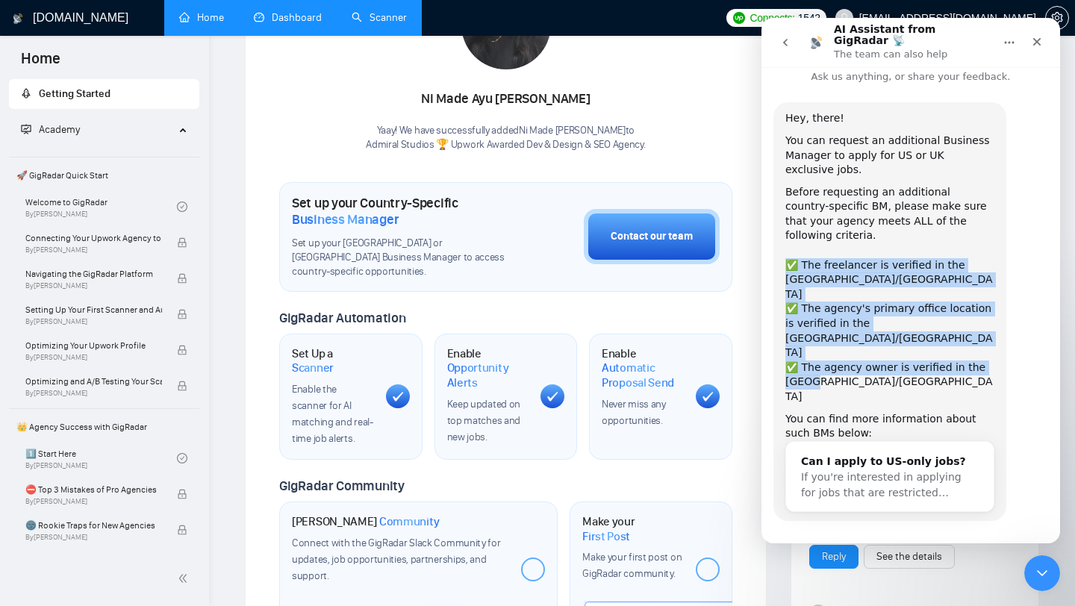
drag, startPoint x: 831, startPoint y: 297, endPoint x: 784, endPoint y: 240, distance: 73.2
click at [785, 240] on div "Hey, there! You can request an additional Business Manager to apply for US or U…" at bounding box center [889, 311] width 209 height 400
copy div "✅ The freelancer is verified in the [GEOGRAPHIC_DATA]/UK ✅ The agency's primary…"
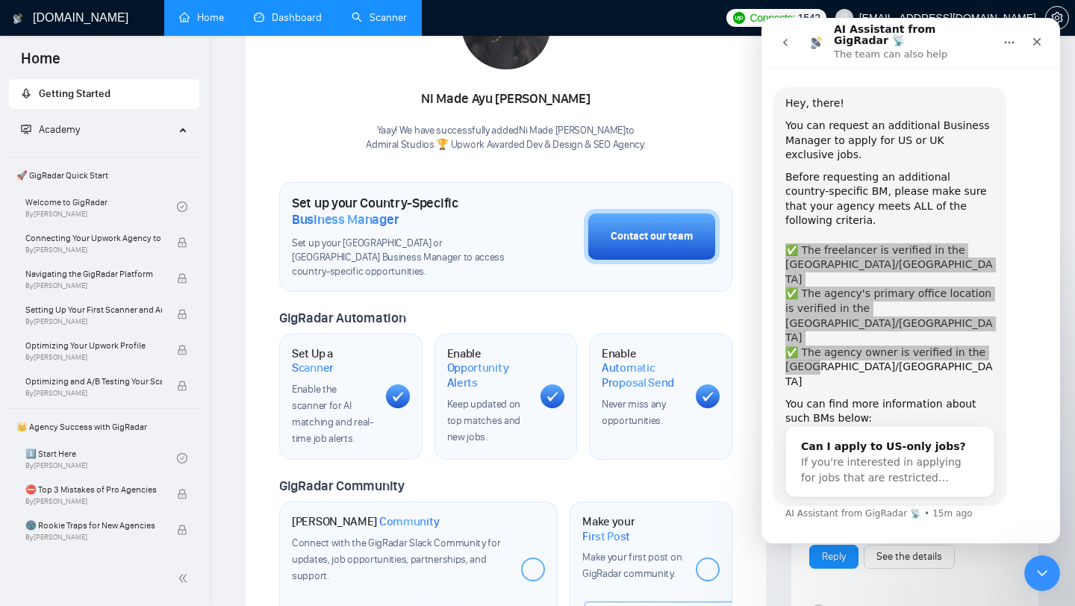
click at [369, 15] on link "Scanner" at bounding box center [379, 17] width 55 height 13
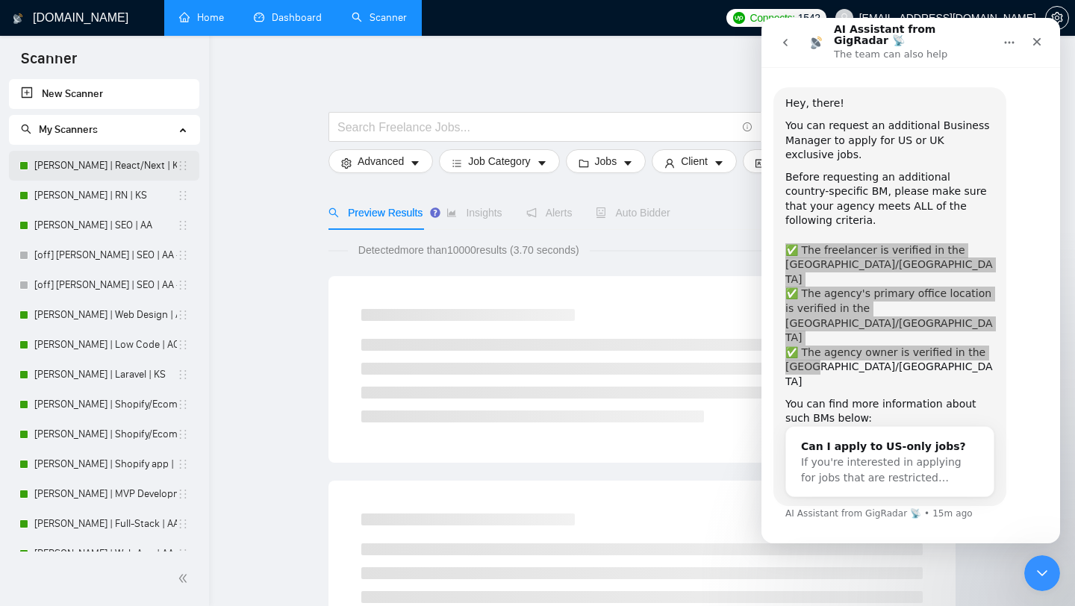
click at [90, 160] on link "[PERSON_NAME] | React/Next | KS" at bounding box center [105, 166] width 143 height 30
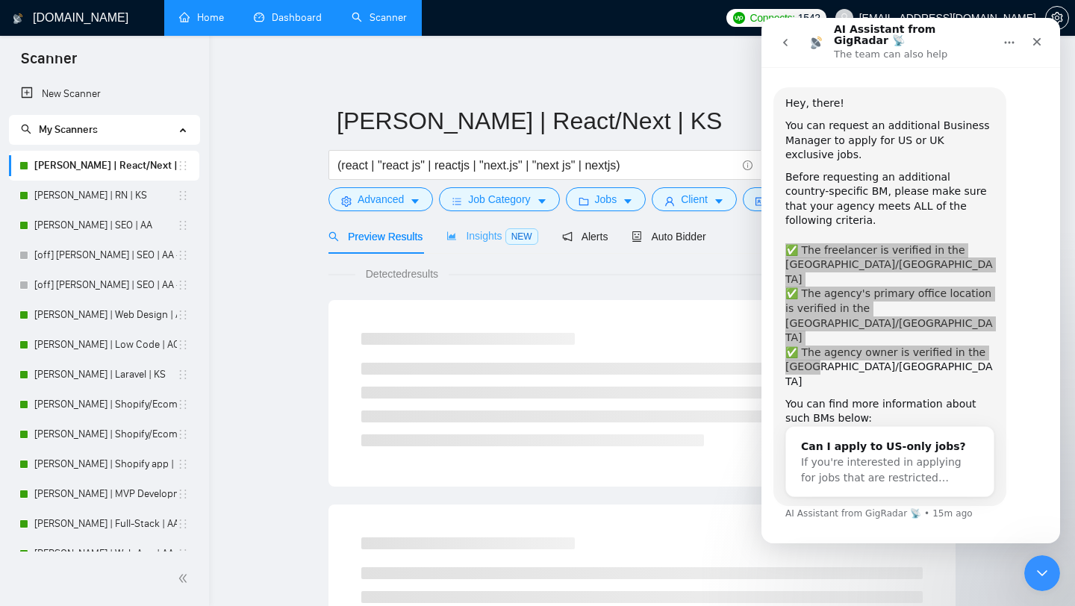
click at [480, 247] on div "Insights NEW" at bounding box center [491, 236] width 91 height 35
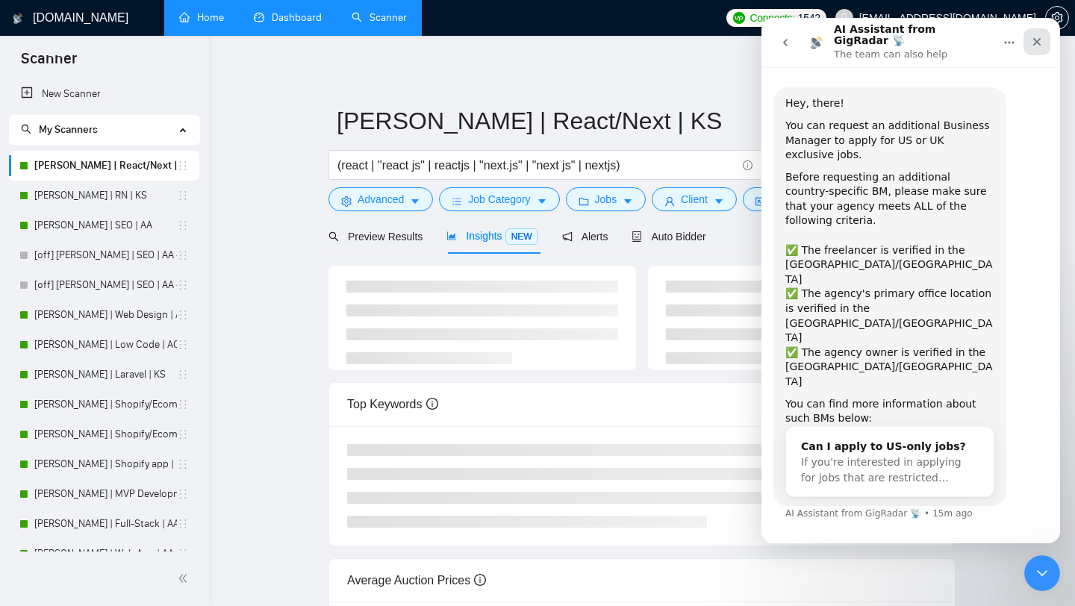
click at [1043, 37] on div "Close" at bounding box center [1036, 41] width 27 height 27
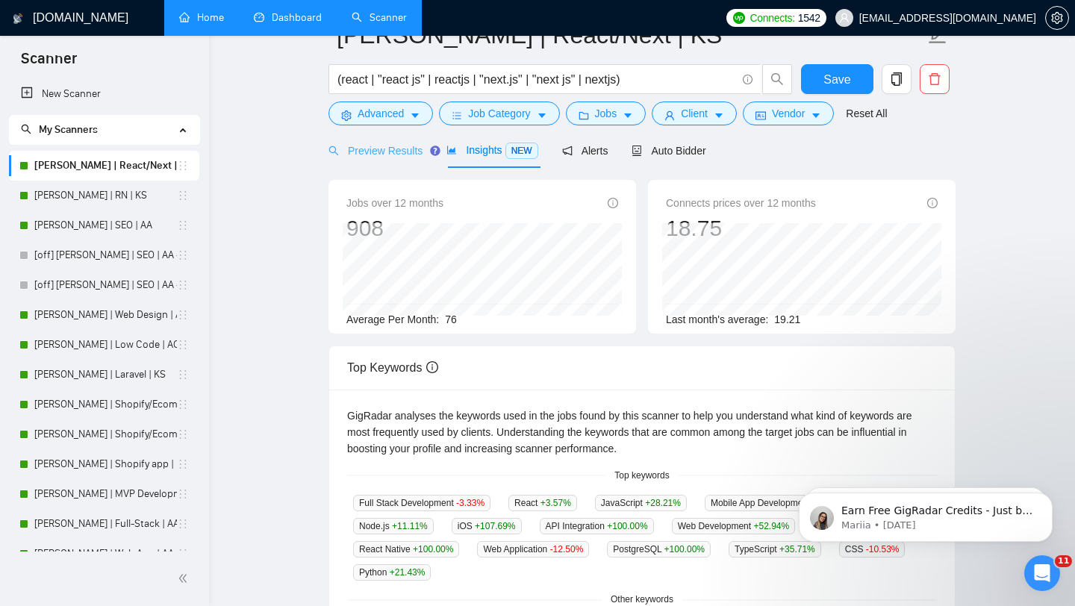
scroll to position [29, 0]
